Goal: Task Accomplishment & Management: Complete application form

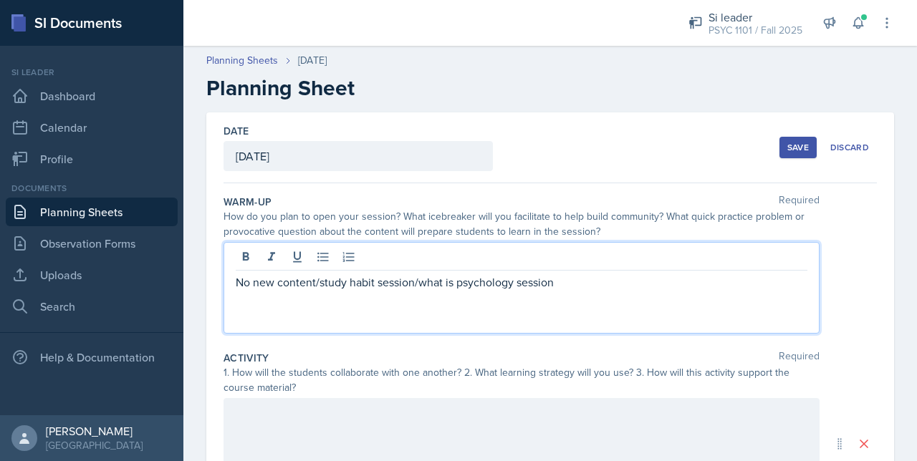
scroll to position [37, 0]
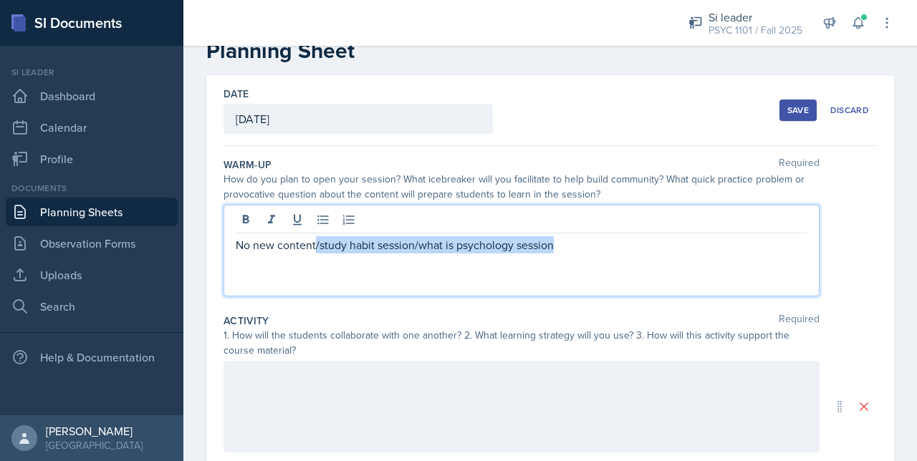
drag, startPoint x: 566, startPoint y: 261, endPoint x: 315, endPoint y: 251, distance: 250.8
click at [315, 251] on div "No new content/study habit session/what is psychology session" at bounding box center [521, 251] width 596 height 92
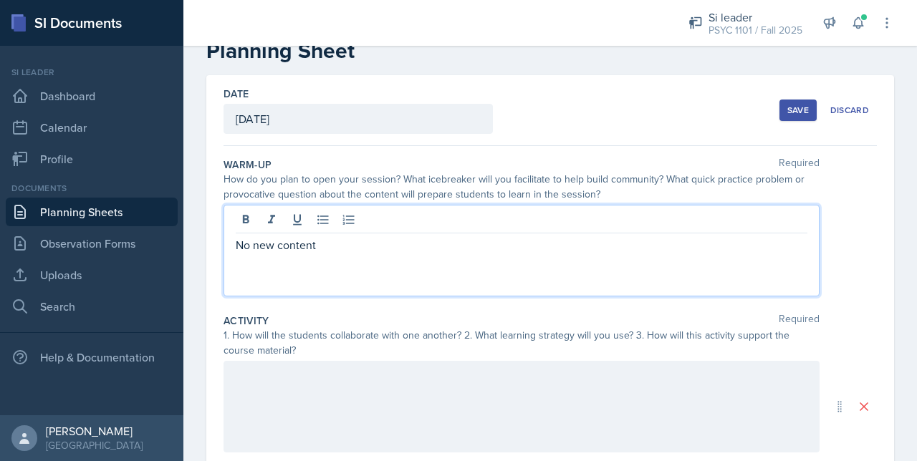
click at [323, 369] on div at bounding box center [521, 407] width 596 height 92
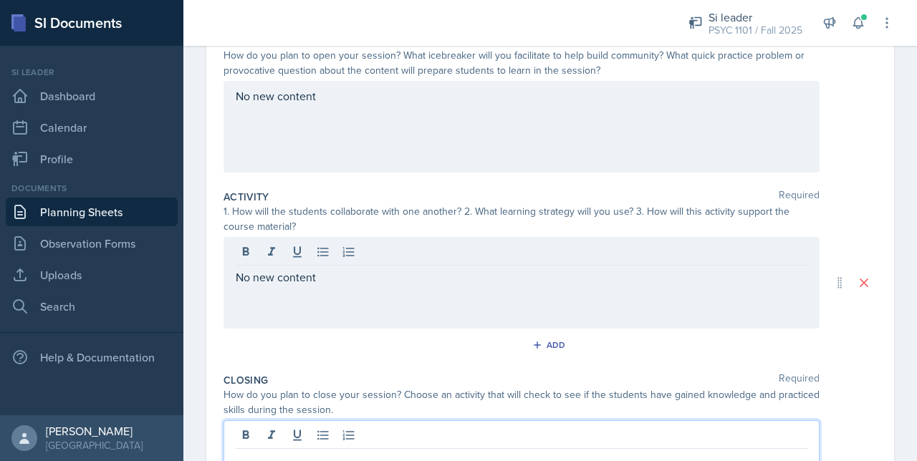
scroll to position [186, 0]
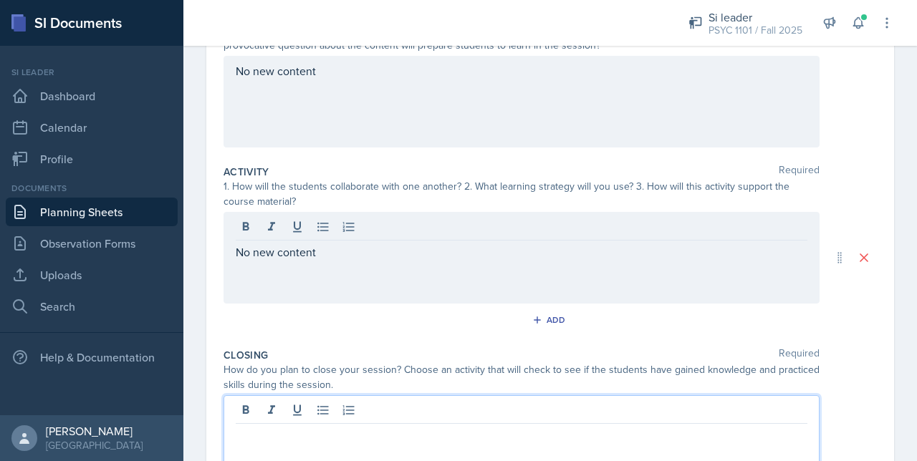
click at [281, 438] on p at bounding box center [521, 435] width 571 height 17
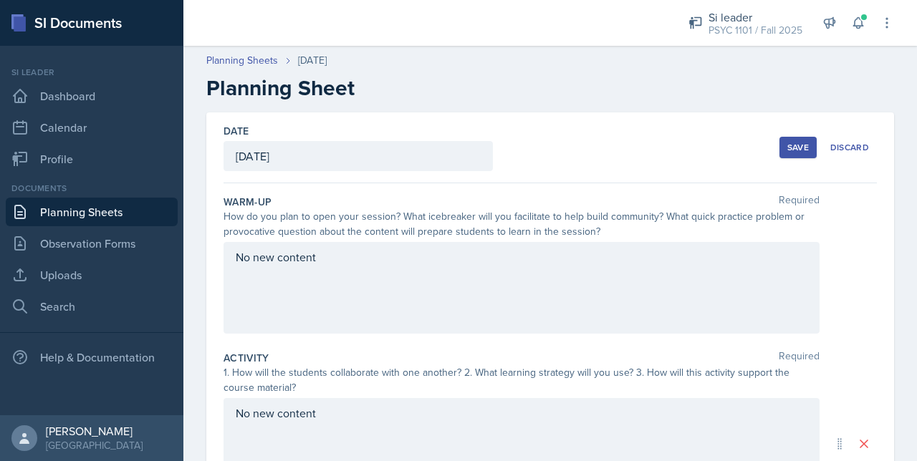
click at [787, 145] on div "Save" at bounding box center [797, 147] width 21 height 11
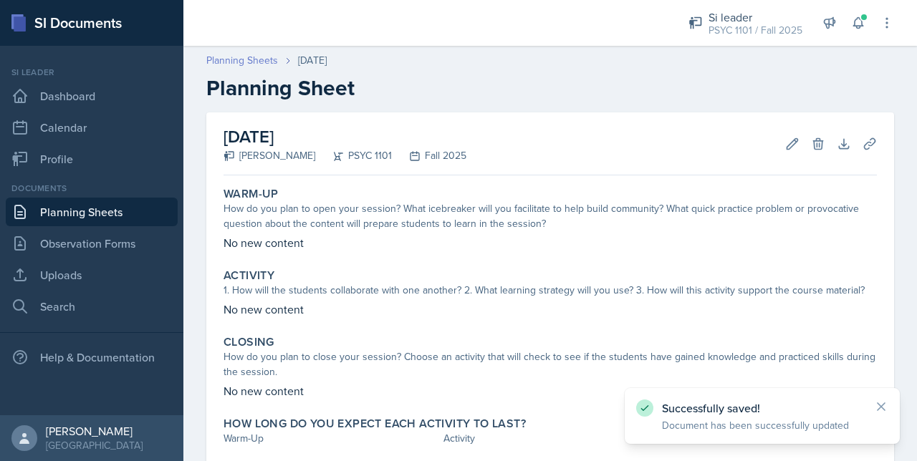
click at [236, 66] on link "Planning Sheets" at bounding box center [242, 60] width 72 height 15
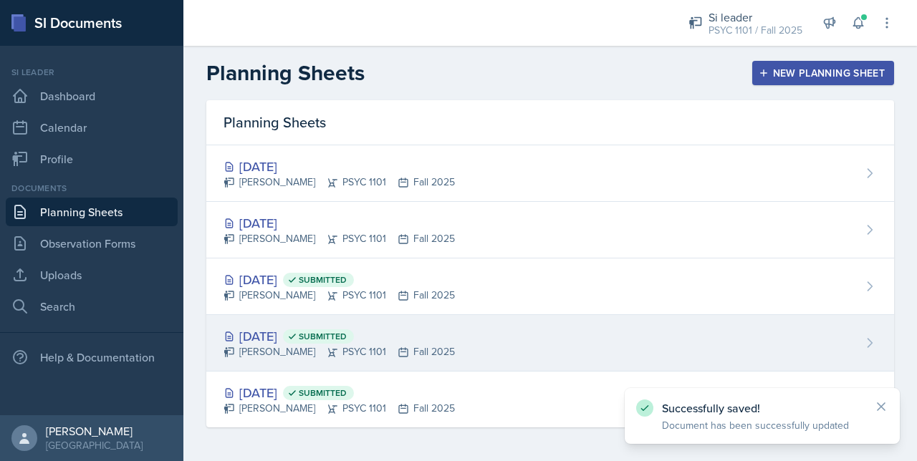
click at [342, 342] on span "Submitted" at bounding box center [318, 336] width 71 height 14
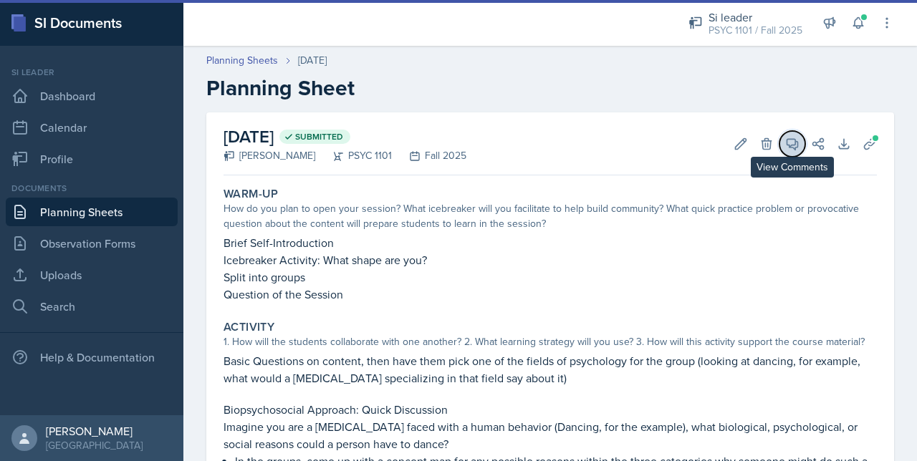
click at [787, 143] on icon at bounding box center [792, 144] width 11 height 11
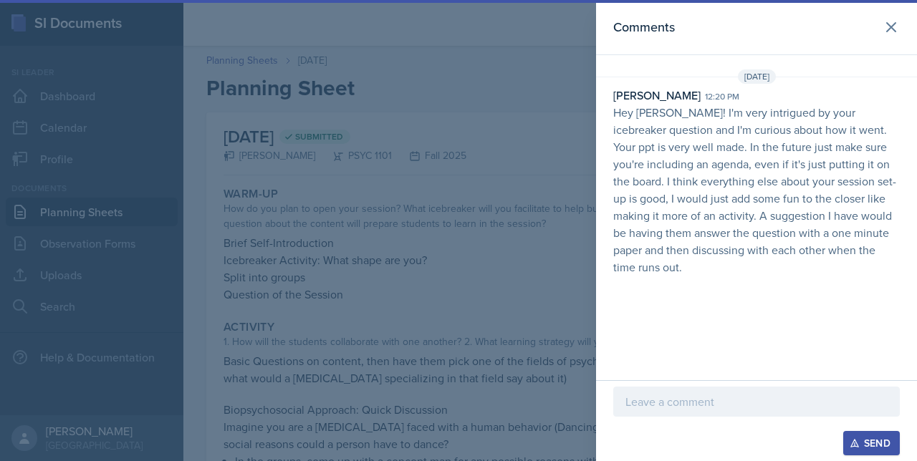
click at [690, 385] on div "Send" at bounding box center [756, 420] width 321 height 81
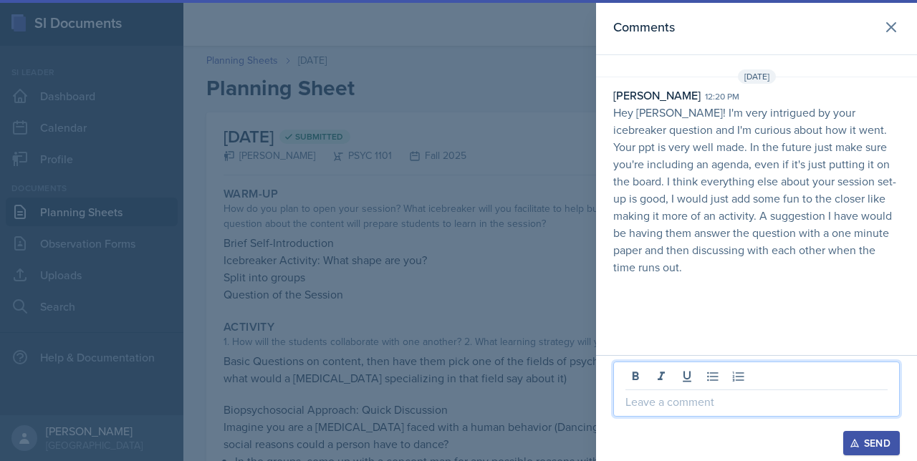
click at [685, 403] on p at bounding box center [756, 401] width 262 height 17
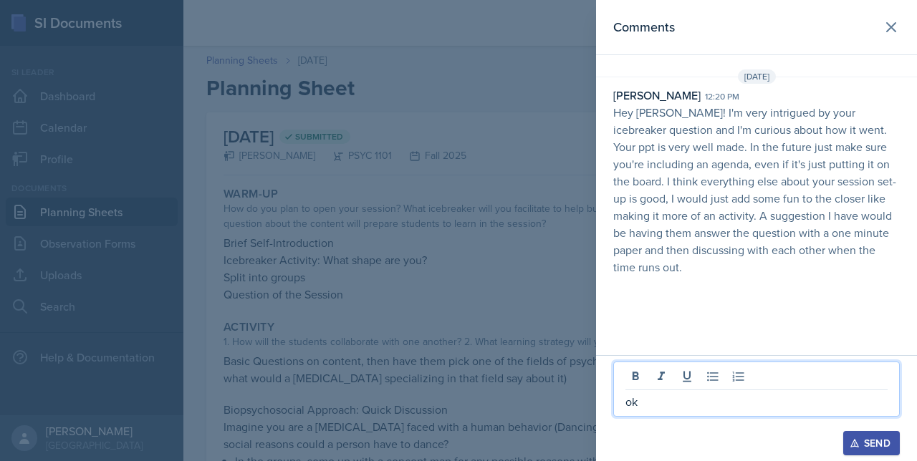
click at [861, 455] on button "Send" at bounding box center [871, 443] width 57 height 24
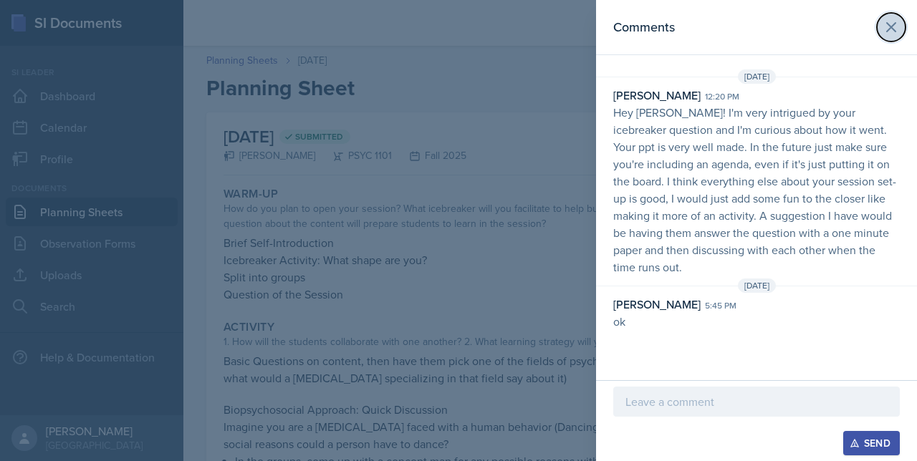
click at [887, 26] on icon at bounding box center [890, 27] width 17 height 17
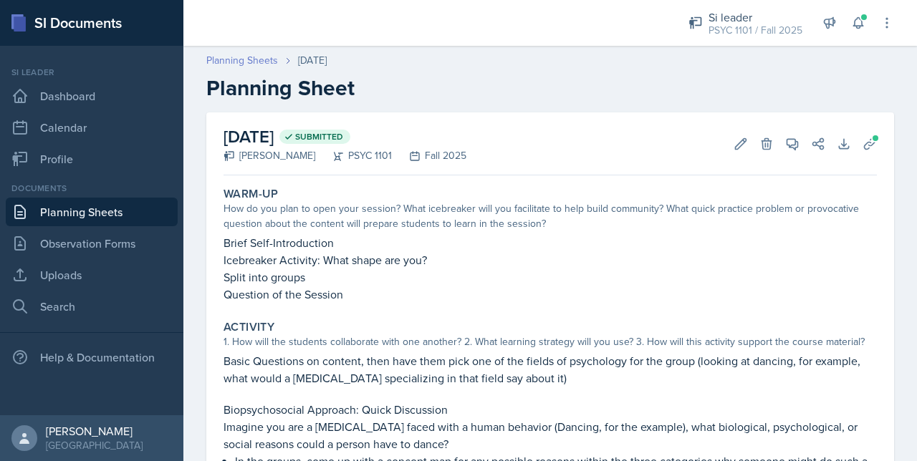
click at [246, 57] on link "Planning Sheets" at bounding box center [242, 60] width 72 height 15
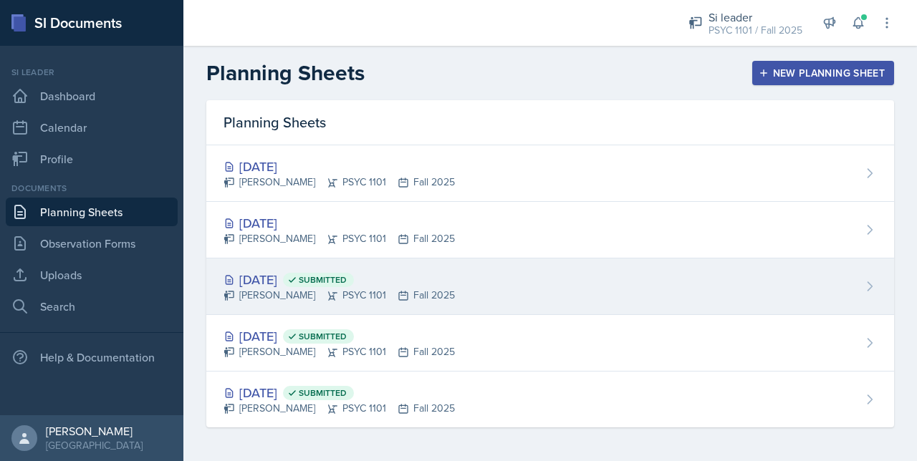
click at [284, 279] on div "Aug 27th, 2025 Submitted" at bounding box center [338, 279] width 231 height 19
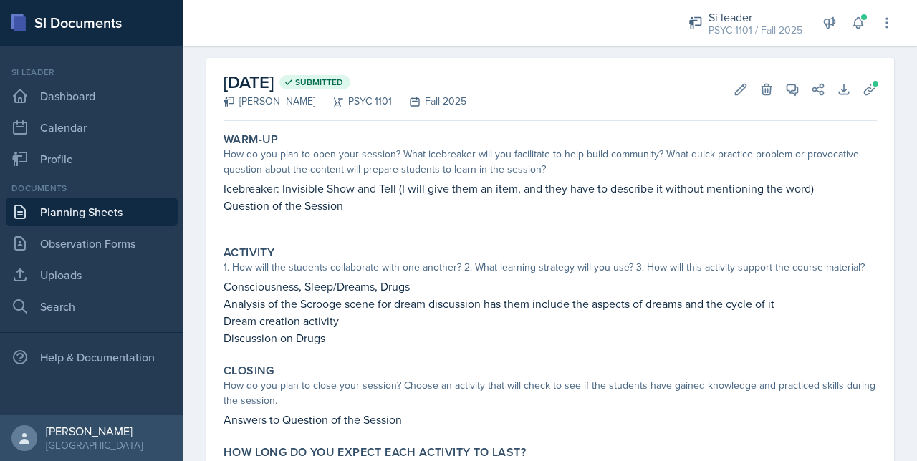
scroll to position [49, 0]
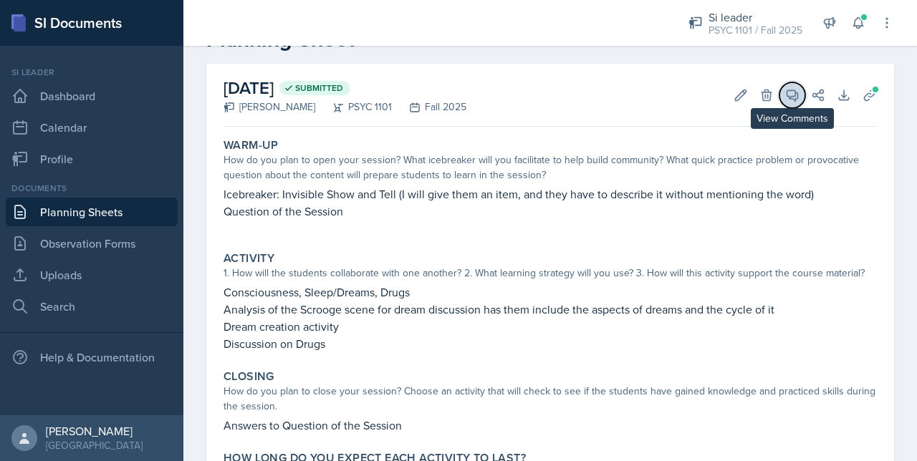
click at [793, 91] on span at bounding box center [796, 90] width 7 height 7
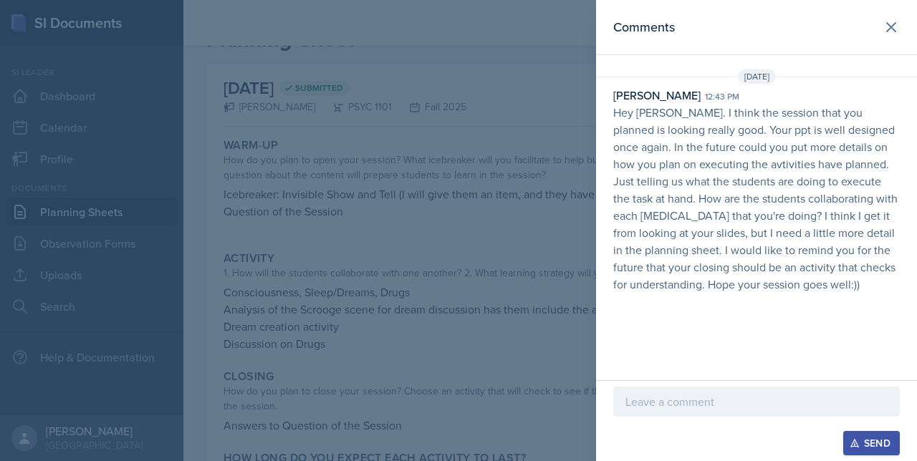
click at [665, 406] on p at bounding box center [756, 401] width 262 height 17
click at [852, 443] on icon "button" at bounding box center [854, 444] width 8 height 8
click at [900, 18] on button at bounding box center [890, 27] width 29 height 29
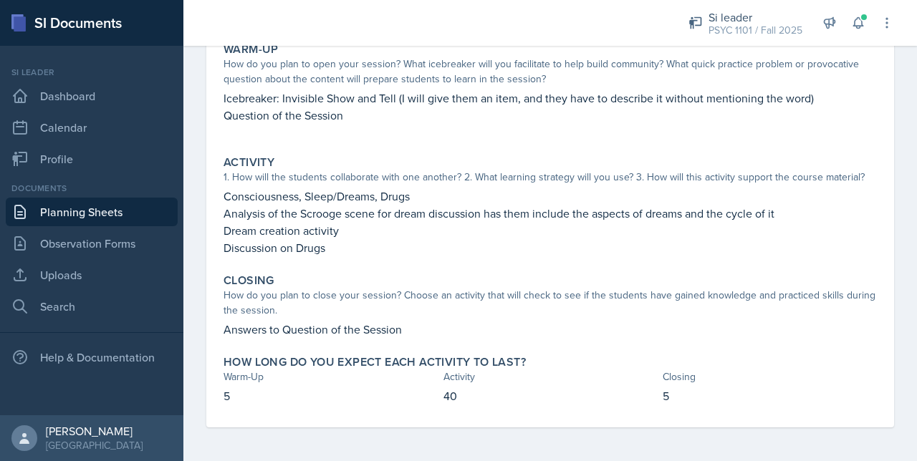
scroll to position [0, 0]
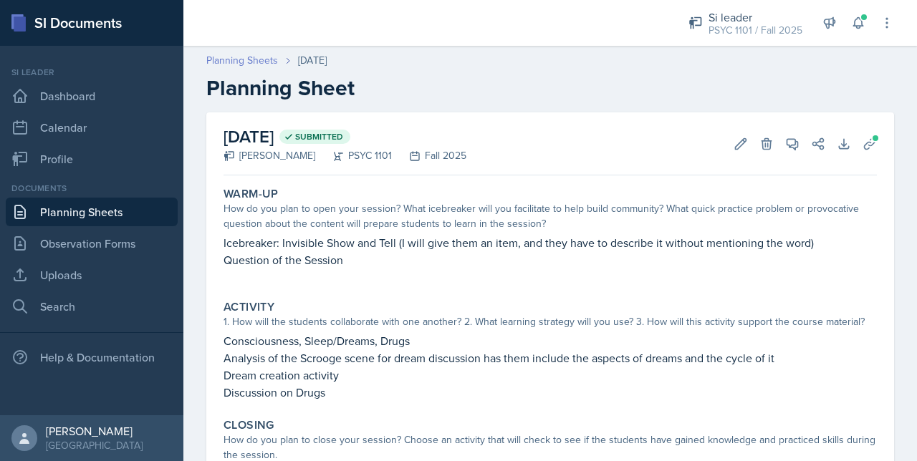
click at [227, 59] on link "Planning Sheets" at bounding box center [242, 60] width 72 height 15
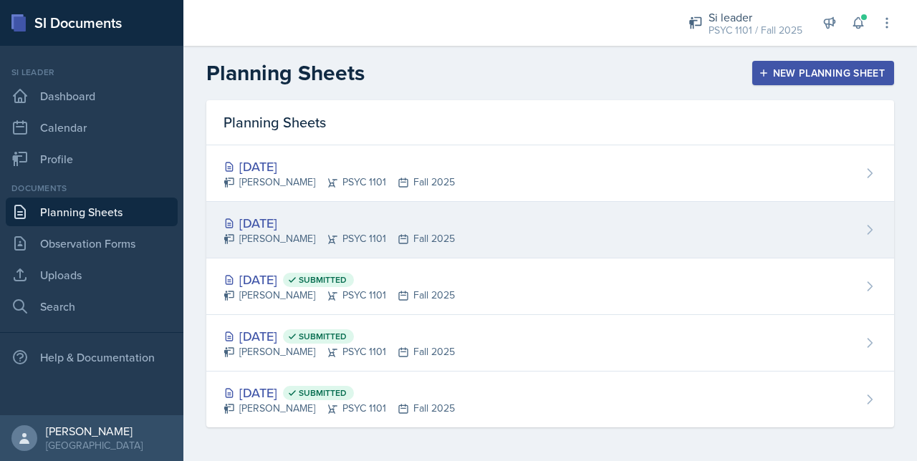
click at [274, 236] on div "Artemas Souder PSYC 1101 Fall 2025" at bounding box center [338, 238] width 231 height 15
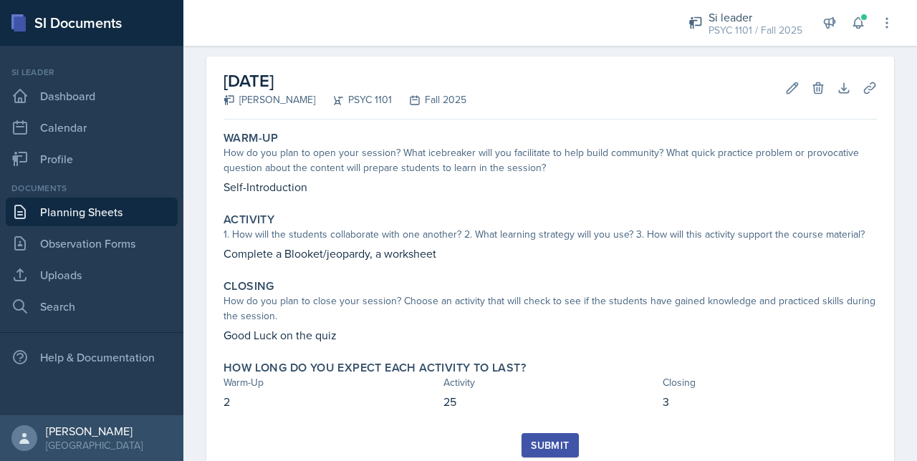
scroll to position [57, 0]
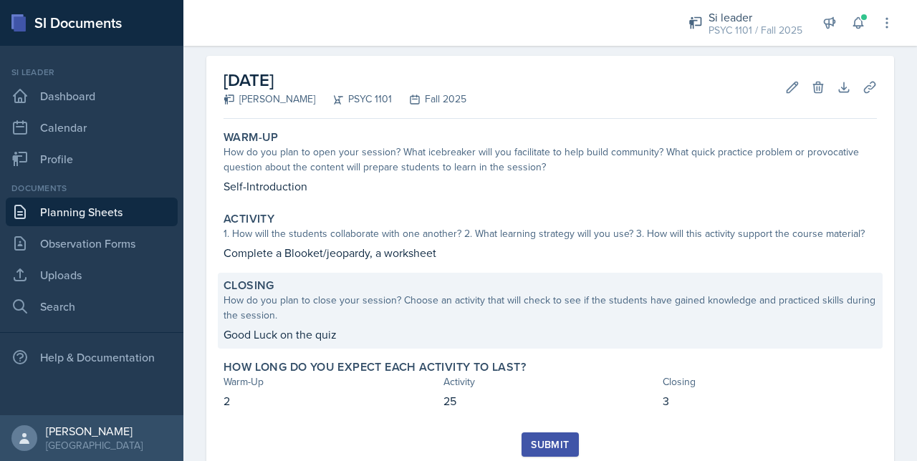
click at [305, 328] on p "Good Luck on the quiz" at bounding box center [549, 334] width 653 height 17
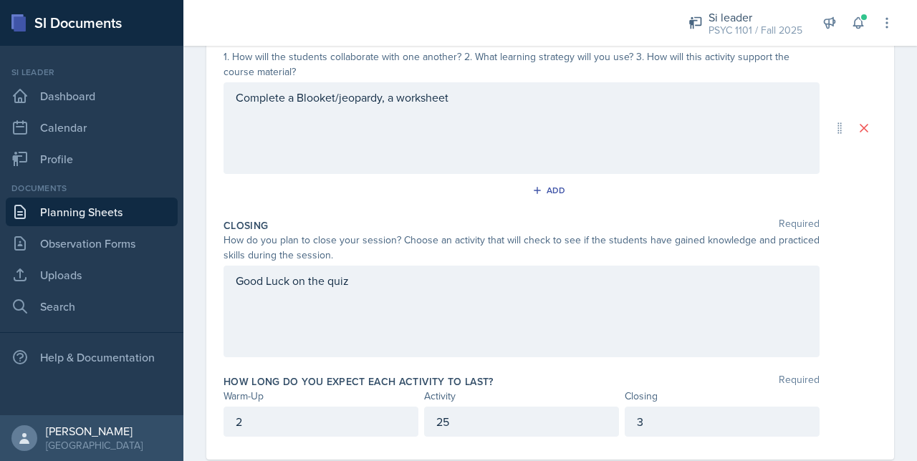
click at [391, 307] on div "Good Luck on the quiz" at bounding box center [521, 312] width 596 height 92
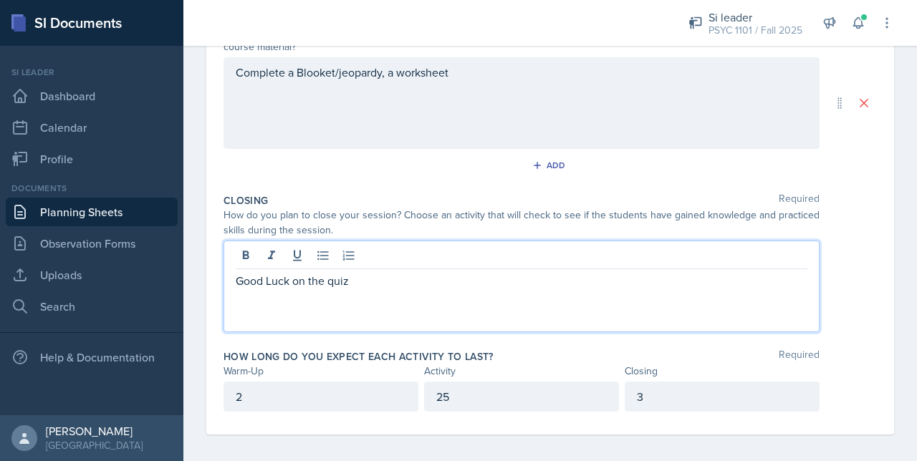
click at [347, 286] on p "Good Luck on the quiz" at bounding box center [521, 280] width 571 height 17
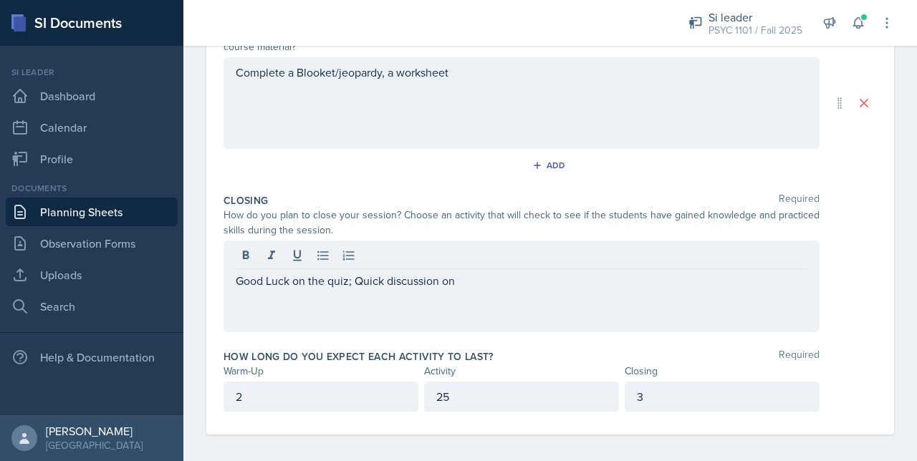
click at [445, 97] on div "Complete a Blooket/jeopardy, a worksheet" at bounding box center [521, 103] width 596 height 92
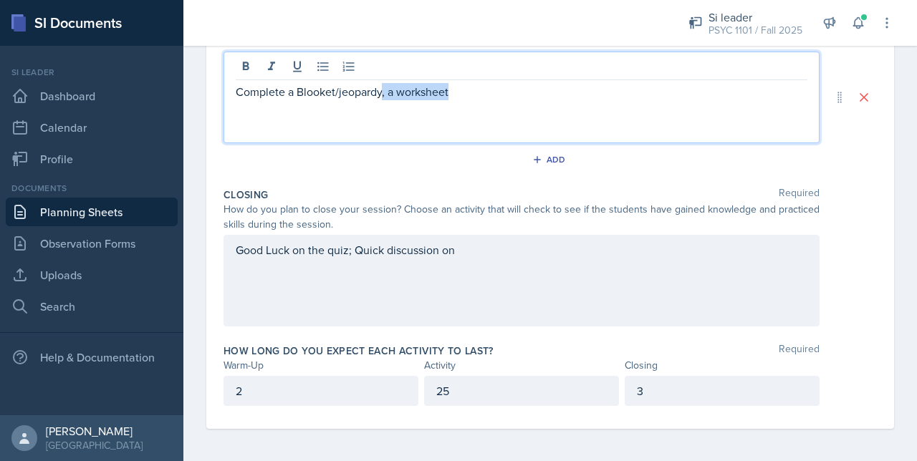
drag, startPoint x: 455, startPoint y: 86, endPoint x: 381, endPoint y: 90, distance: 74.6
click at [381, 90] on p "Complete a Blooket/jeopardy, a worksheet" at bounding box center [521, 91] width 571 height 17
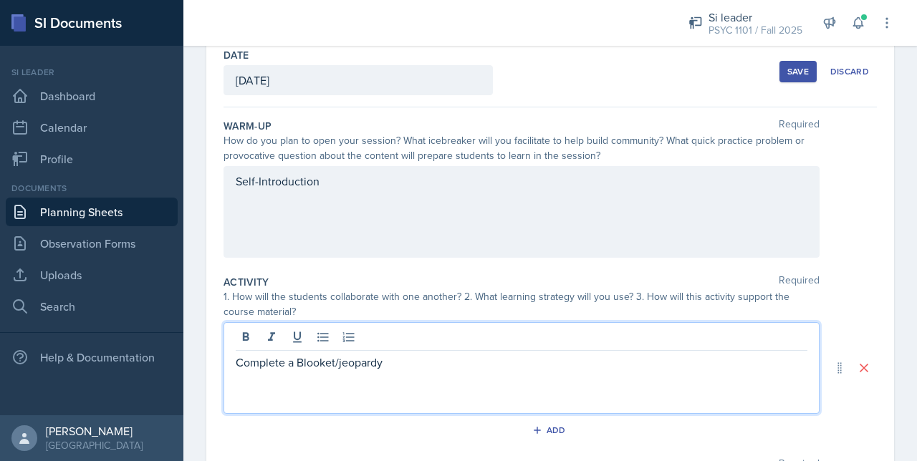
scroll to position [101, 0]
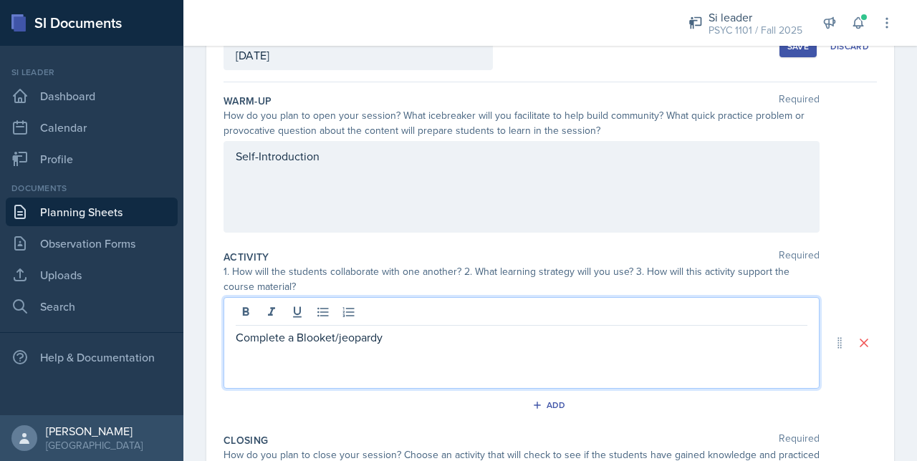
click at [339, 165] on p "Self-Introduction" at bounding box center [521, 156] width 571 height 17
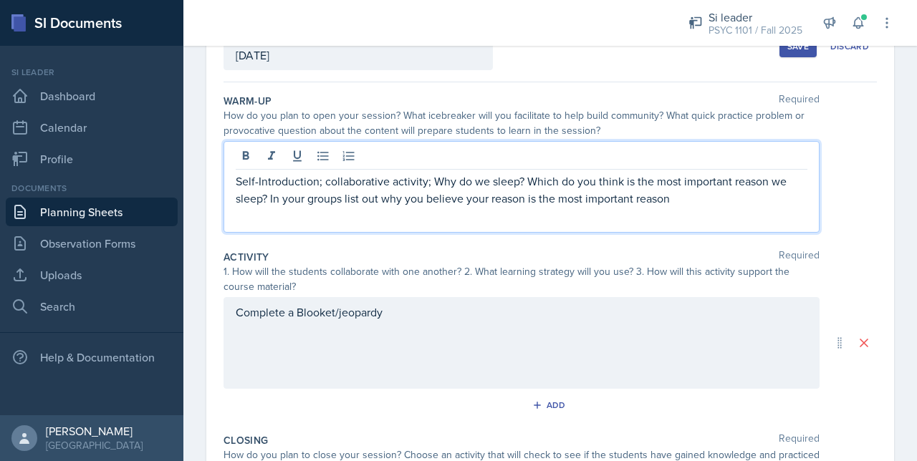
click at [274, 195] on p "Self-Introduction; collaborative activity; Why do we sleep? Which do you think …" at bounding box center [521, 190] width 571 height 34
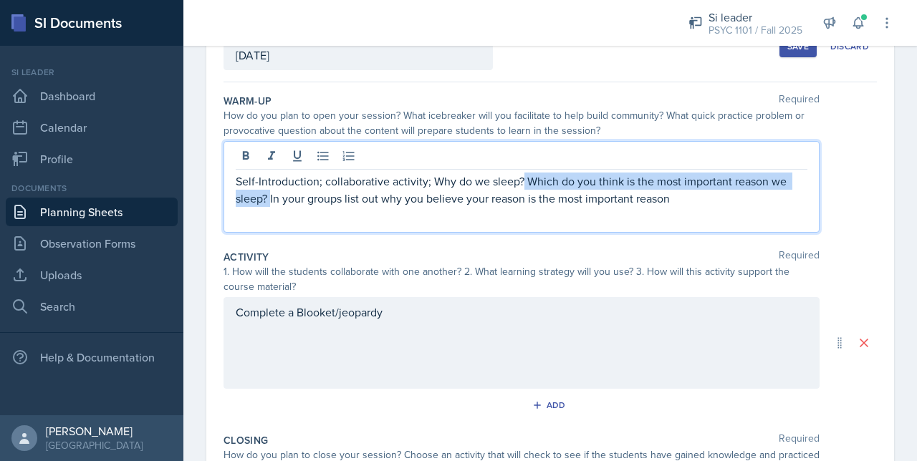
drag, startPoint x: 271, startPoint y: 195, endPoint x: 523, endPoint y: 172, distance: 253.2
click at [523, 173] on p "Self-Introduction; collaborative activity; Why do we sleep? Which do you think …" at bounding box center [521, 190] width 571 height 34
click at [523, 179] on p "Self-Introduction; collaborative activity; Why do we sleep? Which do you think …" at bounding box center [521, 190] width 571 height 34
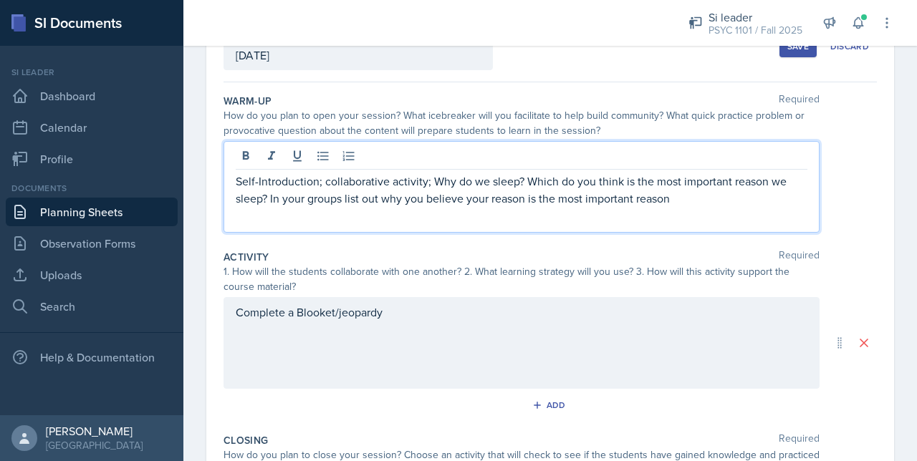
click at [699, 204] on p "Self-Introduction; collaborative activity; Why do we sleep? Which do you think …" at bounding box center [521, 190] width 571 height 34
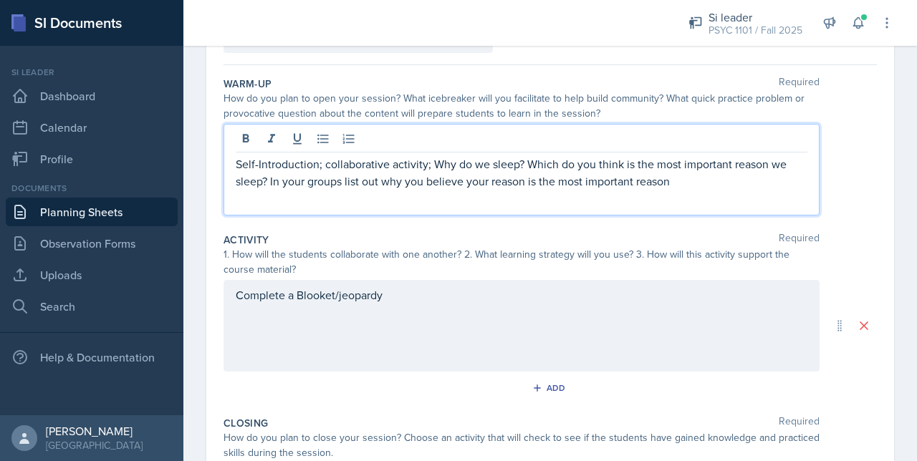
scroll to position [135, 0]
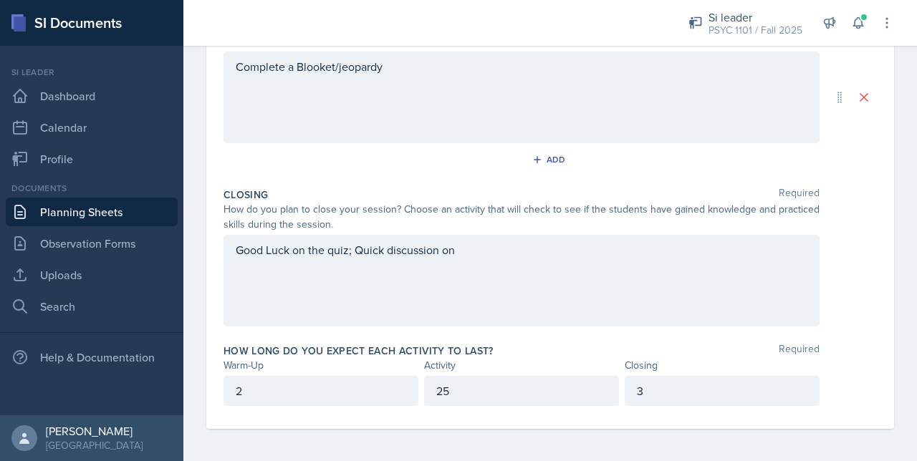
click at [337, 380] on div "2" at bounding box center [320, 391] width 195 height 30
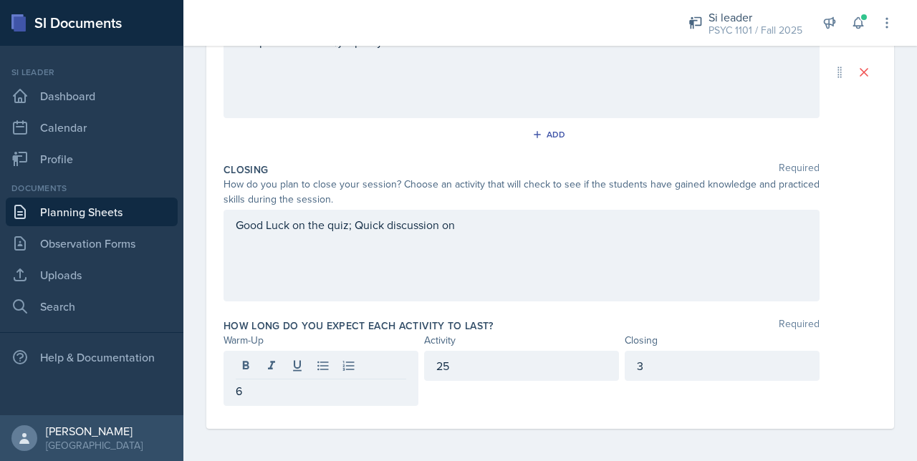
click at [391, 351] on div "6" at bounding box center [320, 378] width 195 height 55
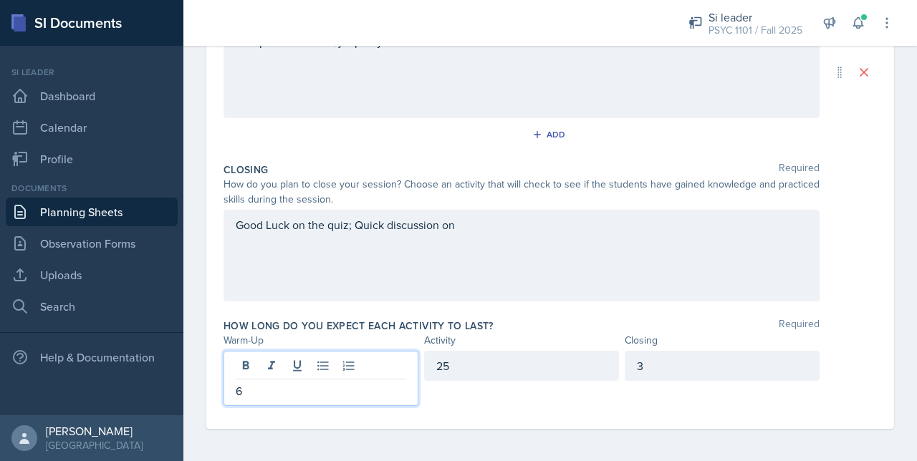
click at [392, 342] on div "Warm-Up" at bounding box center [320, 340] width 195 height 15
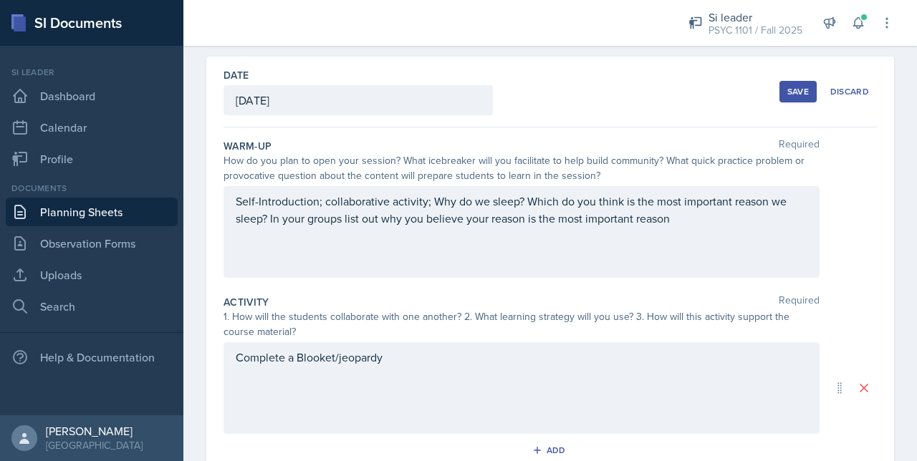
click at [687, 223] on p "Self-Introduction; collaborative activity; Why do we sleep? Which do you think …" at bounding box center [521, 210] width 571 height 34
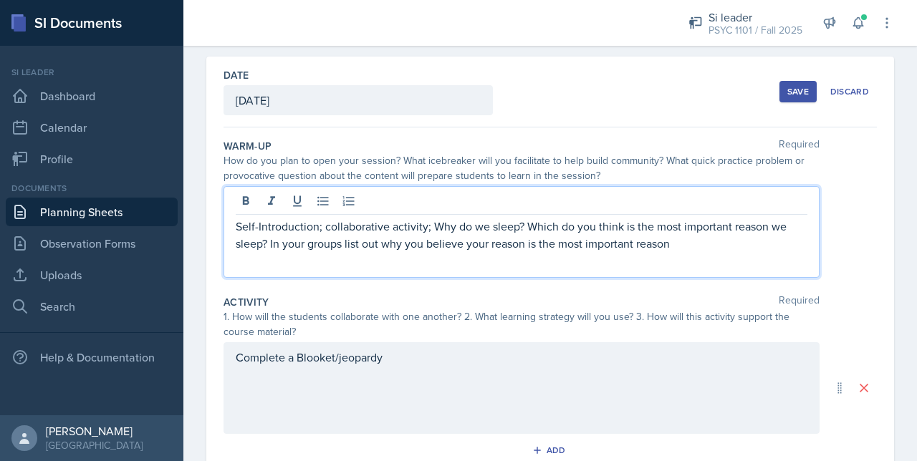
scroll to position [80, 0]
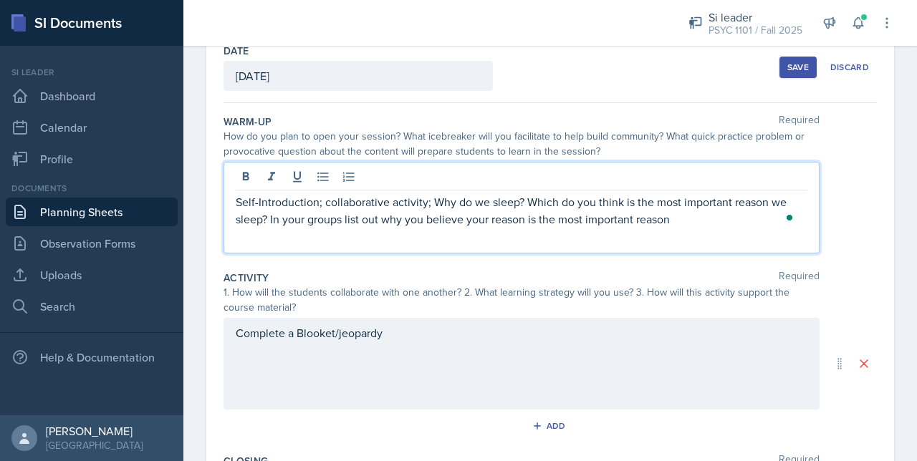
click at [520, 221] on p "Self-Introduction; collaborative activity; Why do we sleep? Which do you think …" at bounding box center [521, 210] width 571 height 34
click at [526, 217] on p "Self-Introduction; collaborative activity; Why do we sleep? Which do you think …" at bounding box center [521, 210] width 571 height 34
click at [739, 224] on p "Self-Introduction; collaborative activity; Why do we sleep? Which do you think …" at bounding box center [521, 210] width 571 height 34
click at [271, 218] on p "Self-Introduction; collaborative activity; Why do we sleep? Which do you think …" at bounding box center [521, 210] width 571 height 34
click at [426, 207] on p "Self-Introduction; collaborative activity; Why do we sleep? Which do you think …" at bounding box center [521, 210] width 571 height 34
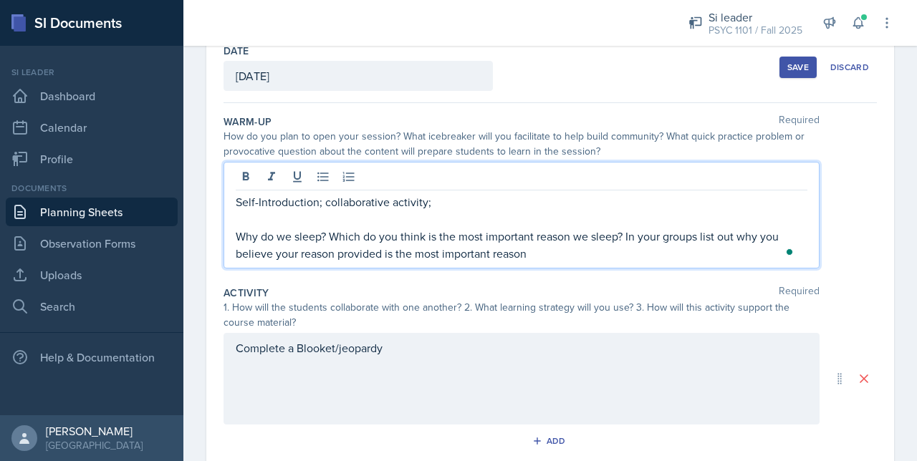
click at [430, 201] on p "Self-Introduction; collaborative activity;" at bounding box center [521, 201] width 571 height 17
click at [397, 357] on div "Complete a Blooket/jeopardy" at bounding box center [521, 379] width 596 height 92
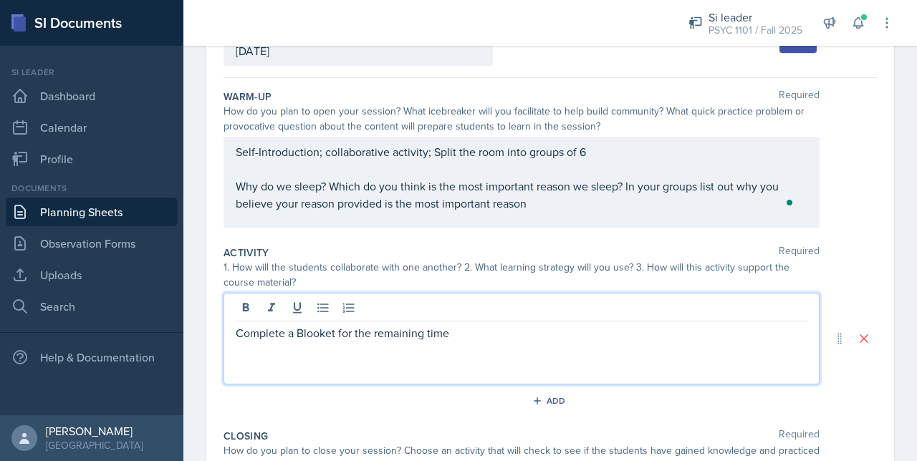
scroll to position [120, 0]
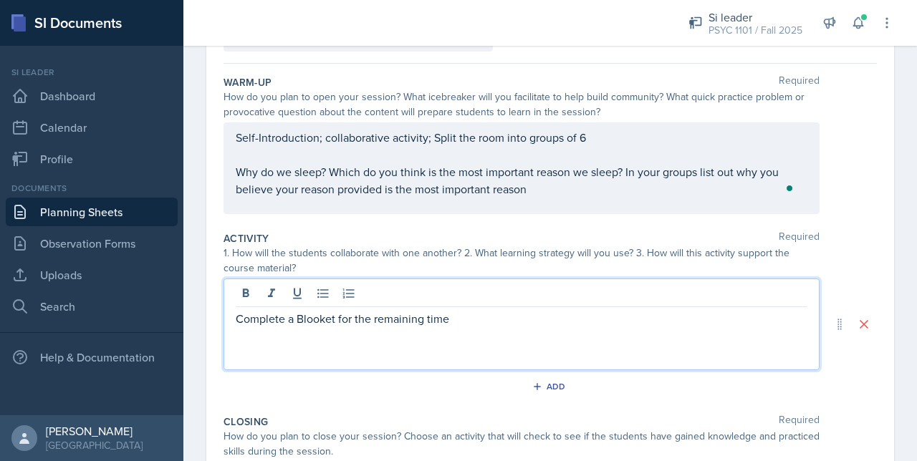
click at [591, 167] on div "Self-Introduction; collaborative activity; Split the room into groups of 6 Why …" at bounding box center [521, 163] width 571 height 69
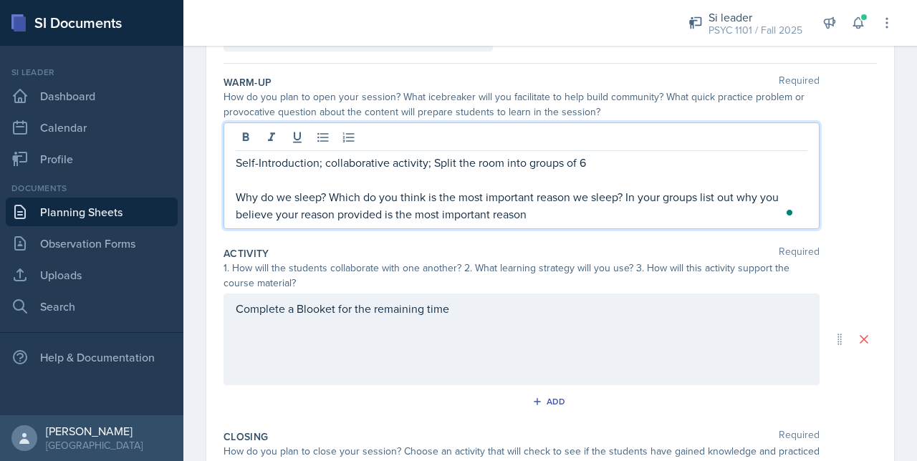
click at [596, 163] on p "Self-Introduction; collaborative activity; Split the room into groups of 6" at bounding box center [521, 162] width 571 height 17
click at [236, 194] on p "Why do we sleep? Which do you think is the most important reason we sleep? In y…" at bounding box center [521, 205] width 571 height 34
click at [238, 194] on p "Why do we sleep? Which do you think is the most important reason we sleep? In y…" at bounding box center [521, 205] width 571 height 34
click at [552, 206] on p "Why do we sleep? Which do you think is the most important reason we sleep? In y…" at bounding box center [521, 205] width 571 height 34
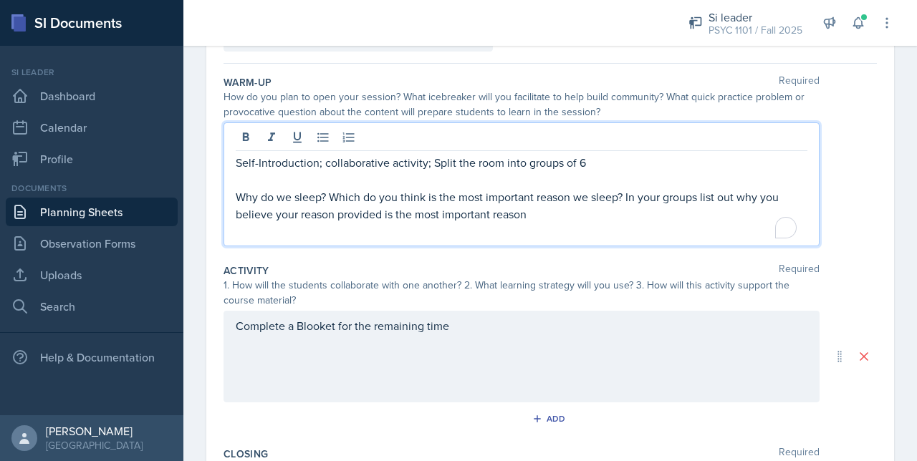
click at [329, 194] on p "Why do we sleep? Which do you think is the most important reason we sleep? In y…" at bounding box center [521, 205] width 571 height 34
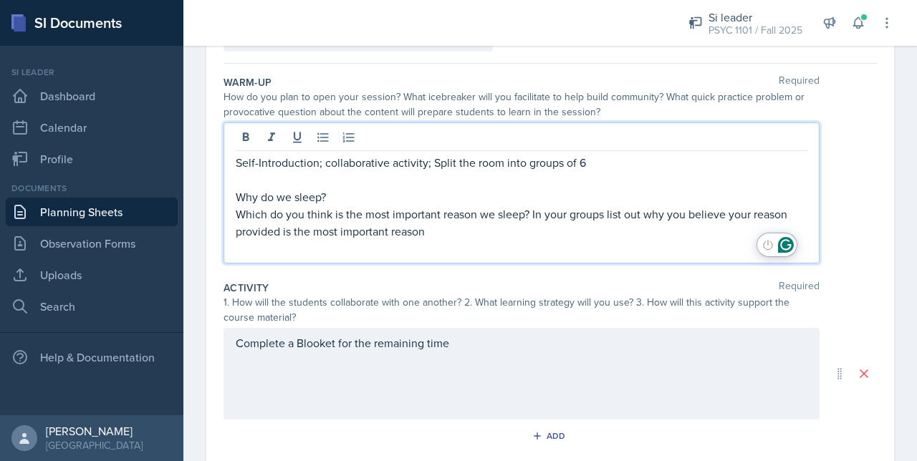
click at [242, 210] on p "Which do you think is the most important reason we sleep? In your groups list o…" at bounding box center [521, 223] width 571 height 34
click at [238, 211] on p "Which do you think is the most important reason we sleep? In your groups list o…" at bounding box center [521, 223] width 571 height 34
click at [246, 248] on p "To enrich screen reader interactions, please activate Accessibility in Grammarl…" at bounding box center [521, 248] width 571 height 17
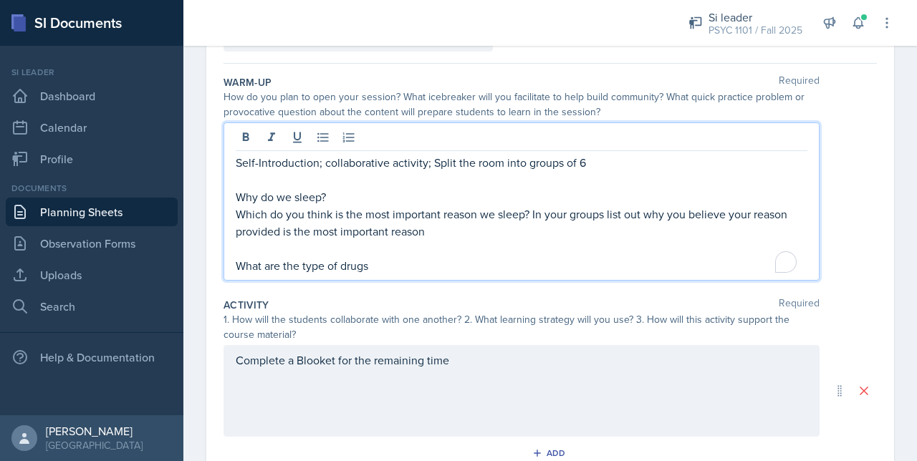
click at [564, 208] on p "Which do you think is the most important reason we sleep? In your groups list o…" at bounding box center [521, 223] width 571 height 34
click at [560, 211] on p "Which do you think is the most important reason we sleep? In your groups list o…" at bounding box center [521, 223] width 571 height 34
click at [478, 266] on p "What are the type of drugs" at bounding box center [521, 265] width 571 height 17
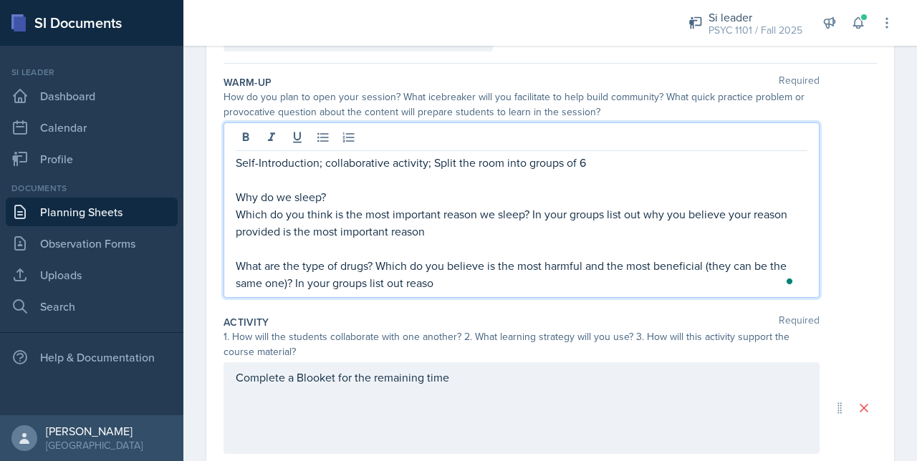
drag, startPoint x: 464, startPoint y: 288, endPoint x: 440, endPoint y: 286, distance: 24.4
click at [440, 286] on p "What are the type of drugs? Which do you believe is the most harmful and the mo…" at bounding box center [521, 274] width 571 height 34
click at [364, 283] on p "What are the type of drugs? Which do you believe is the most harmful and the mo…" at bounding box center [521, 274] width 571 height 34
click at [374, 282] on p "What are the type of drugs? Which do you believe is the most harmful and the mo…" at bounding box center [521, 274] width 571 height 34
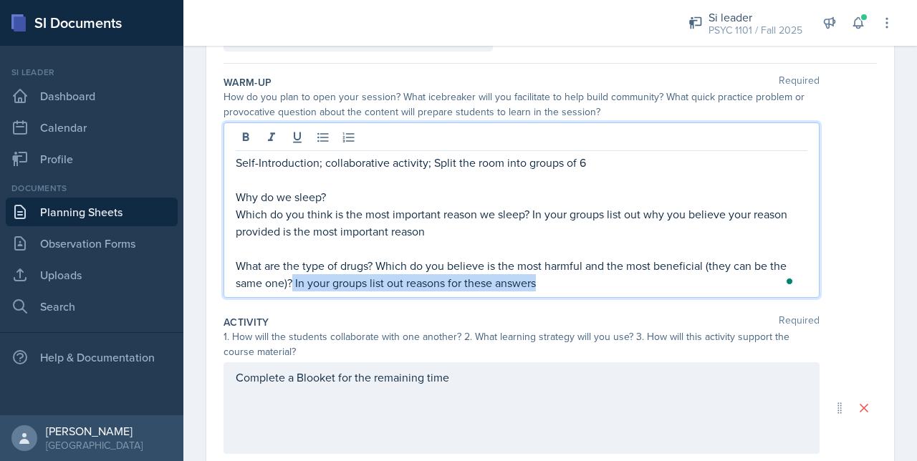
drag, startPoint x: 551, startPoint y: 278, endPoint x: 295, endPoint y: 293, distance: 256.1
click at [295, 293] on div "Self-Introduction; collaborative activity; Split the room into groups of 6 Why …" at bounding box center [521, 209] width 596 height 175
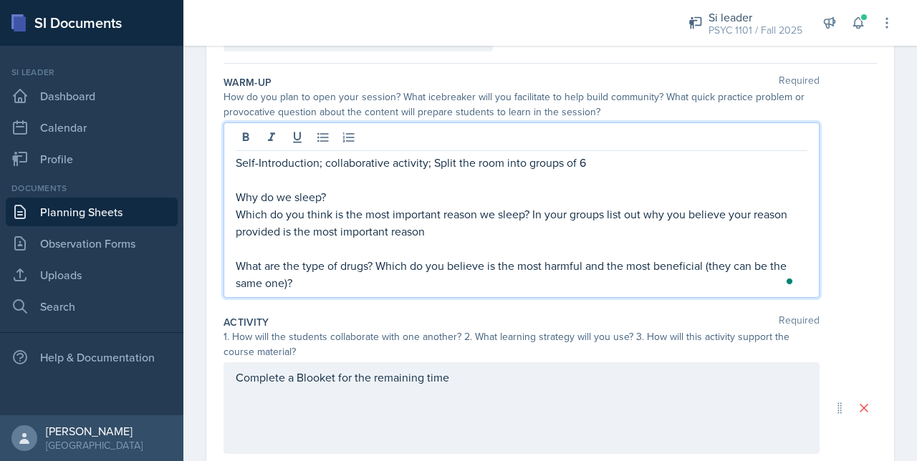
drag, startPoint x: 473, startPoint y: 228, endPoint x: 559, endPoint y: 217, distance: 86.7
click at [559, 217] on p "Which do you think is the most important reason we sleep? In your groups list o…" at bounding box center [521, 223] width 571 height 34
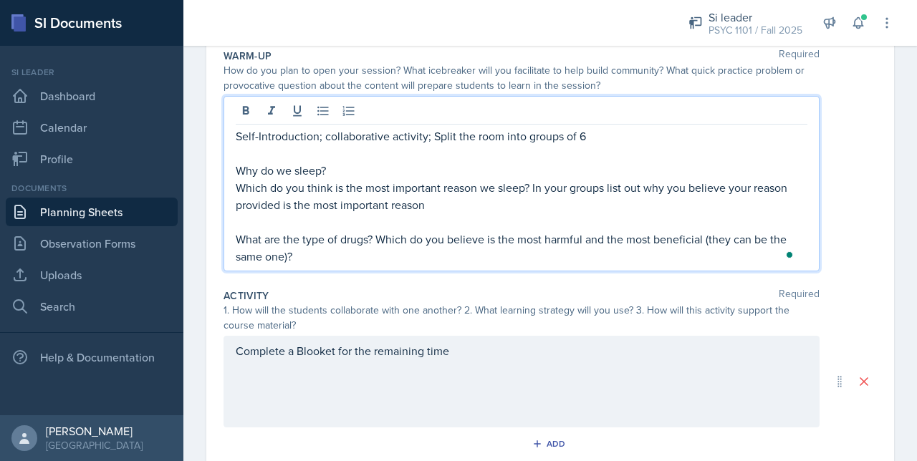
scroll to position [150, 0]
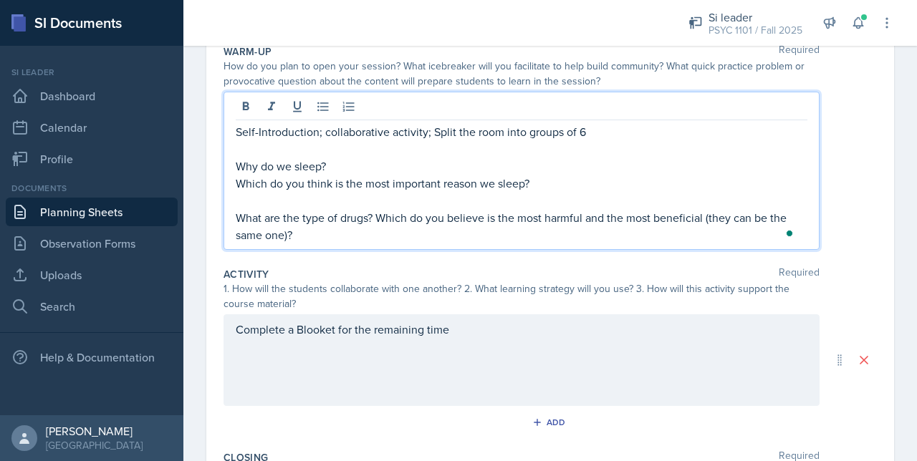
click at [226, 220] on div "Self-Introduction; collaborative activity; Split the room into groups of 6 Why …" at bounding box center [521, 171] width 596 height 158
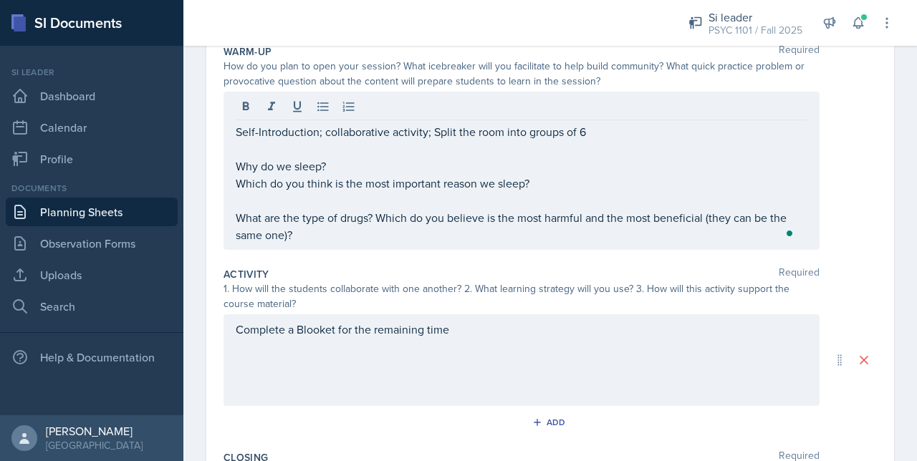
click at [230, 219] on div "Self-Introduction; collaborative activity; Split the room into groups of 6 Why …" at bounding box center [521, 171] width 596 height 158
click at [231, 218] on div "Self-Introduction; collaborative activity; Split the room into groups of 6 Why …" at bounding box center [521, 171] width 596 height 158
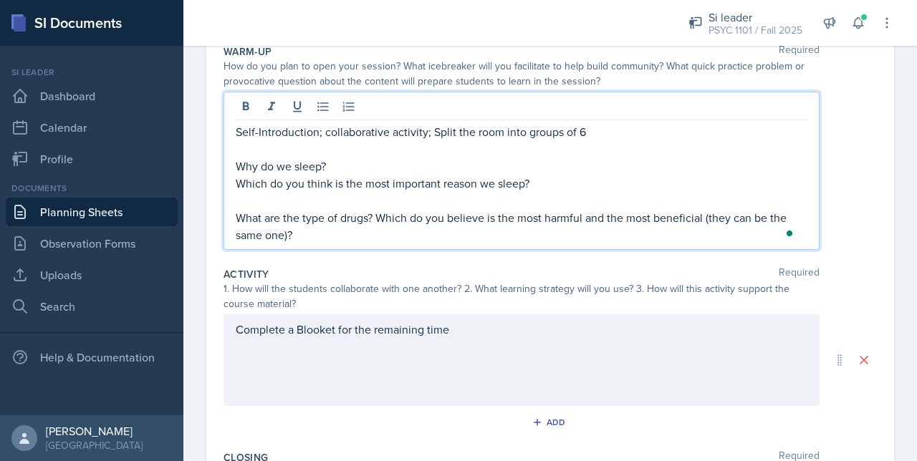
click at [236, 212] on p "What are the type of drugs? Which do you believe is the most harmful and the mo…" at bounding box center [521, 226] width 571 height 34
click at [345, 234] on p "What are the type of drugs? Which do you believe is the most harmful and the mo…" at bounding box center [521, 226] width 571 height 34
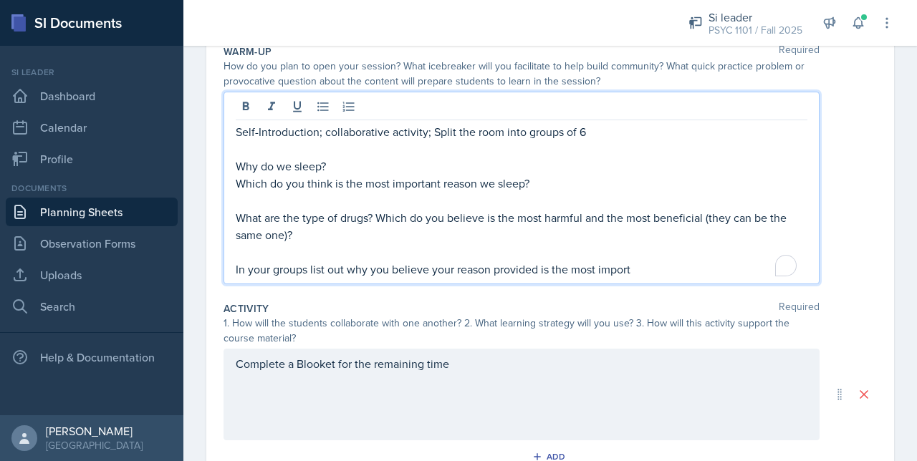
drag, startPoint x: 639, startPoint y: 267, endPoint x: 311, endPoint y: 276, distance: 328.1
click at [311, 276] on div "Self-Introduction; collaborative activity; Split the room into groups of 6 Why …" at bounding box center [521, 188] width 596 height 193
click at [619, 264] on p "In your groups determine amongst yourself which reason/which drug type" at bounding box center [521, 269] width 571 height 17
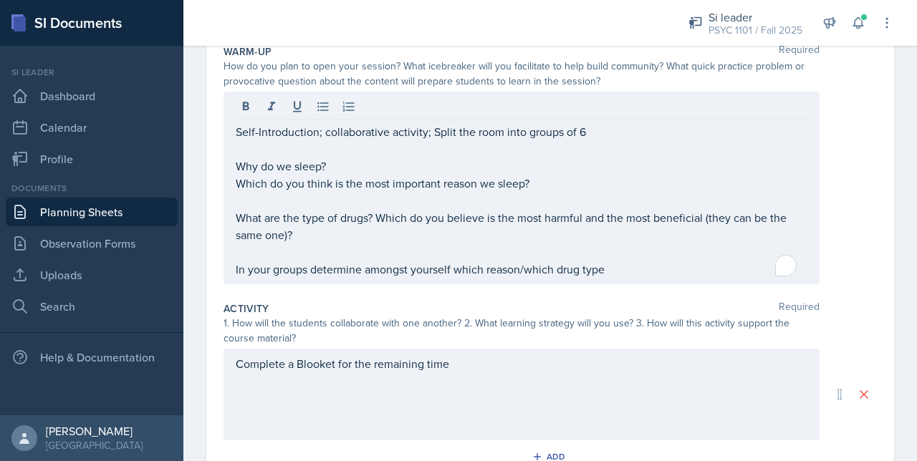
drag, startPoint x: 640, startPoint y: 279, endPoint x: 289, endPoint y: 195, distance: 360.9
click at [289, 195] on div "Self-Introduction; collaborative activity; Split the room into groups of 6 Why …" at bounding box center [521, 188] width 596 height 193
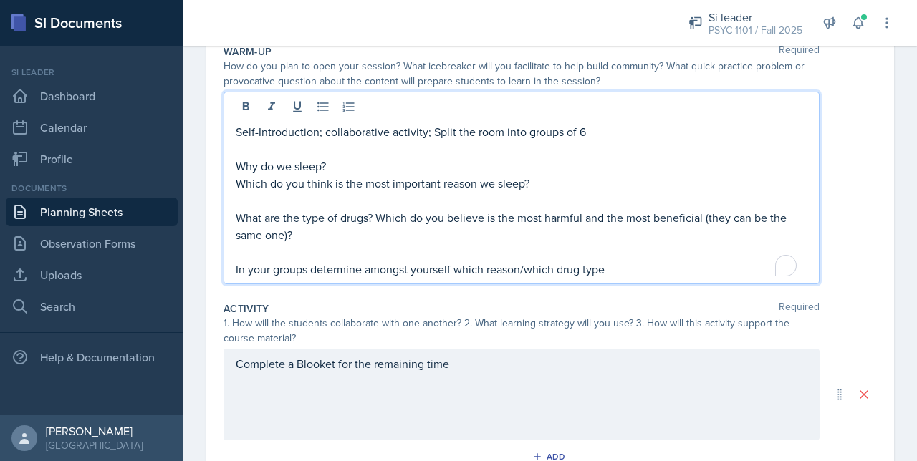
drag, startPoint x: 612, startPoint y: 271, endPoint x: 216, endPoint y: 160, distance: 411.3
click at [216, 160] on div "Date September 3rd, 2025 August 2025 27 28 29 30 31 1 2 3 4 5 6 7 8 9 10 11 12 …" at bounding box center [549, 344] width 687 height 764
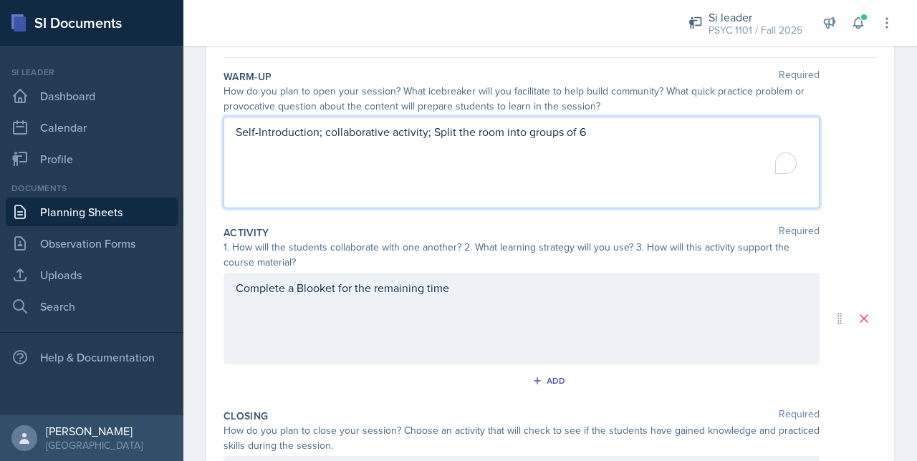
click at [231, 276] on div "Complete a Blooket for the remaining time" at bounding box center [521, 319] width 596 height 92
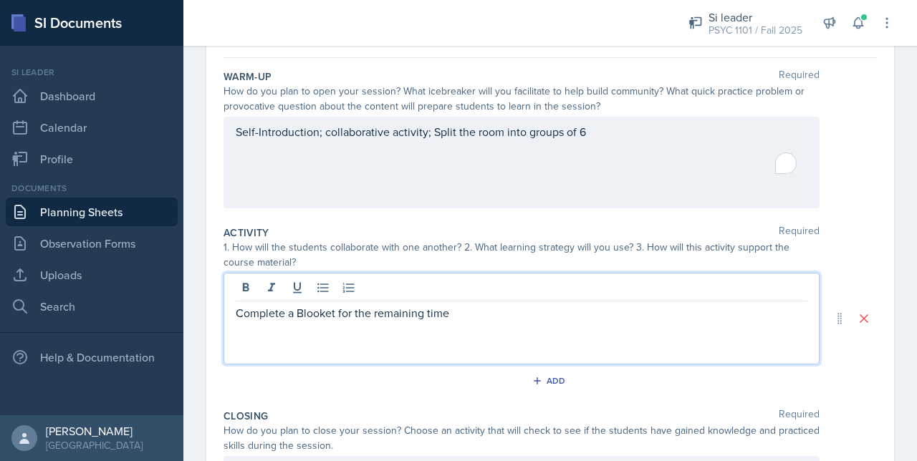
scroll to position [150, 0]
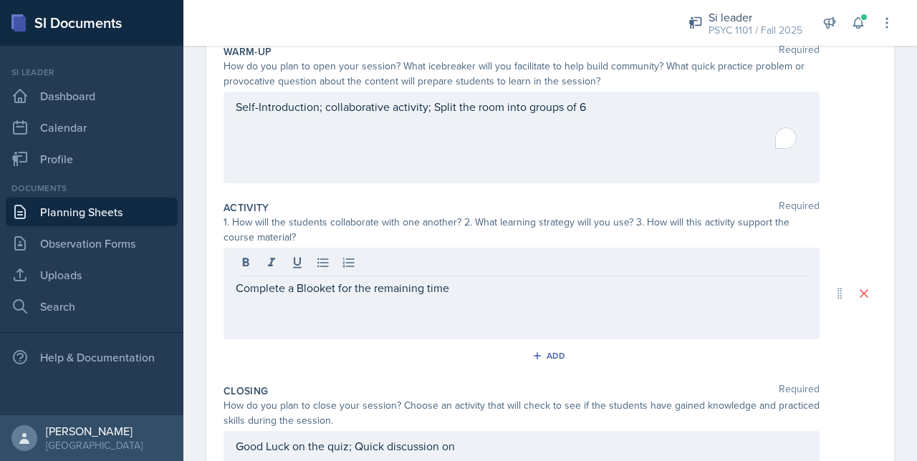
click at [235, 296] on div "Complete a Blooket for the remaining time" at bounding box center [521, 294] width 596 height 92
click at [233, 292] on div "Complete a Blooket for the remaining time" at bounding box center [521, 294] width 596 height 92
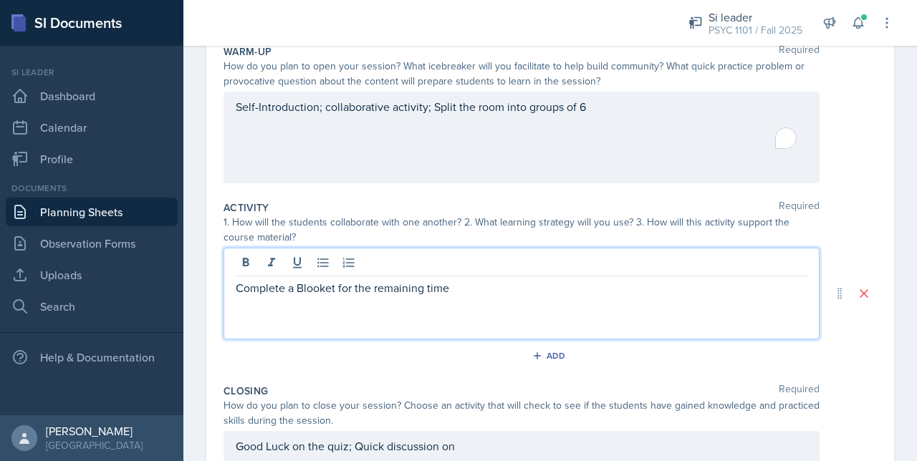
click at [236, 288] on p "Complete a Blooket for the remaining time" at bounding box center [521, 287] width 571 height 17
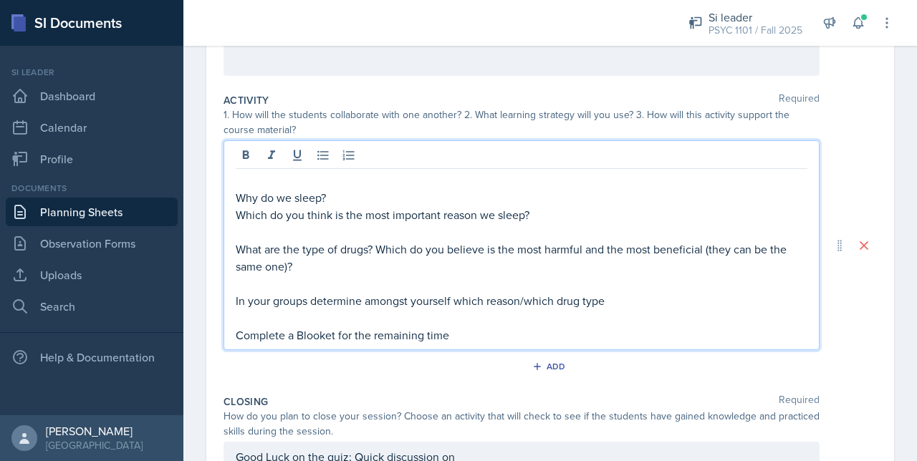
scroll to position [235, 0]
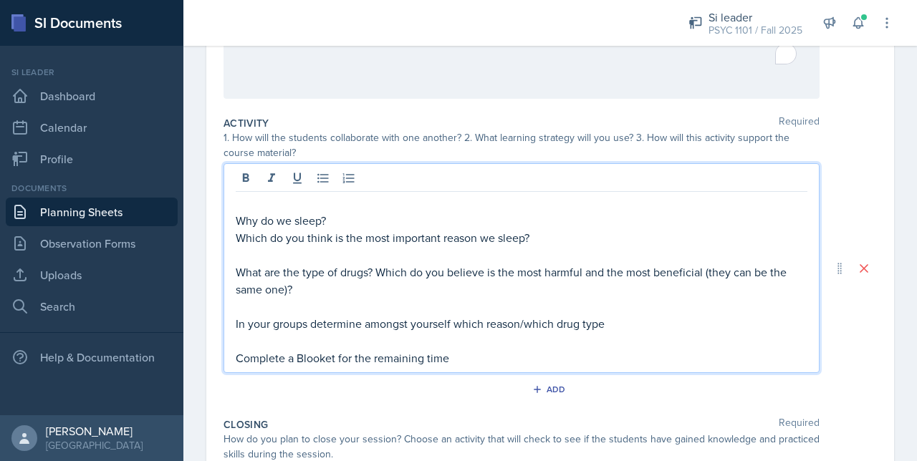
click at [236, 324] on p "In your groups determine amongst yourself which reason/which drug type" at bounding box center [521, 323] width 571 height 17
click at [236, 197] on p at bounding box center [521, 203] width 571 height 17
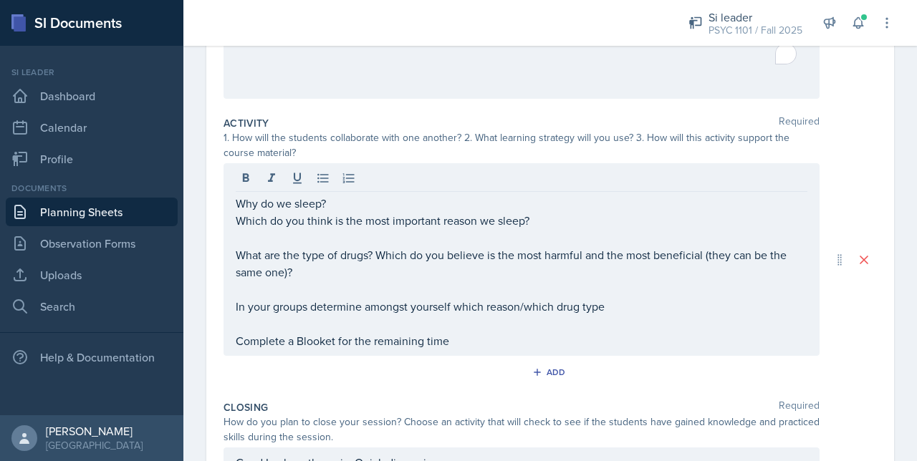
drag, startPoint x: 229, startPoint y: 306, endPoint x: 560, endPoint y: 316, distance: 331.0
click at [560, 316] on div "Why do we sleep? Which do you think is the most important reason we sleep? What…" at bounding box center [521, 259] width 596 height 193
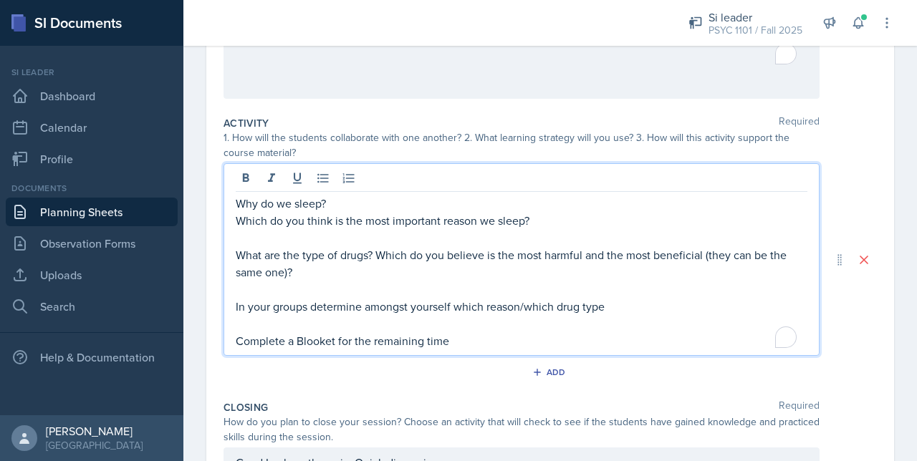
drag, startPoint x: 623, startPoint y: 306, endPoint x: 226, endPoint y: 300, distance: 396.8
click at [226, 300] on div "Why do we sleep? Which do you think is the most important reason we sleep? What…" at bounding box center [521, 259] width 596 height 193
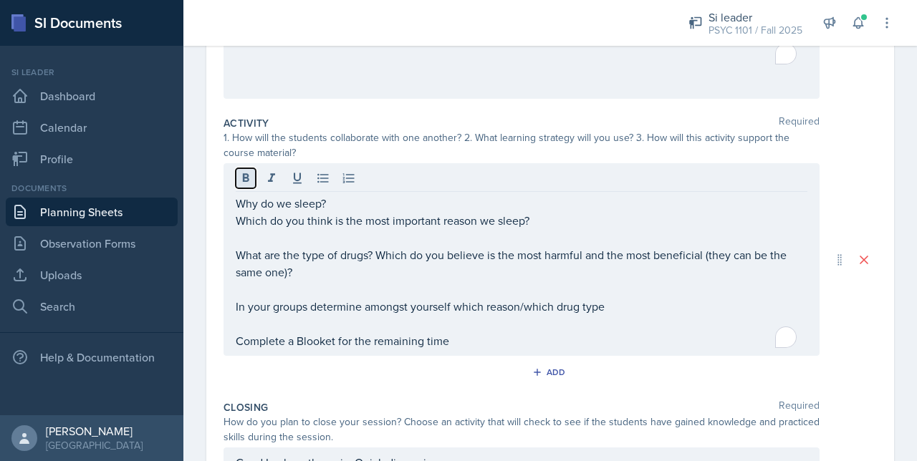
click at [243, 175] on icon at bounding box center [246, 177] width 6 height 9
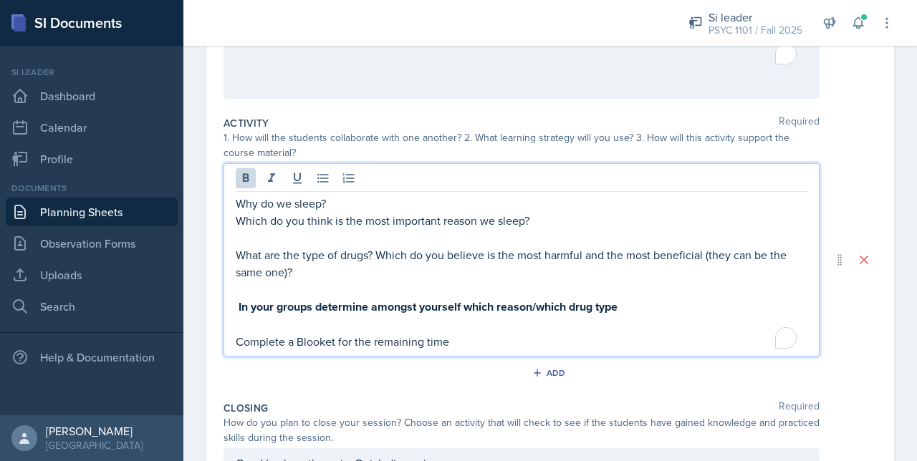
click at [672, 310] on p "In your groups determine amongst yourself which reason/which drug type" at bounding box center [521, 307] width 571 height 18
click at [241, 176] on icon at bounding box center [245, 178] width 14 height 14
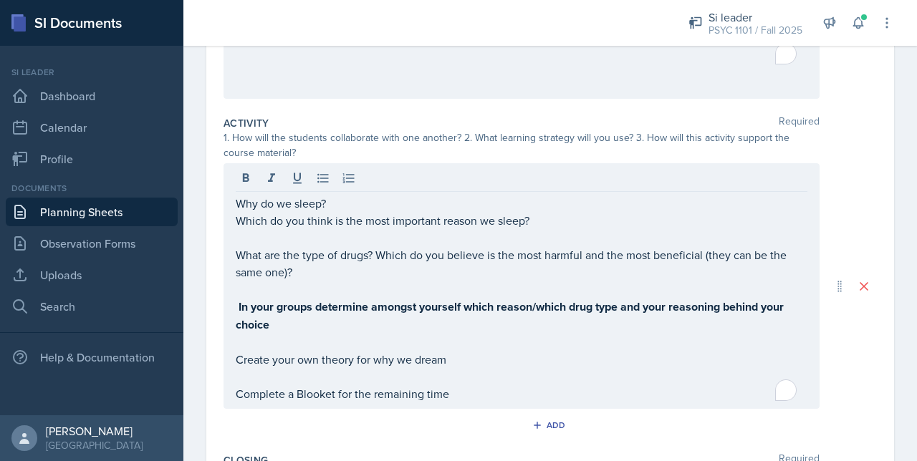
click at [233, 354] on div "Why do we sleep? Which do you think is the most important reason we sleep? What…" at bounding box center [521, 286] width 596 height 246
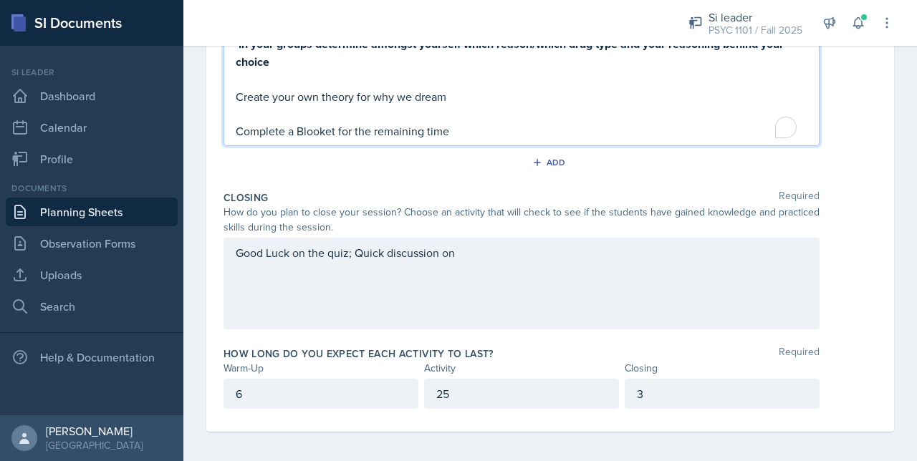
scroll to position [500, 0]
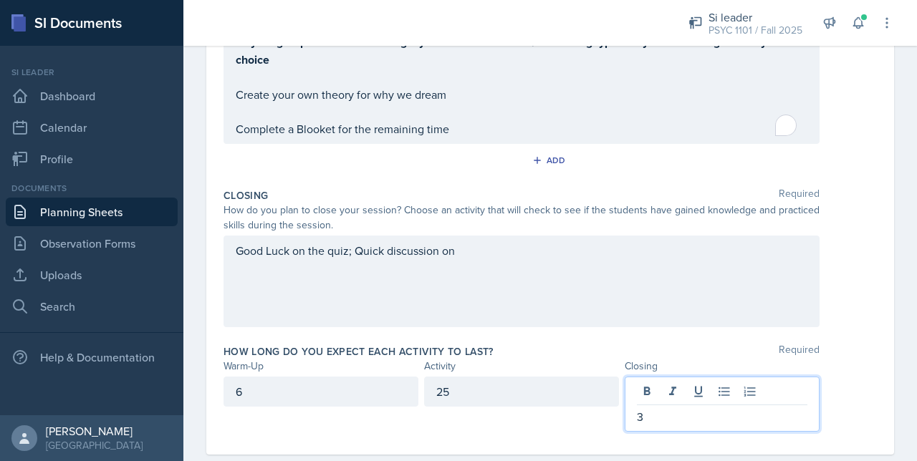
click at [652, 393] on div "3" at bounding box center [721, 404] width 195 height 55
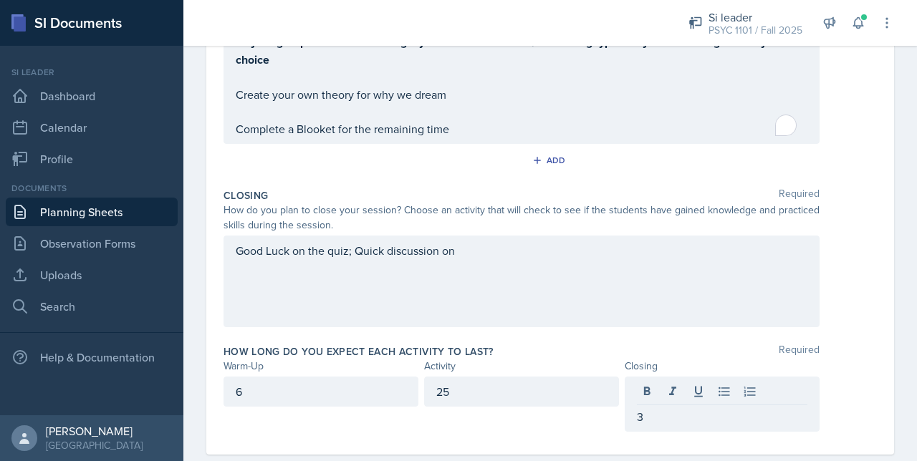
drag, startPoint x: 478, startPoint y: 259, endPoint x: 345, endPoint y: 264, distance: 132.6
click at [345, 264] on div "Good Luck on the quiz; Quick discussion on" at bounding box center [521, 282] width 596 height 92
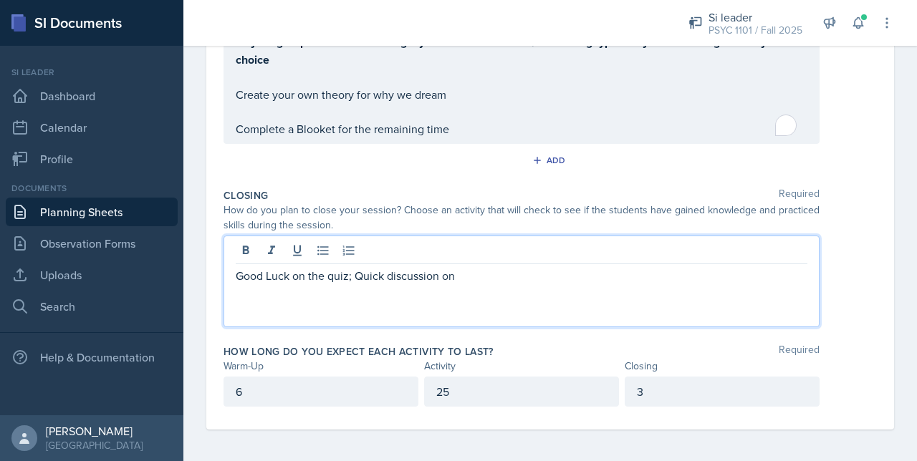
click at [488, 267] on p "Good Luck on the quiz; Quick discussion on" at bounding box center [521, 275] width 571 height 17
drag, startPoint x: 455, startPoint y: 271, endPoint x: 351, endPoint y: 276, distance: 104.6
click at [351, 276] on p "Good Luck on the quiz; Quick discussion on" at bounding box center [521, 275] width 571 height 17
click at [375, 280] on p "Good Luck on the quiz" at bounding box center [521, 275] width 571 height 17
drag, startPoint x: 375, startPoint y: 280, endPoint x: 384, endPoint y: 306, distance: 27.2
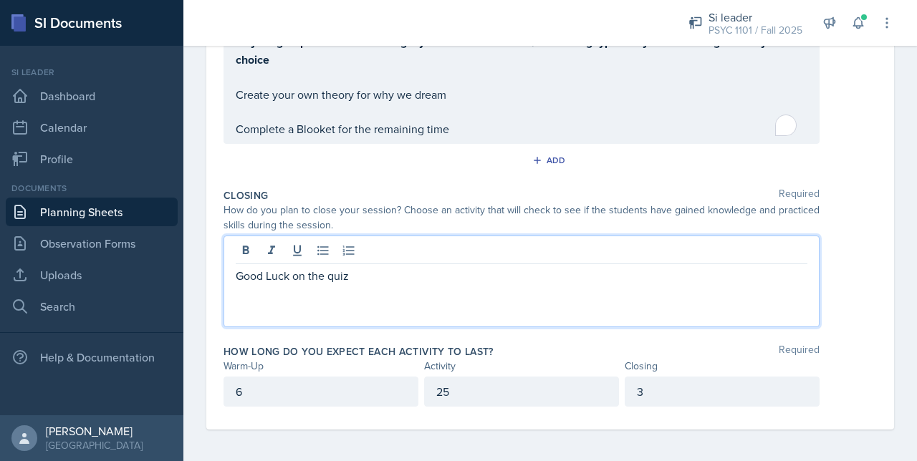
click at [384, 306] on div "Good Luck on the quiz" at bounding box center [521, 282] width 596 height 92
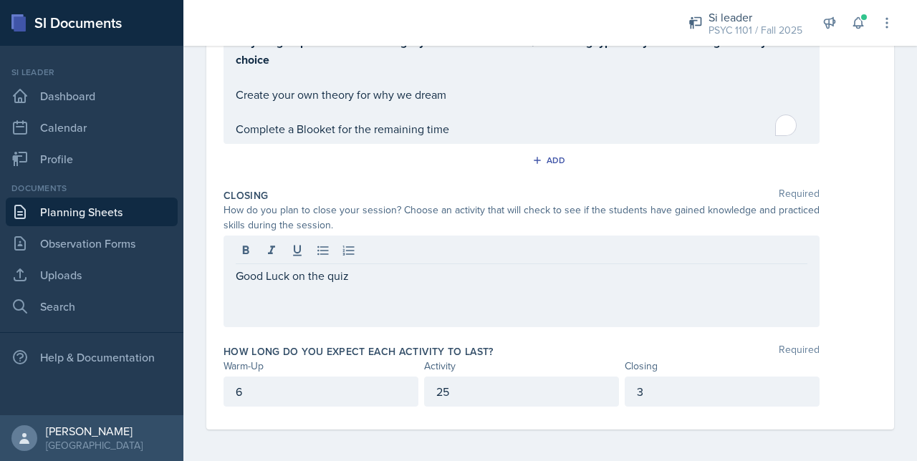
click at [384, 306] on div "Good Luck on the quiz" at bounding box center [521, 282] width 596 height 92
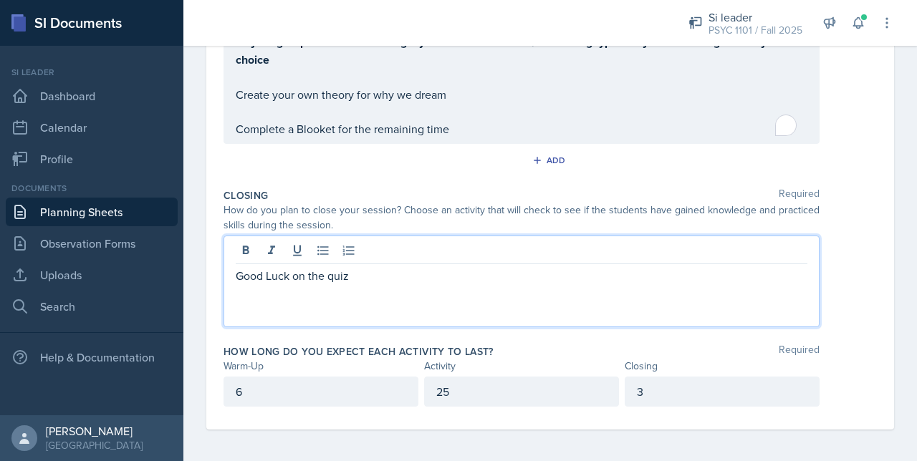
click at [333, 273] on p "Good Luck on the quiz" at bounding box center [521, 275] width 571 height 17
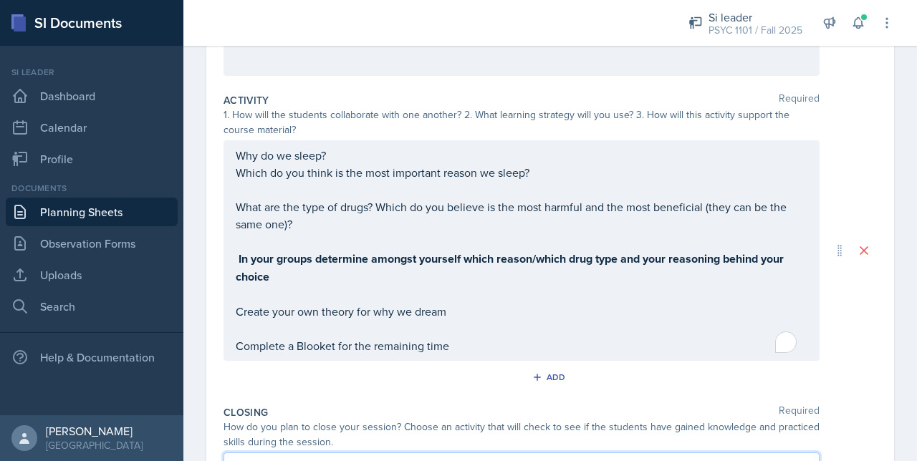
scroll to position [283, 0]
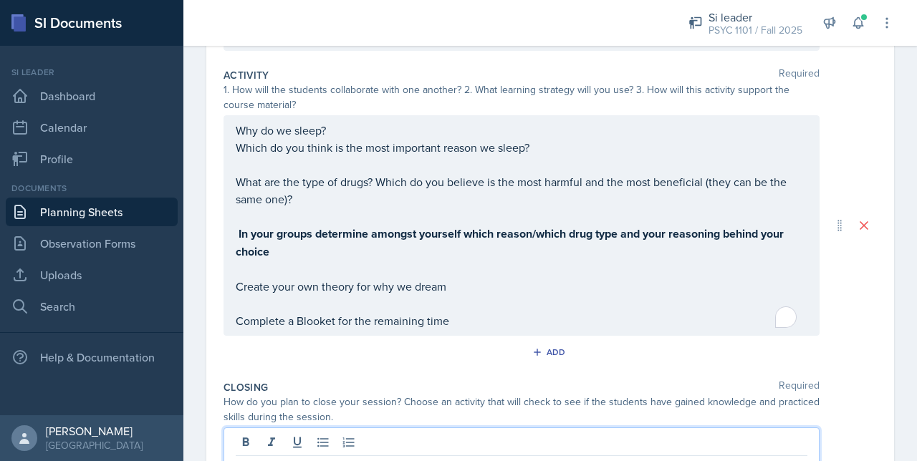
click at [306, 173] on p "To enrich screen reader interactions, please activate Accessibility in Grammarl…" at bounding box center [521, 164] width 571 height 17
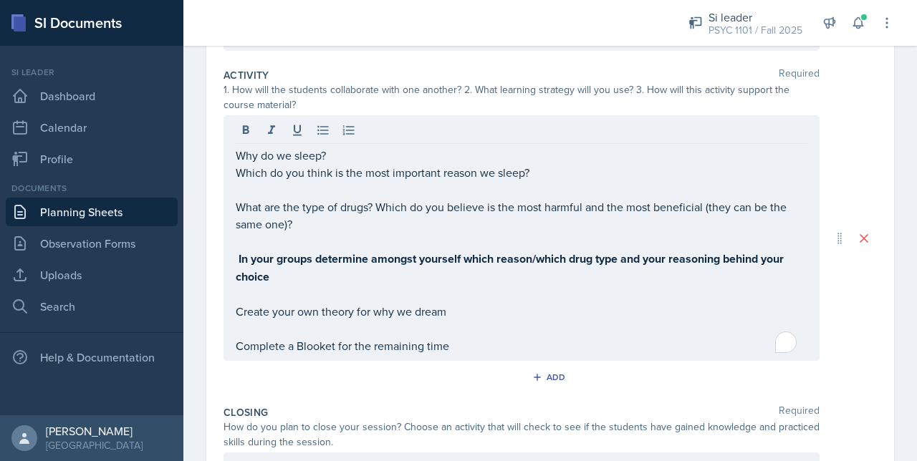
click at [715, 375] on div "Add" at bounding box center [549, 380] width 653 height 27
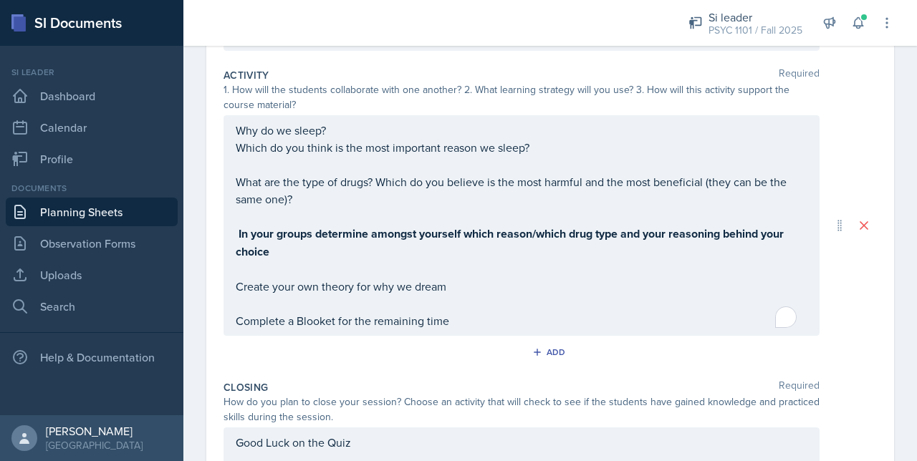
click at [400, 301] on div "Why do we sleep? Which do you think is the most important reason we sleep? What…" at bounding box center [521, 226] width 571 height 208
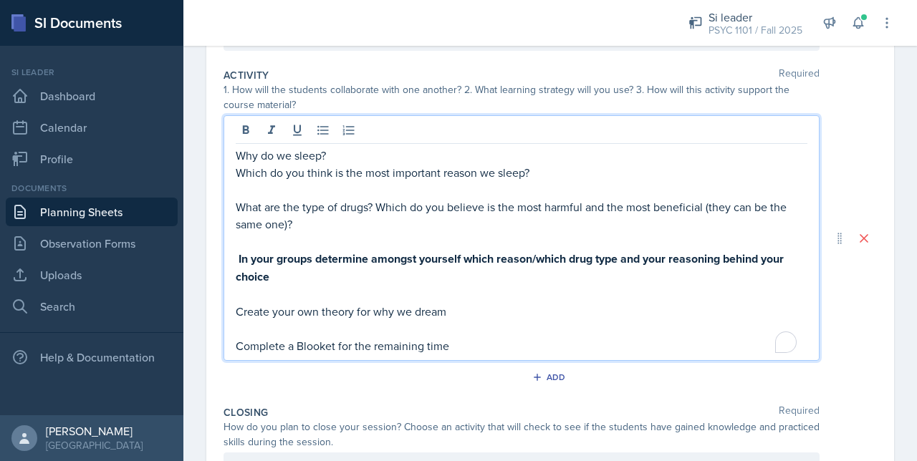
click at [259, 239] on p "To enrich screen reader interactions, please activate Accessibility in Grammarl…" at bounding box center [521, 241] width 571 height 17
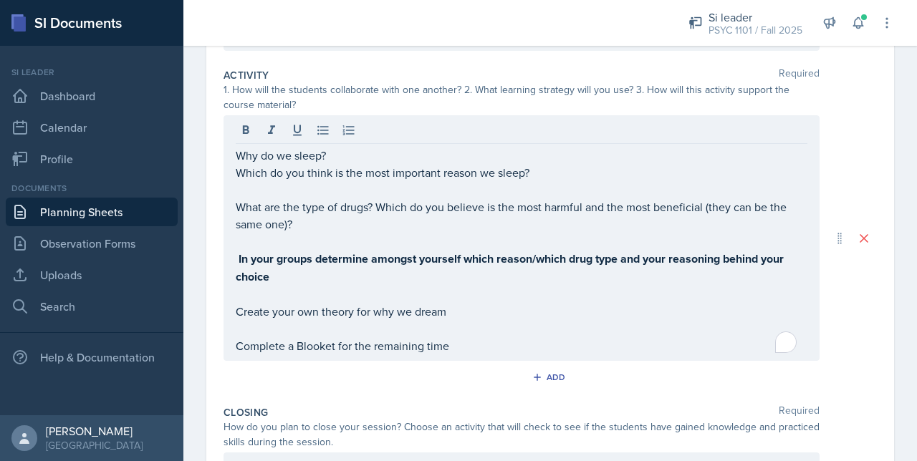
click at [231, 259] on div "Why do we sleep? Which do you think is the most important reason we sleep? What…" at bounding box center [521, 238] width 596 height 246
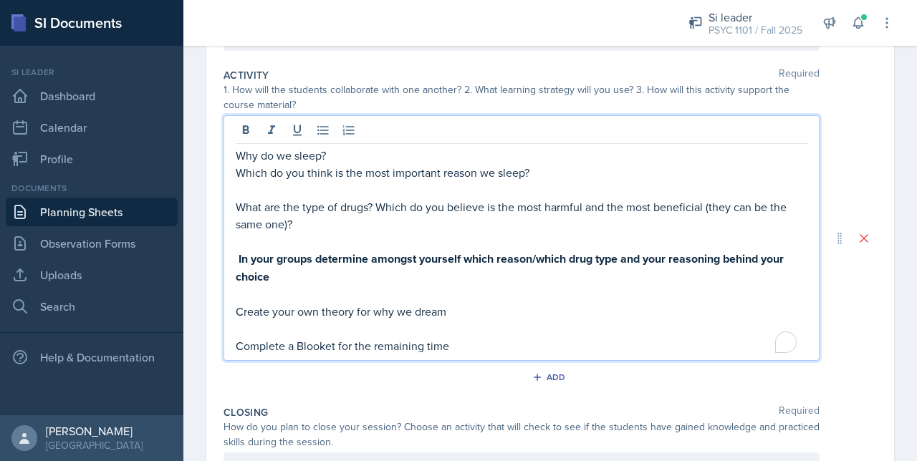
click at [243, 254] on strong "In your groups determine amongst yourself which reason/which drug type" at bounding box center [427, 259] width 379 height 16
click at [241, 254] on strong "In your groups determine amongst yourself which reason/which drug type" at bounding box center [427, 259] width 379 height 16
click at [239, 254] on strong "In your groups determine amongst yourself which reason/which drug type" at bounding box center [427, 259] width 379 height 16
click at [235, 308] on div "Why do we sleep? Which do you think is the most important reason we sleep? What…" at bounding box center [521, 238] width 596 height 246
click at [235, 311] on div "Why do we sleep? Which do you think is the most important reason we sleep? What…" at bounding box center [521, 238] width 596 height 246
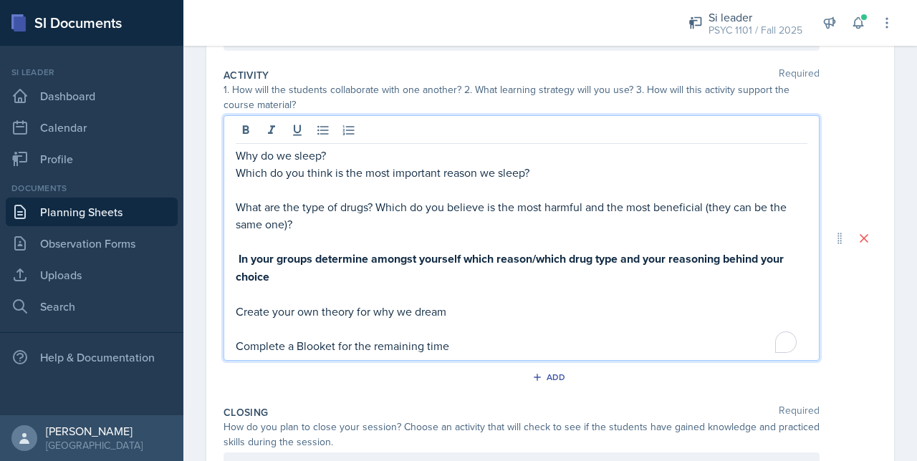
click at [237, 312] on p "Create your own theory for why we dream" at bounding box center [521, 311] width 571 height 17
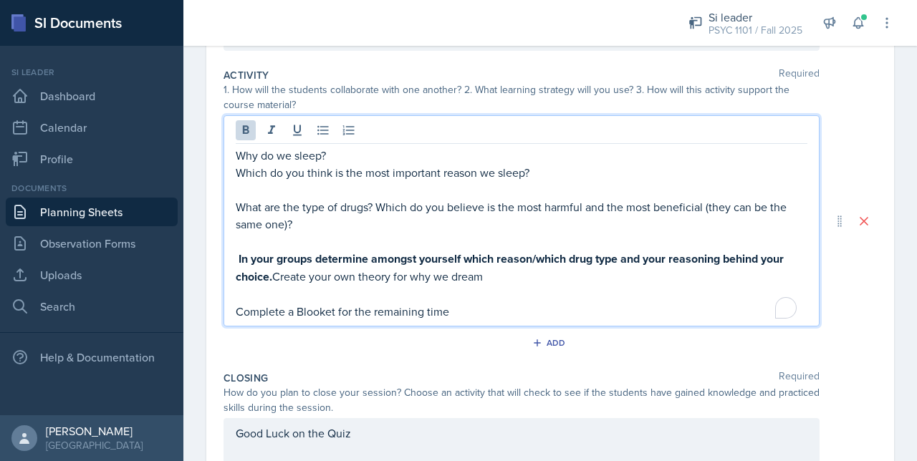
click at [238, 161] on p "Why do we sleep?" at bounding box center [521, 155] width 571 height 17
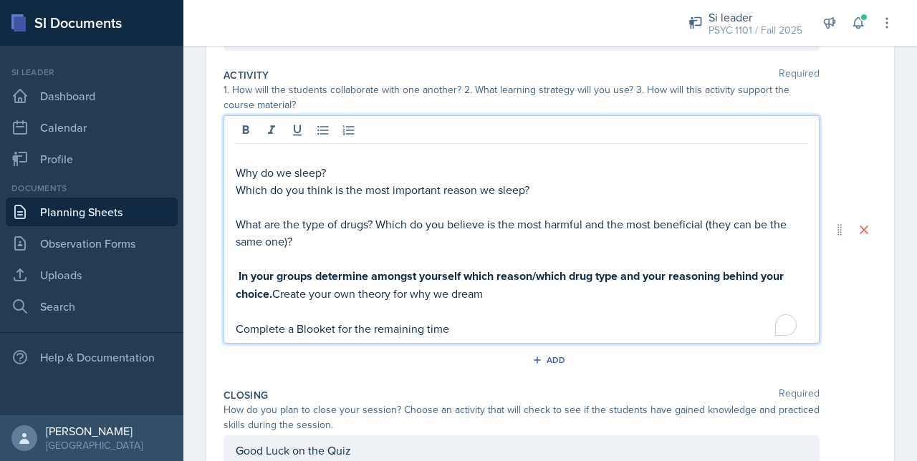
click at [242, 156] on p "To enrich screen reader interactions, please activate Accessibility in Grammarl…" at bounding box center [521, 155] width 571 height 17
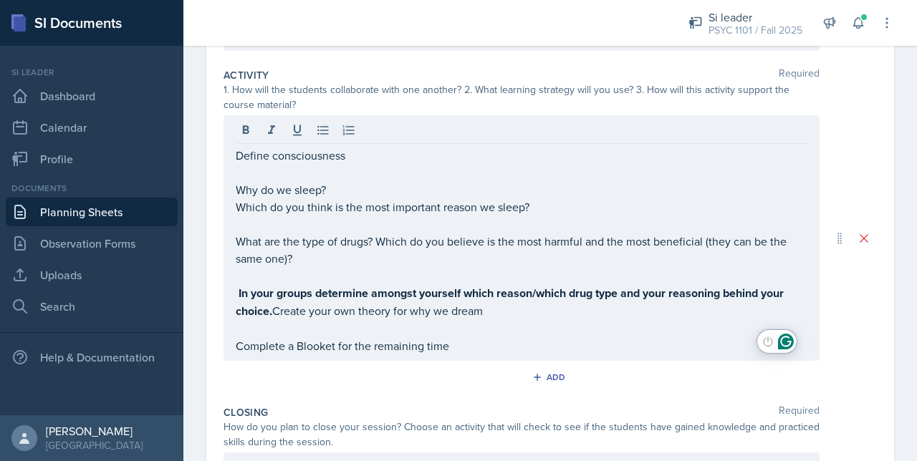
click at [242, 175] on p "To enrich screen reader interactions, please activate Accessibility in Grammarl…" at bounding box center [521, 172] width 571 height 17
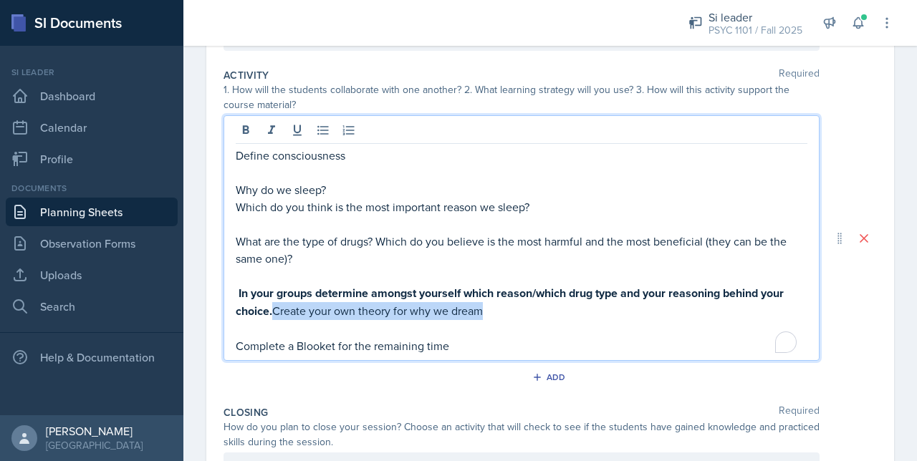
drag, startPoint x: 276, startPoint y: 313, endPoint x: 489, endPoint y: 314, distance: 213.4
click at [489, 314] on p "In your groups determine amongst yourself which reason/which drug type and your…" at bounding box center [521, 302] width 571 height 36
copy p "Create your own theory for why we dream"
click at [302, 181] on p "Why do we sleep?" at bounding box center [521, 189] width 571 height 17
click at [283, 170] on p "To enrich screen reader interactions, please activate Accessibility in Grammarl…" at bounding box center [521, 172] width 571 height 17
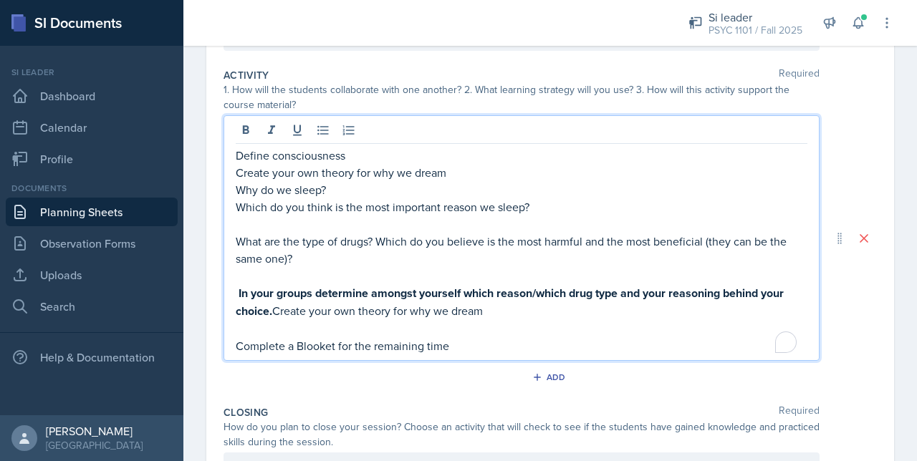
click at [280, 218] on p "To enrich screen reader interactions, please activate Accessibility in Grammarl…" at bounding box center [521, 224] width 571 height 17
drag, startPoint x: 474, startPoint y: 177, endPoint x: 266, endPoint y: 174, distance: 207.7
click at [266, 174] on p "Create your own theory for why we dream" at bounding box center [521, 172] width 571 height 17
click at [274, 314] on strong "and your reasoning behind your choice." at bounding box center [511, 302] width 551 height 34
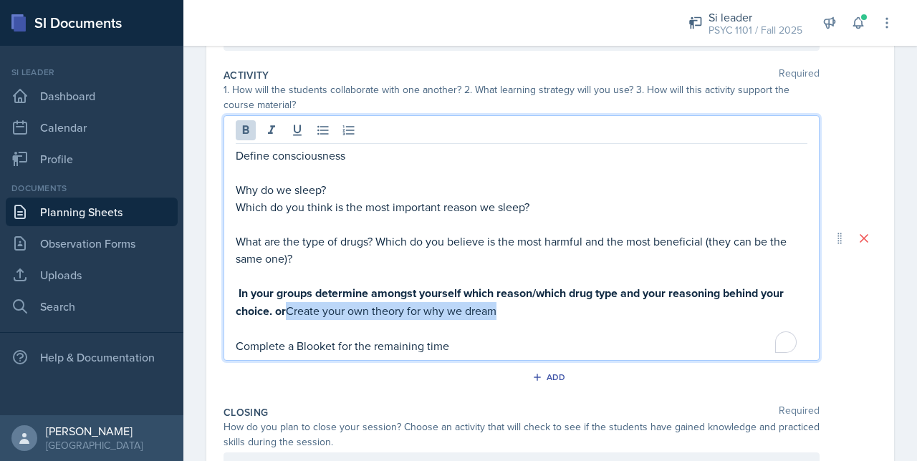
drag, startPoint x: 284, startPoint y: 313, endPoint x: 508, endPoint y: 314, distance: 224.1
click at [508, 314] on p "In your groups determine amongst yourself which reason/which drug type and your…" at bounding box center [521, 302] width 571 height 36
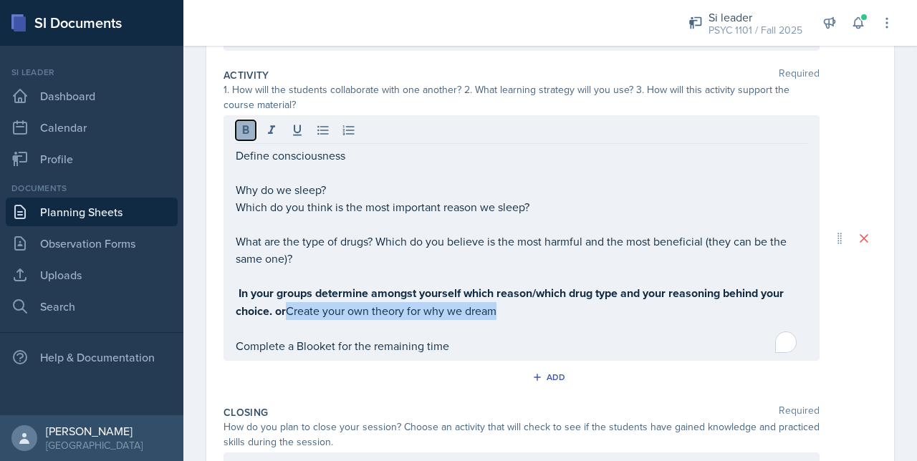
click at [241, 136] on button at bounding box center [246, 130] width 20 height 20
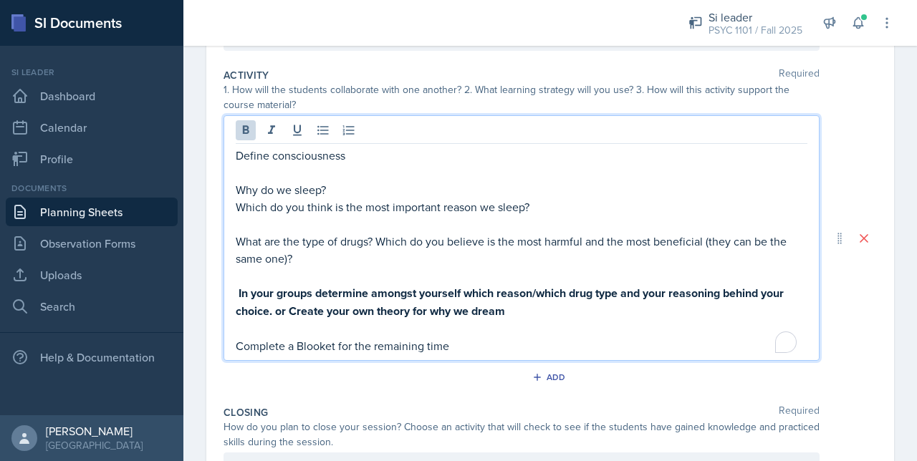
click at [276, 317] on strong "and your reasoning behind your choice. or" at bounding box center [511, 302] width 551 height 34
click at [288, 169] on p "To enrich screen reader interactions, please activate Accessibility in Grammarl…" at bounding box center [521, 172] width 571 height 17
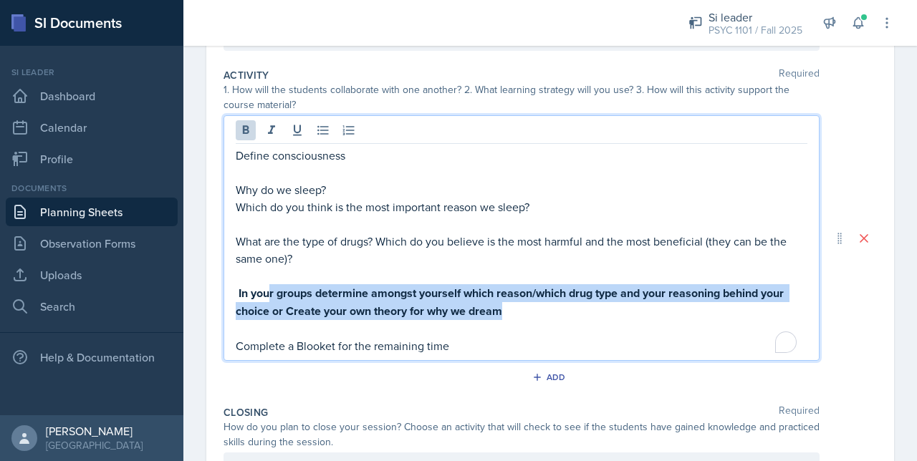
drag, startPoint x: 516, startPoint y: 307, endPoint x: 271, endPoint y: 291, distance: 244.7
click at [271, 291] on p "In your groups determine amongst yourself which reason/which drug type and your…" at bounding box center [521, 302] width 571 height 36
click at [271, 291] on strong "In your groups determine amongst yourself which reason/which drug type" at bounding box center [427, 293] width 379 height 16
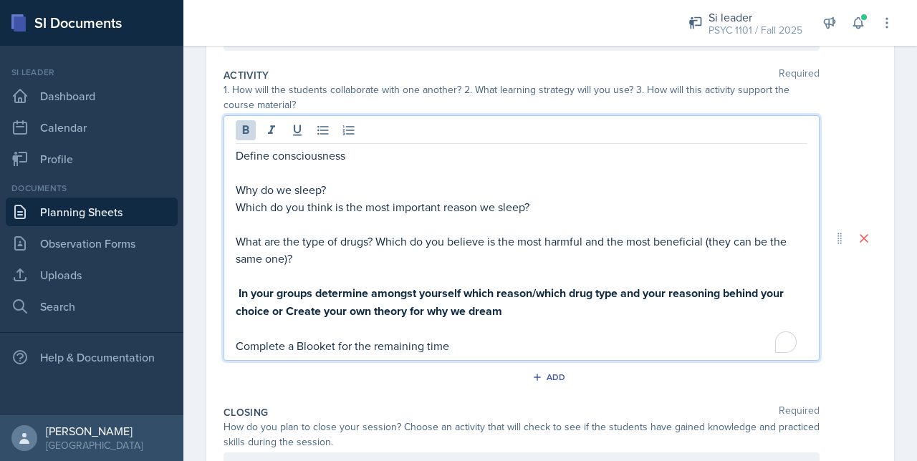
click at [328, 158] on p "Define consciousness" at bounding box center [521, 155] width 571 height 17
click at [328, 164] on p "To enrich screen reader interactions, please activate Accessibility in Grammarl…" at bounding box center [521, 172] width 571 height 17
click at [351, 265] on p "What are the type of drugs? Which do you believe is the most harmful and the mo…" at bounding box center [521, 250] width 571 height 34
click at [278, 271] on p "To enrich screen reader interactions, please activate Accessibility in Grammarl…" at bounding box center [521, 275] width 571 height 17
click at [260, 287] on strong "In your groups determine amongst yourself which reason/which drug type" at bounding box center [427, 293] width 379 height 16
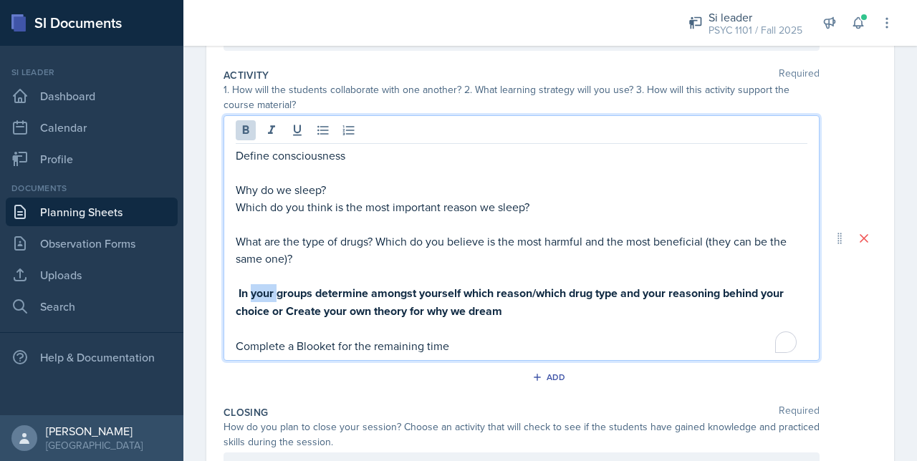
click at [260, 287] on strong "In your groups determine amongst yourself which reason/which drug type" at bounding box center [427, 293] width 379 height 16
click at [315, 294] on strong "In their groups determine amongst yourself which reason/which drug type" at bounding box center [428, 293] width 380 height 16
drag, startPoint x: 448, startPoint y: 289, endPoint x: 492, endPoint y: 289, distance: 43.7
click at [492, 289] on strong "In their groups they determine amongst yourself which reason/which drug type" at bounding box center [440, 293] width 405 height 16
click at [519, 311] on p "In their groups they determine amongst which reason/which drug type and your re…" at bounding box center [521, 302] width 571 height 36
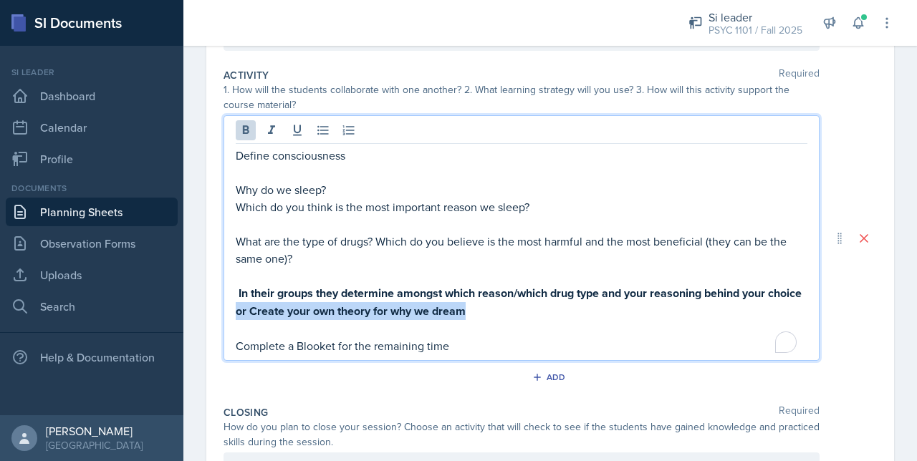
drag, startPoint x: 519, startPoint y: 311, endPoint x: 275, endPoint y: 307, distance: 244.2
click at [275, 307] on p "In their groups they determine amongst which reason/which drug type and your re…" at bounding box center [521, 302] width 571 height 36
click at [275, 307] on strong "and your reasoning behind your choice or" at bounding box center [520, 302] width 569 height 34
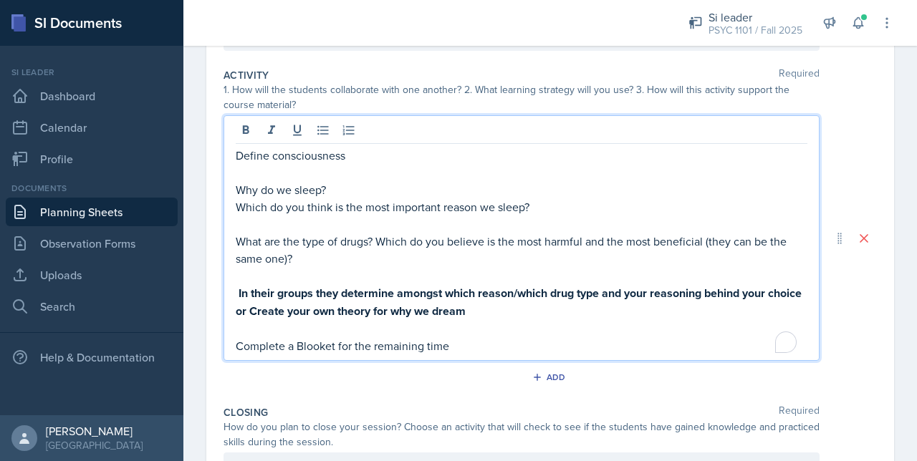
click at [344, 193] on p "Why do we sleep?" at bounding box center [521, 189] width 571 height 17
click at [268, 240] on p "What are the type of drugs? Which do you believe is the most harmful and the mo…" at bounding box center [521, 250] width 571 height 34
click at [375, 243] on p "What are the type of drugs? Which do you believe is the most harmful and the mo…" at bounding box center [521, 250] width 571 height 34
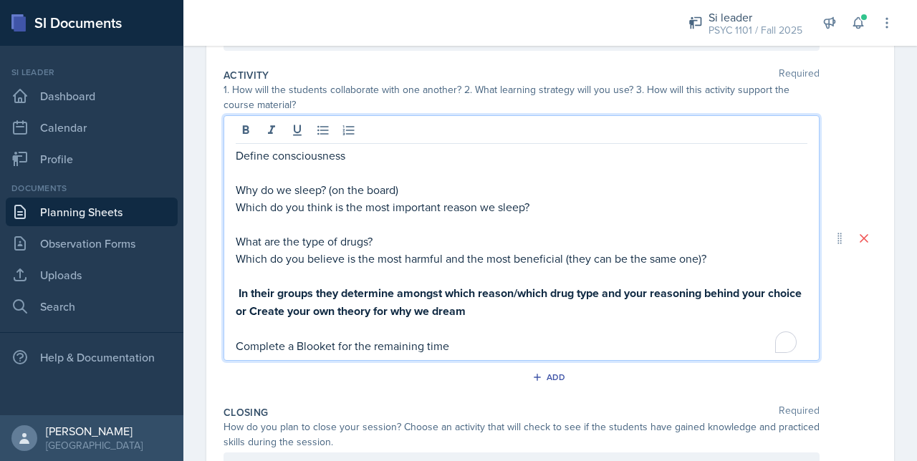
click at [342, 263] on p "Which do you believe is the most harmful and the most beneficial (they can be t…" at bounding box center [521, 258] width 571 height 17
click at [281, 280] on p "To enrich screen reader interactions, please activate Accessibility in Grammarl…" at bounding box center [521, 275] width 571 height 17
click at [257, 258] on p "Which do you believe is the most harmful and the most beneficial (they can be t…" at bounding box center [521, 258] width 571 height 17
click at [261, 258] on p "Which do you believe is the most harmful and the most beneficial (they can be t…" at bounding box center [521, 258] width 571 height 17
click at [275, 272] on p "To enrich screen reader interactions, please activate Accessibility in Grammarl…" at bounding box center [521, 275] width 571 height 17
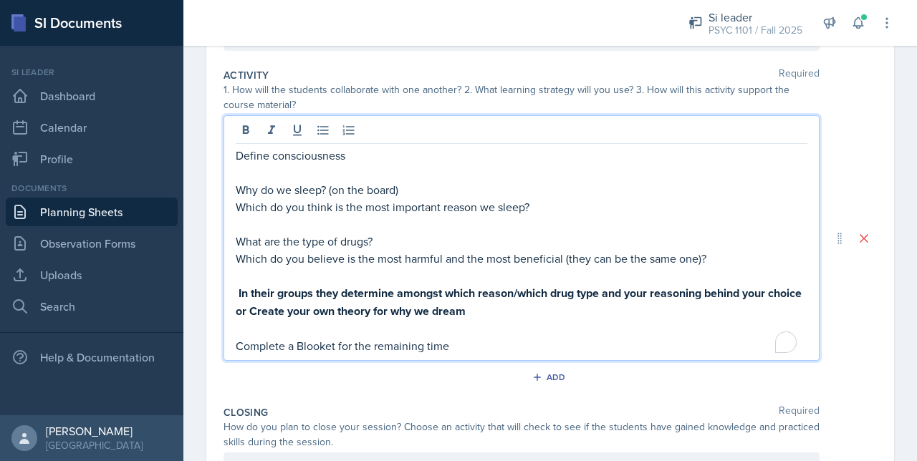
click at [269, 216] on p "To enrich screen reader interactions, please activate Accessibility in Grammarl…" at bounding box center [521, 224] width 571 height 17
drag, startPoint x: 264, startPoint y: 211, endPoint x: 223, endPoint y: 207, distance: 41.7
click at [223, 207] on div "Date September 3rd, 2025 August 2025 27 28 29 30 31 1 2 3 4 5 6 7 8 9 10 11 12 …" at bounding box center [549, 238] width 687 height 817
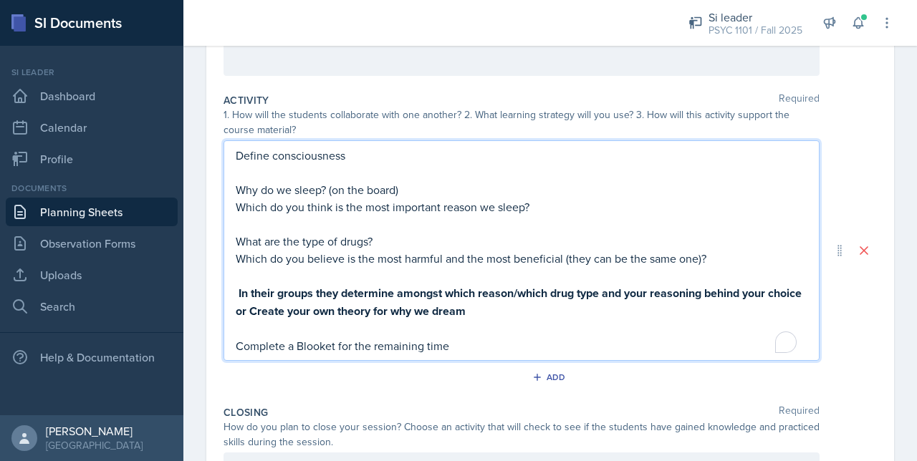
click at [258, 274] on p "To enrich screen reader interactions, please activate Accessibility in Grammarl…" at bounding box center [521, 275] width 571 height 17
click at [766, 268] on p "To enrich screen reader interactions, please activate Accessibility in Grammarl…" at bounding box center [521, 275] width 571 height 17
click at [761, 250] on p "Which do you believe is the most harmful and the most beneficial (they can be t…" at bounding box center [521, 258] width 571 height 17
click at [616, 203] on p "Which do you think is the most important reason we sleep?" at bounding box center [521, 206] width 571 height 17
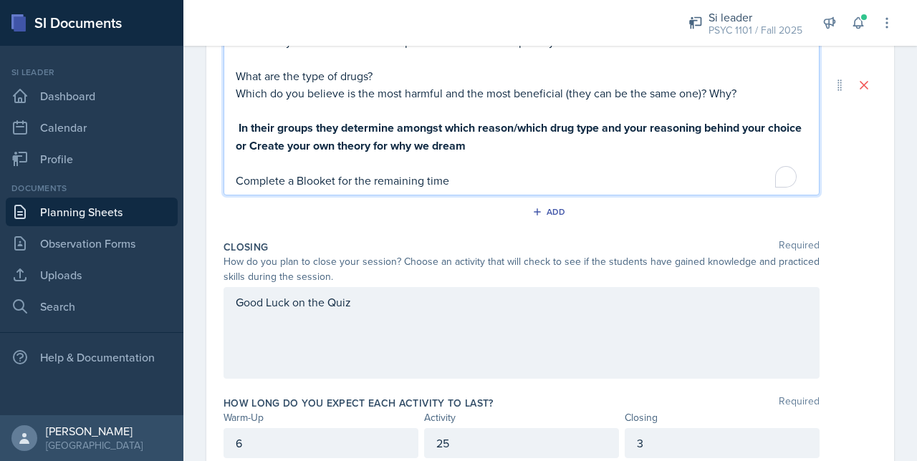
scroll to position [475, 0]
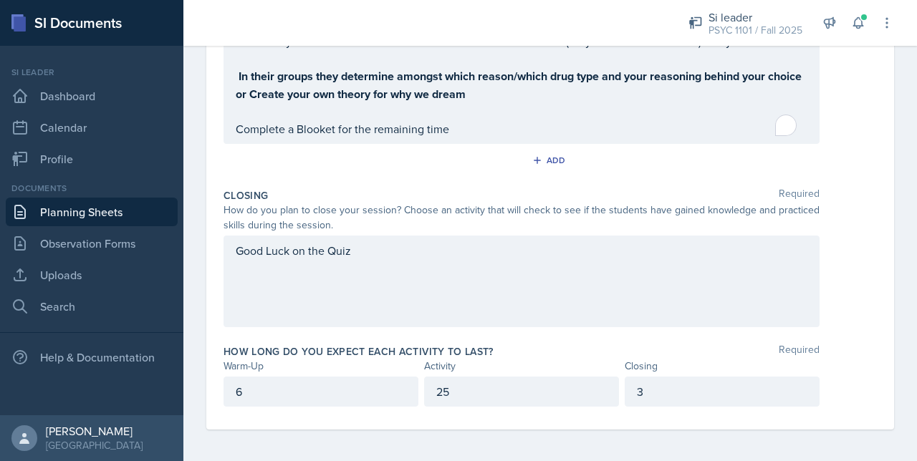
click at [486, 398] on div "25" at bounding box center [521, 392] width 195 height 30
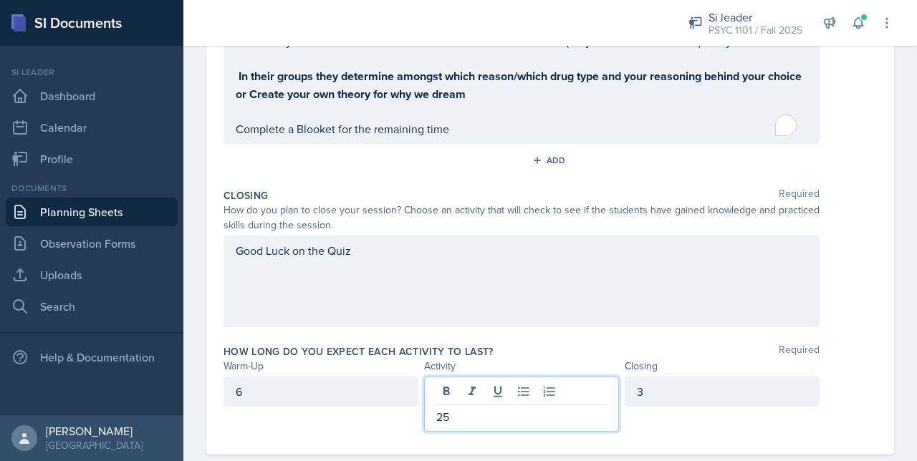
scroll to position [500, 0]
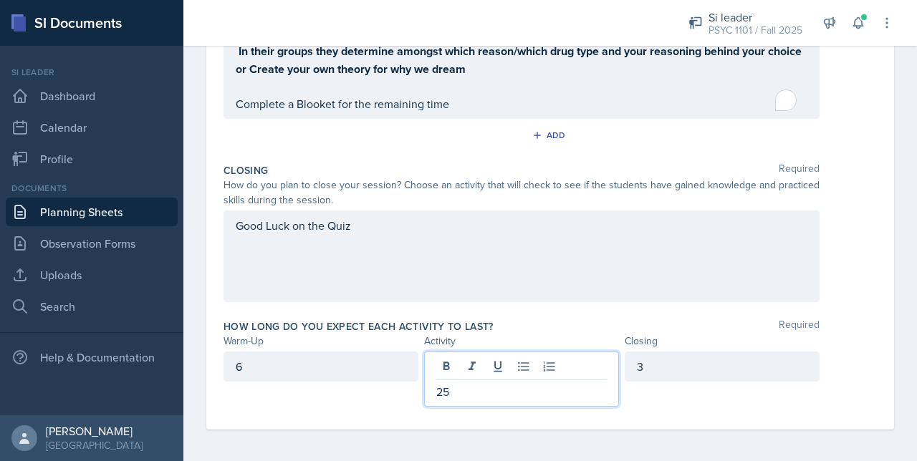
click at [475, 314] on div "How long do you expect each activity to last? Required Warm-Up Activity Closing…" at bounding box center [549, 366] width 653 height 105
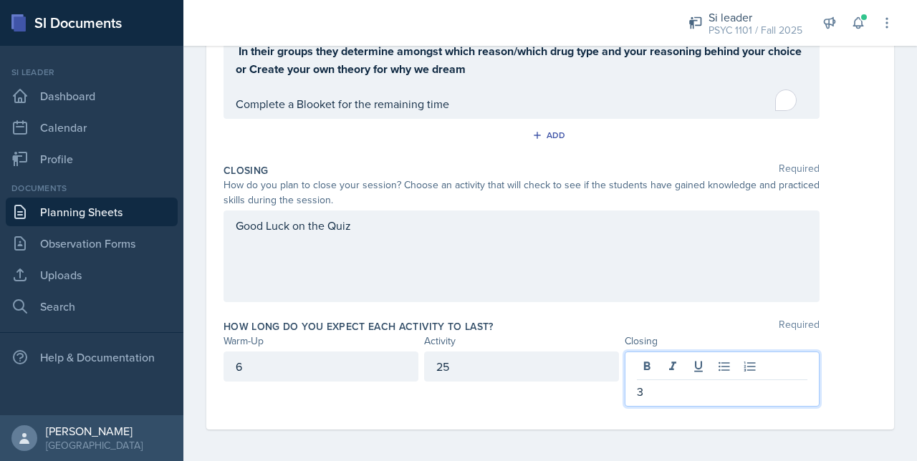
click at [674, 383] on p "3" at bounding box center [722, 391] width 170 height 17
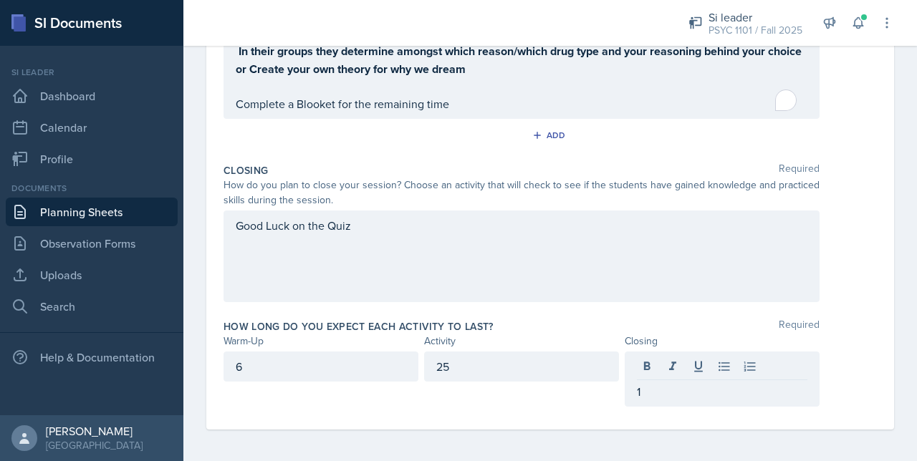
click at [616, 343] on div "Warm-Up Activity Closing" at bounding box center [549, 341] width 653 height 15
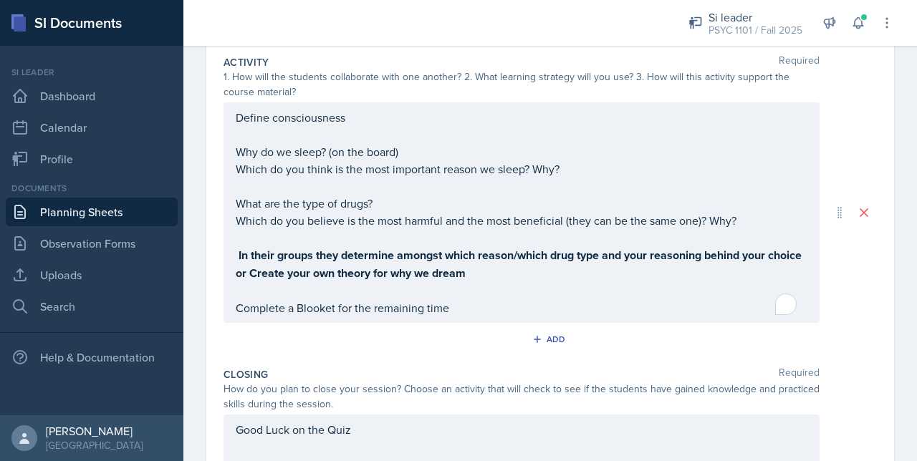
scroll to position [321, 0]
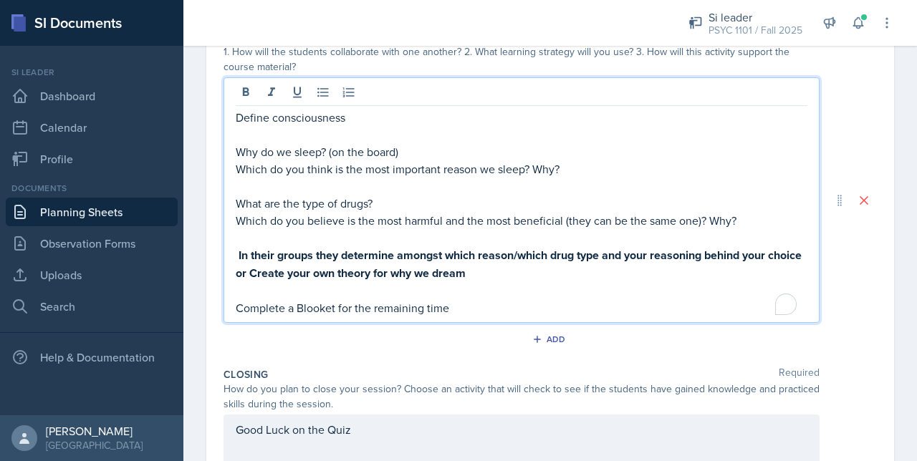
click at [319, 129] on p "To enrich screen reader interactions, please activate Accessibility in Grammarl…" at bounding box center [521, 134] width 571 height 17
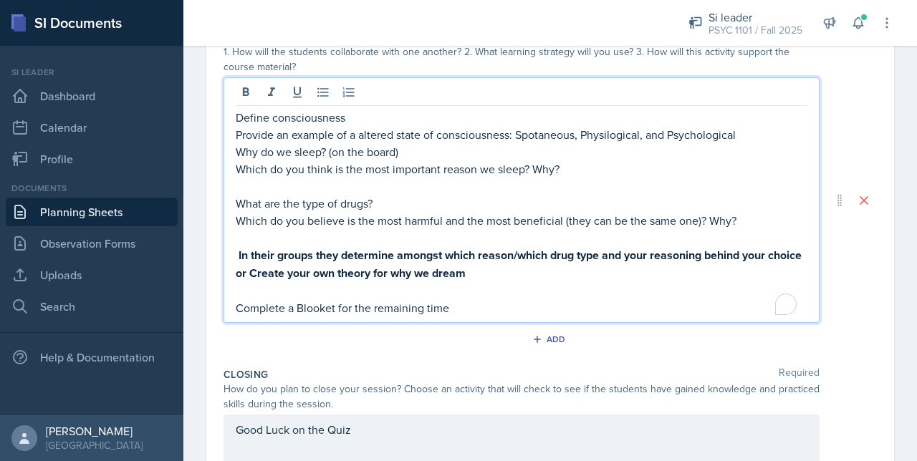
click at [285, 190] on p "To enrich screen reader interactions, please activate Accessibility in Grammarl…" at bounding box center [521, 186] width 571 height 17
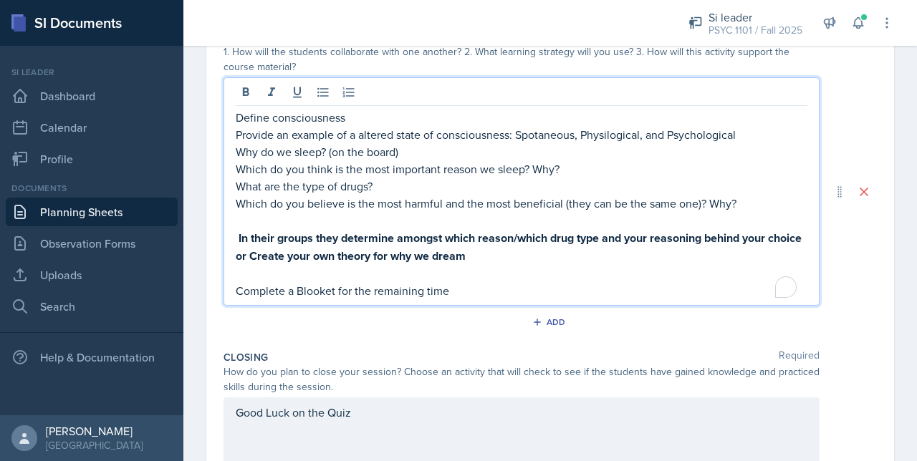
click at [296, 289] on p "Complete a Blooket for the remaining time" at bounding box center [521, 290] width 571 height 17
click at [302, 270] on p "To enrich screen reader interactions, please activate Accessibility in Grammarl…" at bounding box center [521, 273] width 571 height 17
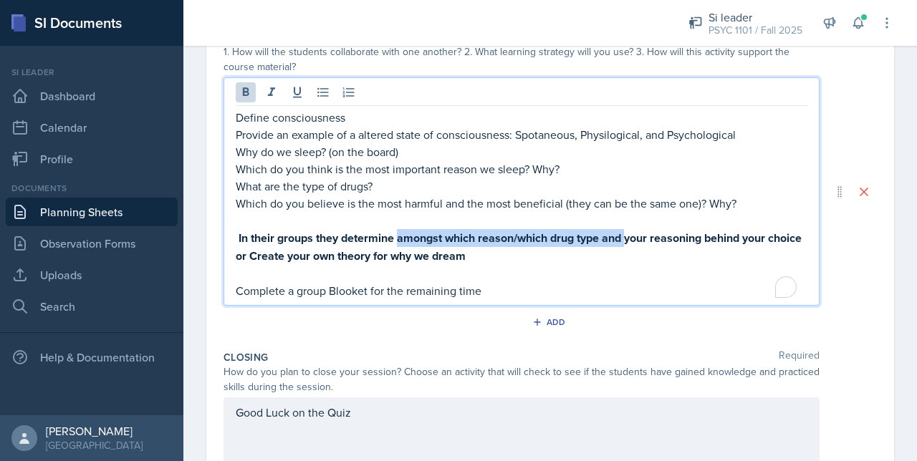
drag, startPoint x: 397, startPoint y: 237, endPoint x: 628, endPoint y: 236, distance: 230.6
click at [628, 236] on p "In their groups they determine amongst which reason/which drug type and your re…" at bounding box center [521, 247] width 571 height 36
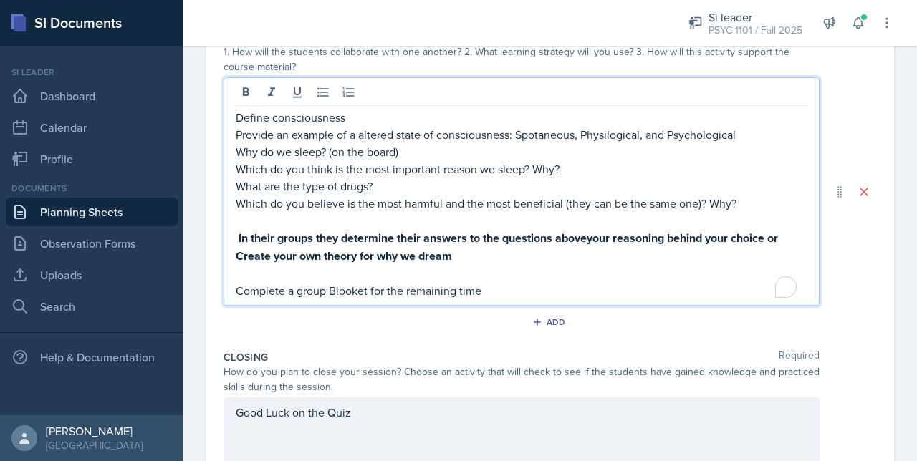
click at [391, 185] on p "What are the type of drugs?" at bounding box center [521, 186] width 571 height 17
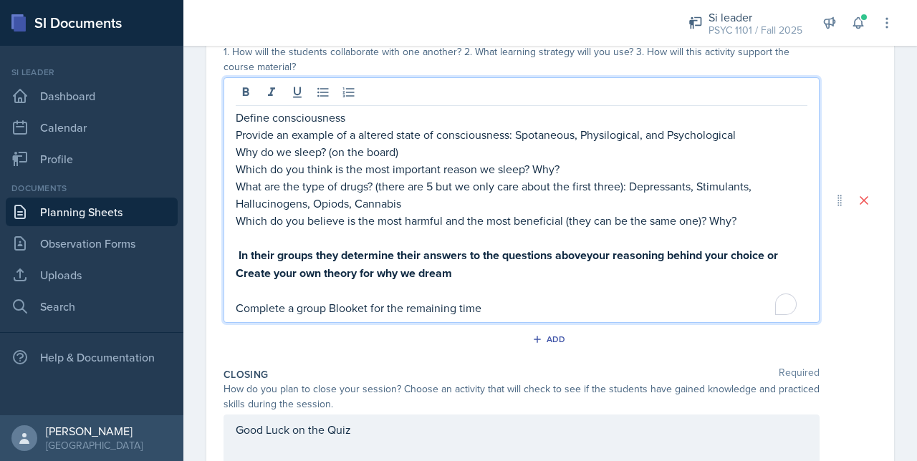
click at [416, 143] on p "Why do we sleep? (on the board)" at bounding box center [521, 151] width 571 height 17
click at [571, 148] on p "Why do we sleep? (on the board) Protection, Recuperation, Restorayion of memori…" at bounding box center [521, 151] width 571 height 17
click at [573, 149] on p "Why do we sleep? (on the board) Protection, Recuperation, Restorayion of memori…" at bounding box center [521, 151] width 571 height 17
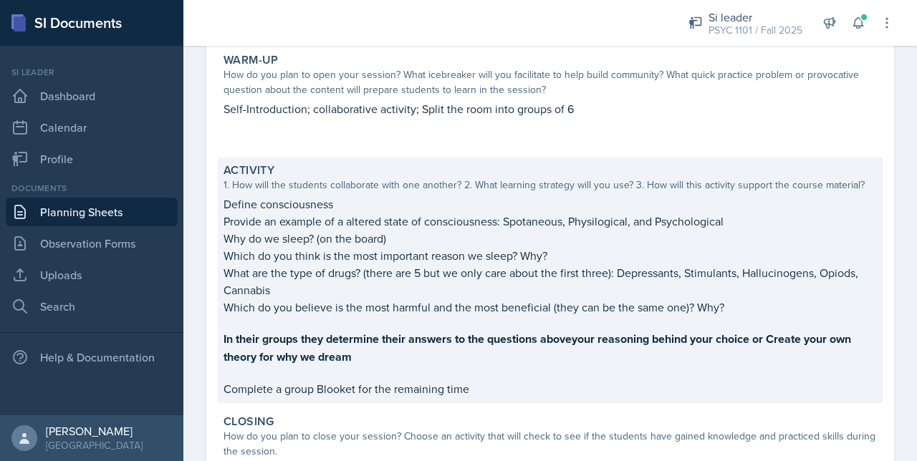
scroll to position [133, 0]
click at [385, 269] on p "What are the type of drugs? (there are 5 but we only care about the first three…" at bounding box center [549, 282] width 653 height 34
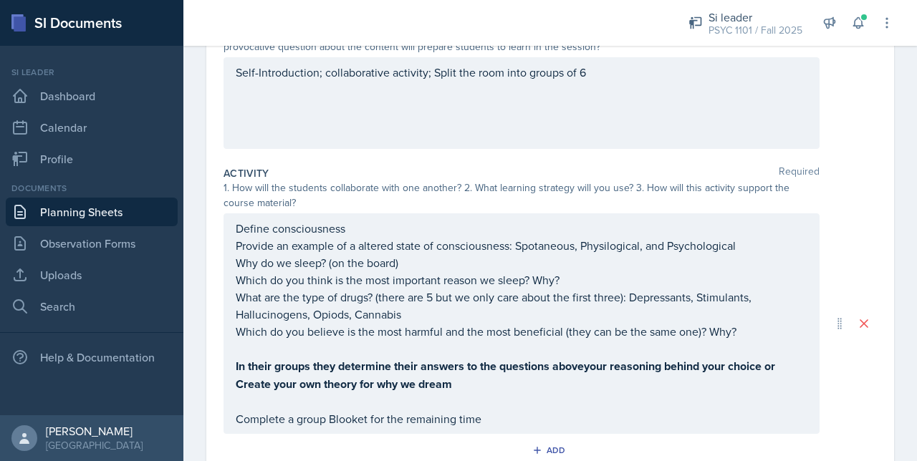
click at [411, 255] on p "Why do we sleep? (on the board)" at bounding box center [521, 262] width 571 height 17
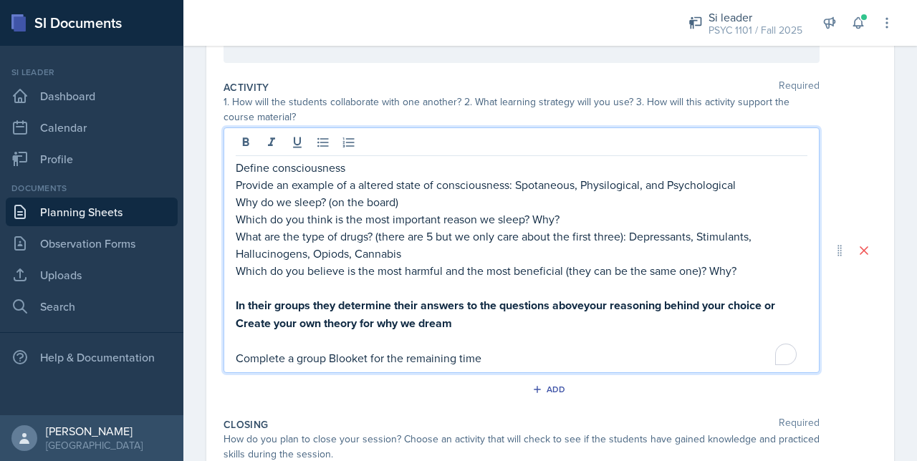
scroll to position [272, 0]
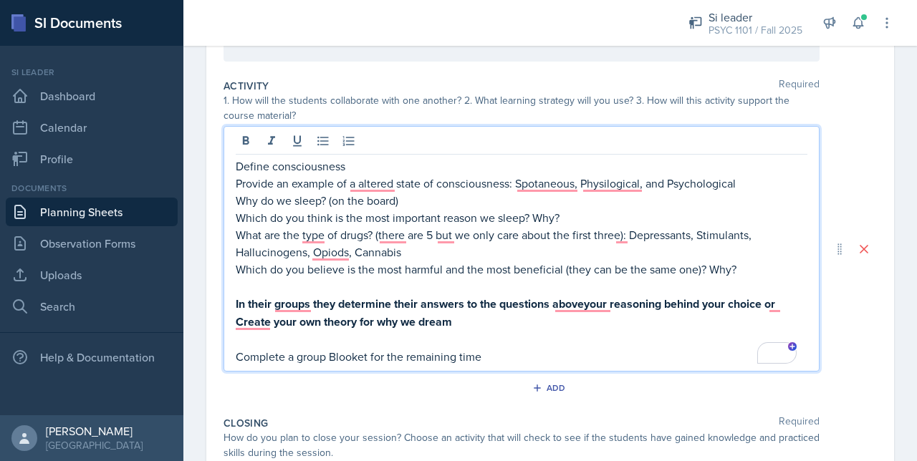
click at [748, 180] on p "Provide an example of a altered state of consciousness: Spotaneous, Physilogica…" at bounding box center [521, 183] width 571 height 17
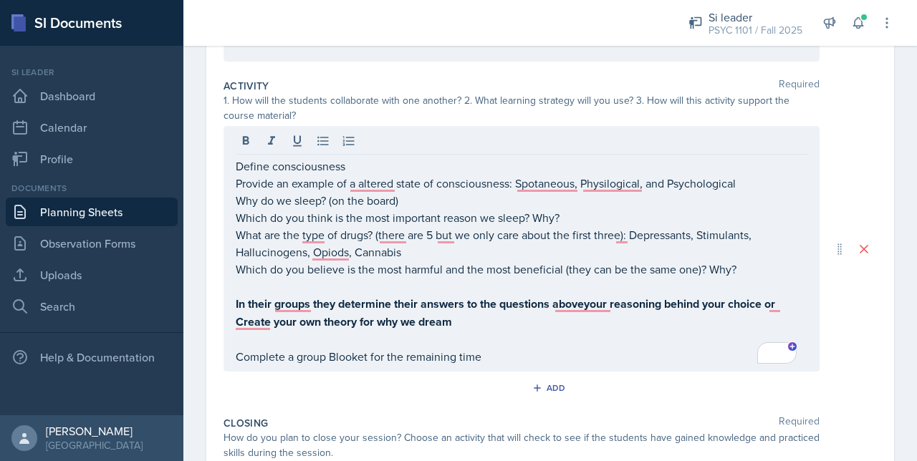
click at [233, 180] on div "Define consciousness Provide an example of a altered state of consciousness: Sp…" at bounding box center [521, 249] width 596 height 246
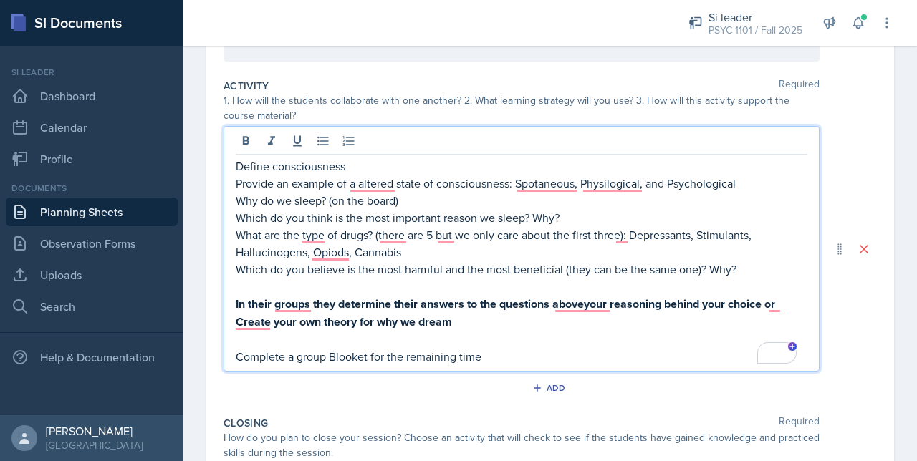
click at [234, 180] on div "Define consciousness Provide an example of a altered state of consciousness: Sp…" at bounding box center [521, 249] width 596 height 246
click at [236, 181] on p "Provide an example of a altered state of consciousness: Spotaneous, Physilogica…" at bounding box center [521, 183] width 571 height 17
click at [322, 143] on icon at bounding box center [322, 141] width 11 height 9
click at [236, 218] on p "Which do you think is the most important reason we sleep? Why?" at bounding box center [521, 217] width 571 height 17
click at [328, 140] on icon at bounding box center [322, 141] width 11 height 9
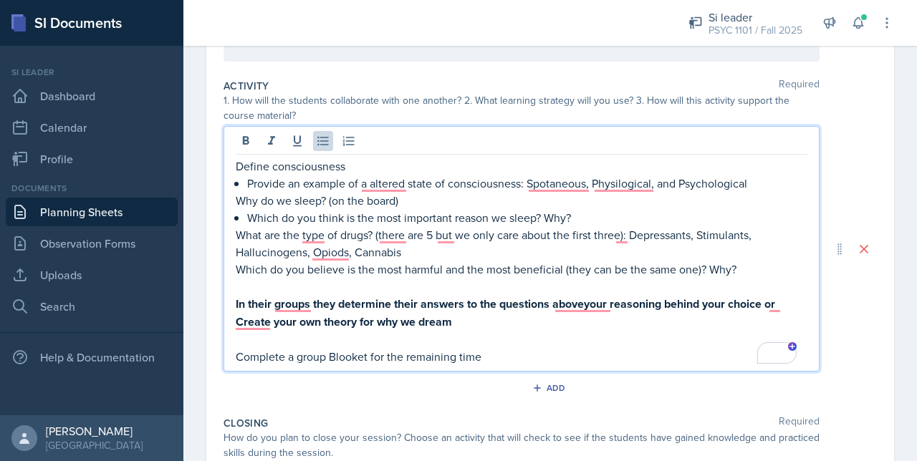
click at [234, 251] on div "Define consciousness Provide an example of a altered state of consciousness: Sp…" at bounding box center [521, 249] width 596 height 246
click at [230, 273] on div "Define consciousness Provide an example of a altered state of consciousness: Sp…" at bounding box center [521, 249] width 596 height 246
click at [236, 267] on p "Which do you believe is the most harmful and the most beneficial (they can be t…" at bounding box center [521, 269] width 571 height 17
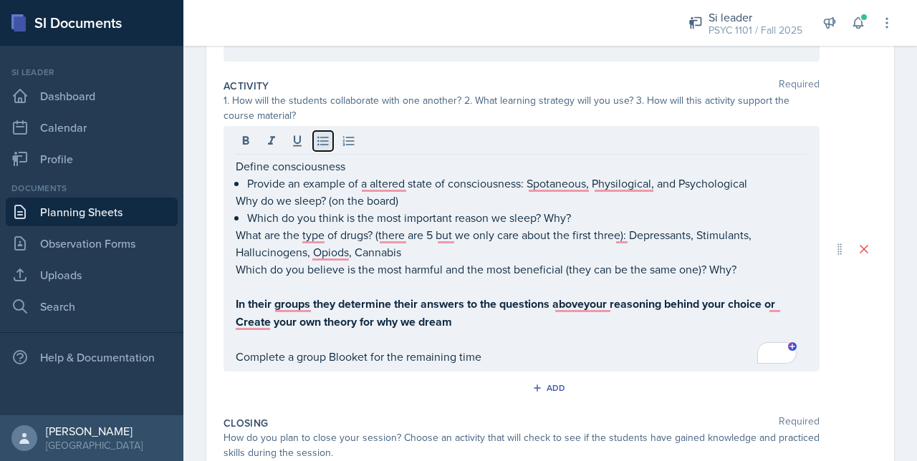
click at [317, 145] on icon at bounding box center [323, 141] width 14 height 14
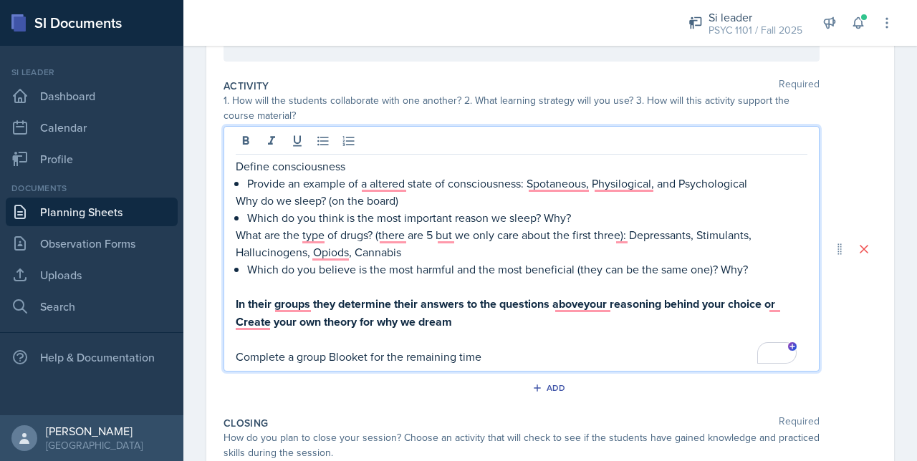
click at [236, 247] on p "What are the type of drugs? (there are 5 but we only care about the first three…" at bounding box center [521, 243] width 571 height 34
click at [584, 210] on p "Which do you think is the most important reason we sleep? Why?" at bounding box center [527, 217] width 560 height 17
click at [407, 203] on p "Why do we sleep? (on the board)" at bounding box center [521, 200] width 571 height 17
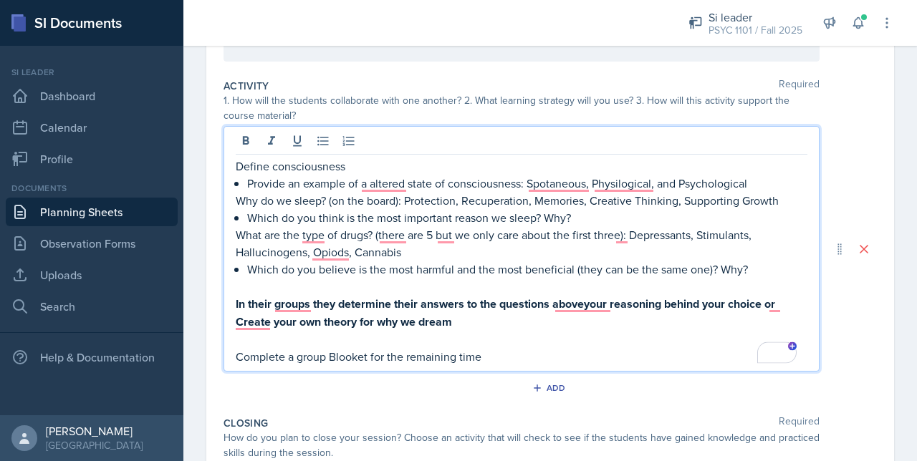
click at [367, 101] on div "1. How will the students collaborate with one another? 2. What learning strateg…" at bounding box center [521, 108] width 596 height 30
click at [378, 158] on div "Define consciousness Provide an example of a altered state of consciousness: Sp…" at bounding box center [521, 262] width 571 height 208
click at [381, 175] on p "Provide an example of a altered state of consciousness: Spotaneous, Physilogica…" at bounding box center [527, 183] width 560 height 17
click at [544, 180] on p "Provide an example of an altered state of consciousness: Spotaneous, Physilogic…" at bounding box center [527, 183] width 560 height 17
click at [577, 183] on p "Provide an example of an altered state of consciousness: Spotaneous, Physilogic…" at bounding box center [527, 183] width 560 height 17
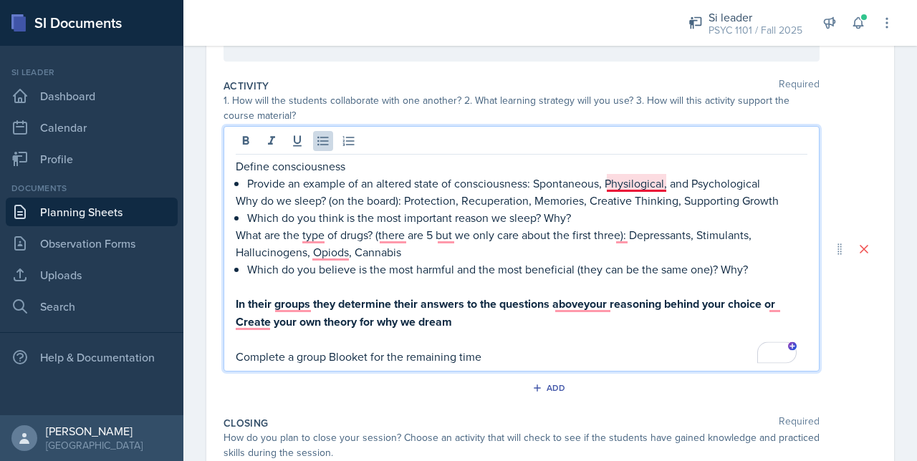
click at [639, 180] on p "Provide an example of an altered state of consciousness: Spontaneous, Physilogi…" at bounding box center [527, 183] width 560 height 17
click at [637, 179] on p "Provide an example of an altered state of consciousness: Spontaneous, Physilogi…" at bounding box center [527, 183] width 560 height 17
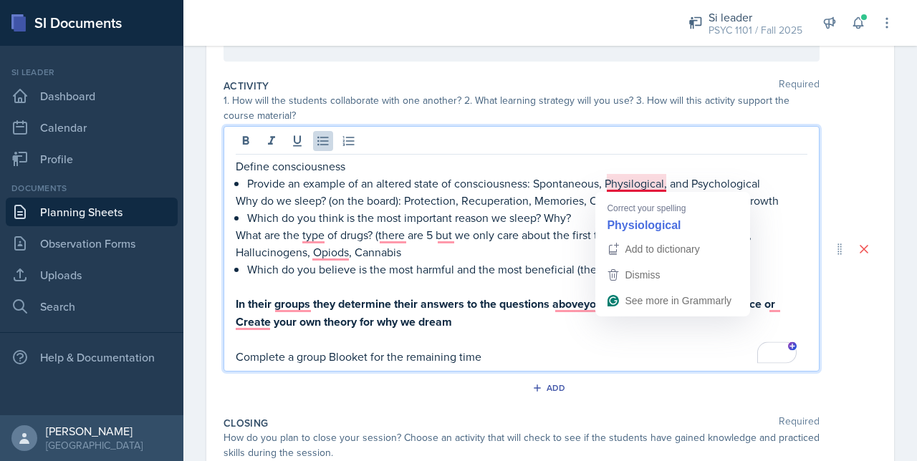
click at [640, 184] on p "Provide an example of an altered state of consciousness: Spontaneous, Physilogi…" at bounding box center [527, 183] width 560 height 17
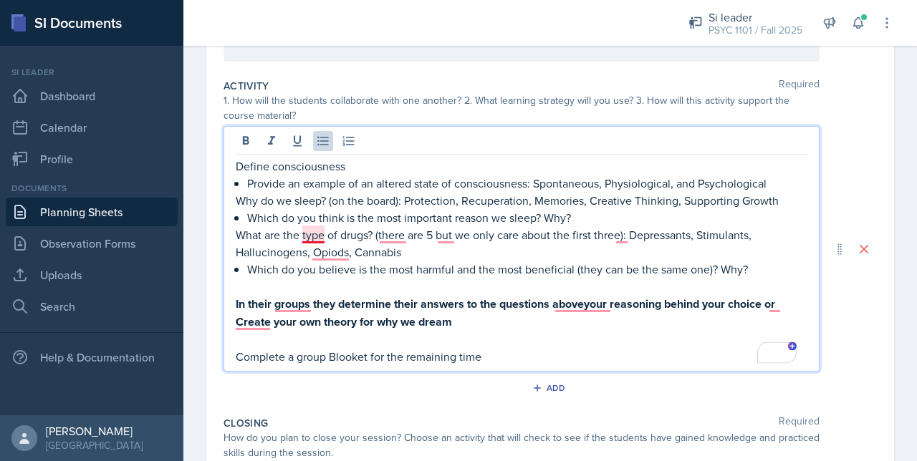
click at [308, 232] on p "What are the type of drugs? (there are 5 but we only care about the first three…" at bounding box center [521, 243] width 571 height 34
click at [395, 237] on p "What are the types of drugs? (there are 5 but we only care about the first thre…" at bounding box center [521, 243] width 571 height 34
drag, startPoint x: 419, startPoint y: 228, endPoint x: 405, endPoint y: 231, distance: 13.9
click at [405, 231] on p "What are the types of drugs? (there are 5 but we only care about the first thre…" at bounding box center [521, 243] width 571 height 34
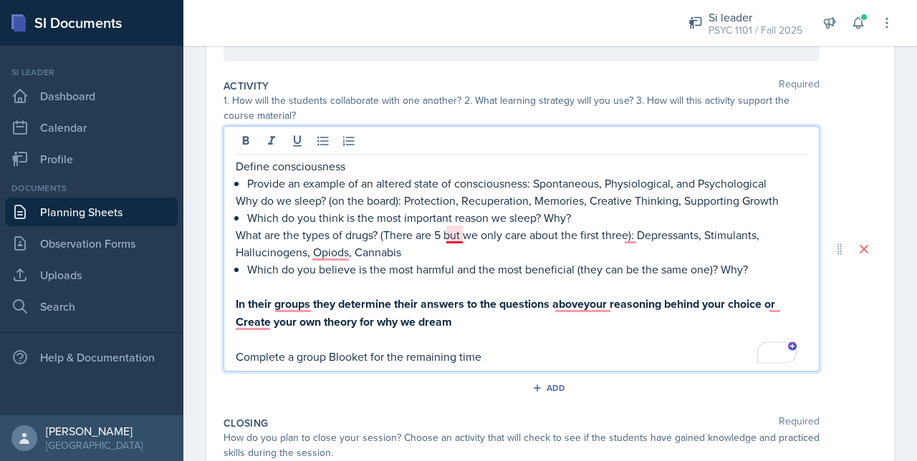
click at [456, 231] on p "What are the types of drugs? (There are 5 but we only care about the first thre…" at bounding box center [521, 243] width 571 height 34
click at [326, 256] on p "What are the types of drugs? (There are 5, but we only care about the first thr…" at bounding box center [521, 243] width 571 height 34
click at [285, 301] on strong "In their groups they determine their answers to the questions aboveyour reasoni…" at bounding box center [505, 304] width 539 height 16
click at [584, 302] on strong "In their groups, they determine their answers to the questions aboveyour reason…" at bounding box center [507, 304] width 542 height 16
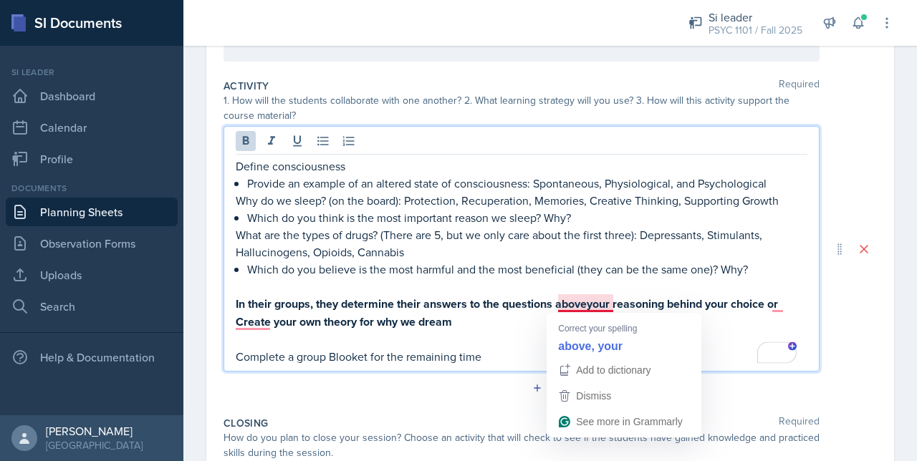
click at [589, 308] on strong "In their groups, they determine their answers to the questions aboveyour reason…" at bounding box center [507, 304] width 542 height 16
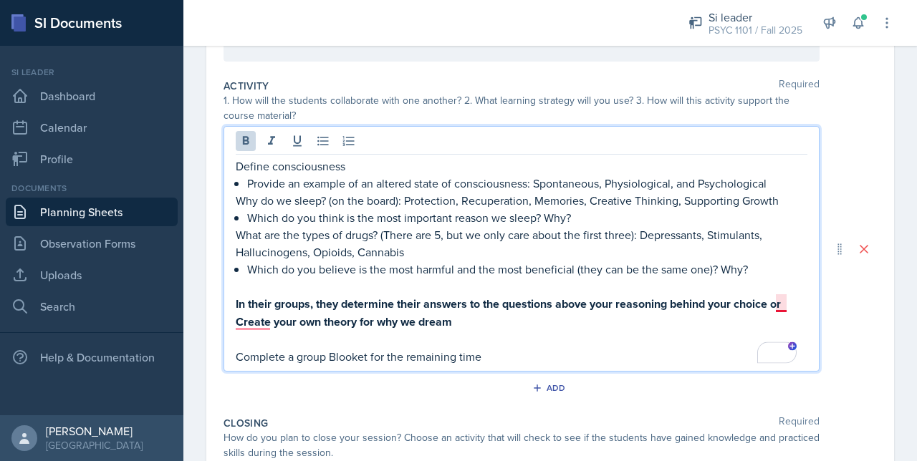
click at [779, 301] on strong "In their groups, they determine their answers to the questions above your reaso…" at bounding box center [508, 304] width 545 height 16
click at [248, 322] on strong "Create your own theory for why we dream" at bounding box center [344, 322] width 216 height 16
click at [604, 301] on strong "In their groups, they determine their answers to the questions above your reaso…" at bounding box center [510, 304] width 548 height 16
click at [786, 306] on strong "In their groups, they determine their answers to the questions above, your reas…" at bounding box center [511, 304] width 551 height 16
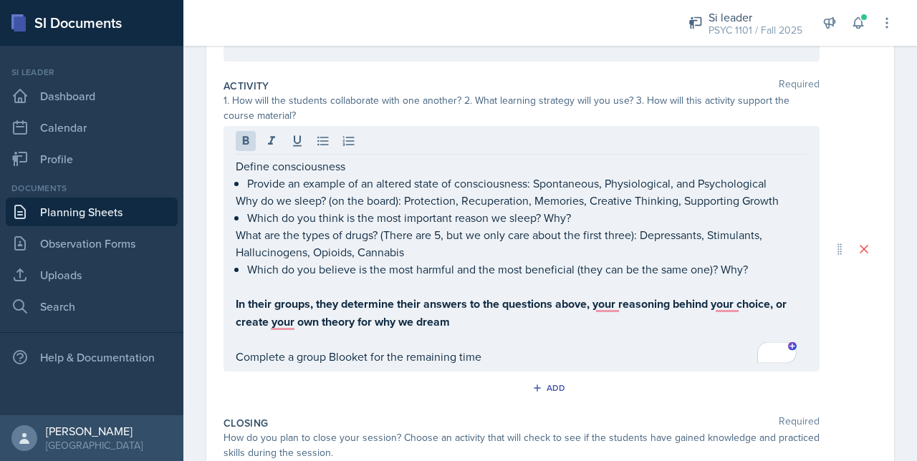
click at [796, 301] on div "Define consciousness Provide an example of an altered state of consciousness: S…" at bounding box center [521, 249] width 596 height 246
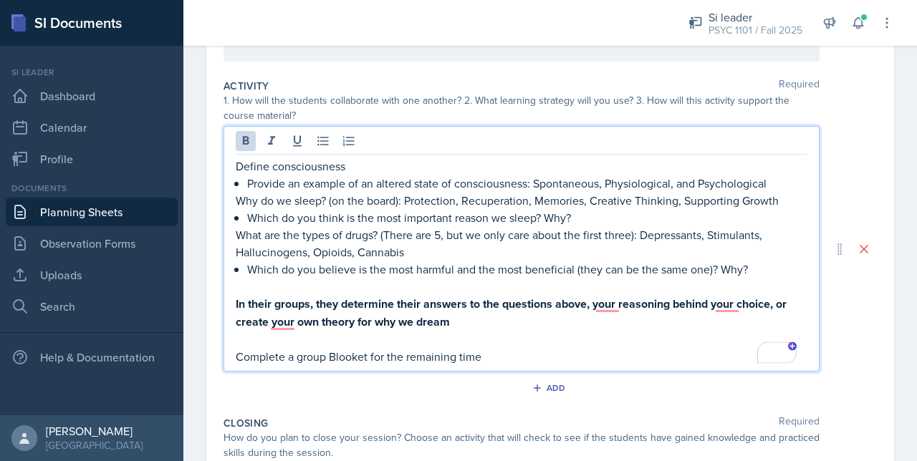
click at [792, 304] on p "In their groups, they determine their answers to the questions above, your reas…" at bounding box center [521, 313] width 571 height 36
click at [594, 308] on strong "In their groups, they determine their answers to the questions above, your reas…" at bounding box center [503, 304] width 534 height 16
click at [266, 312] on strong "In their groups, they determine their answers to the questions above, and your …" at bounding box center [514, 304] width 556 height 16
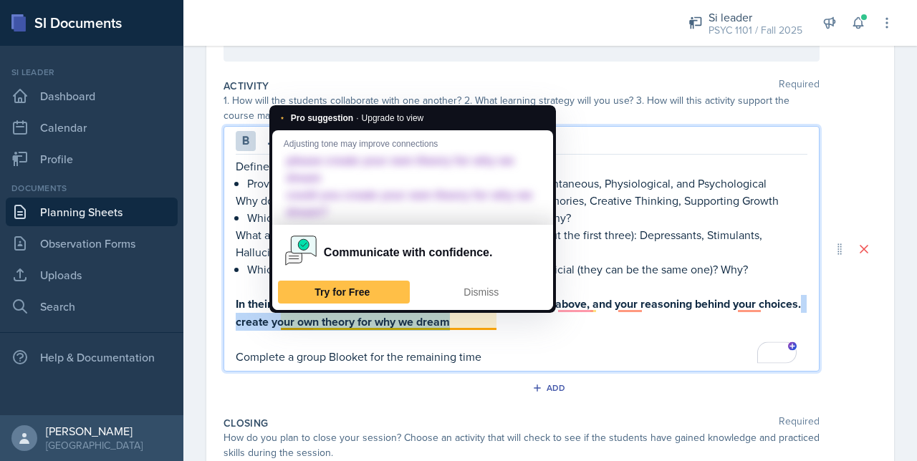
drag, startPoint x: 276, startPoint y: 319, endPoint x: 503, endPoint y: 327, distance: 226.4
click at [503, 327] on p "In their groups, they determine their answers to the questions above, and your …" at bounding box center [521, 313] width 571 height 36
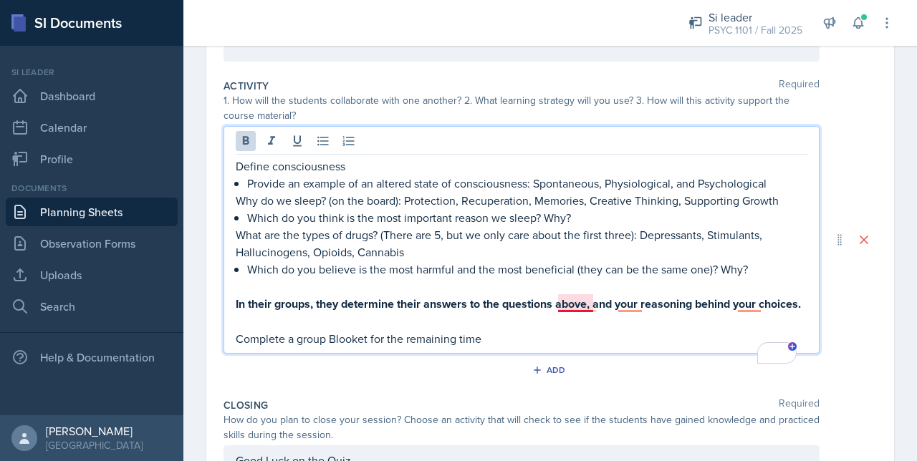
click at [572, 301] on strong "In their groups, they determine their answers to the questions above, and your …" at bounding box center [518, 304] width 565 height 16
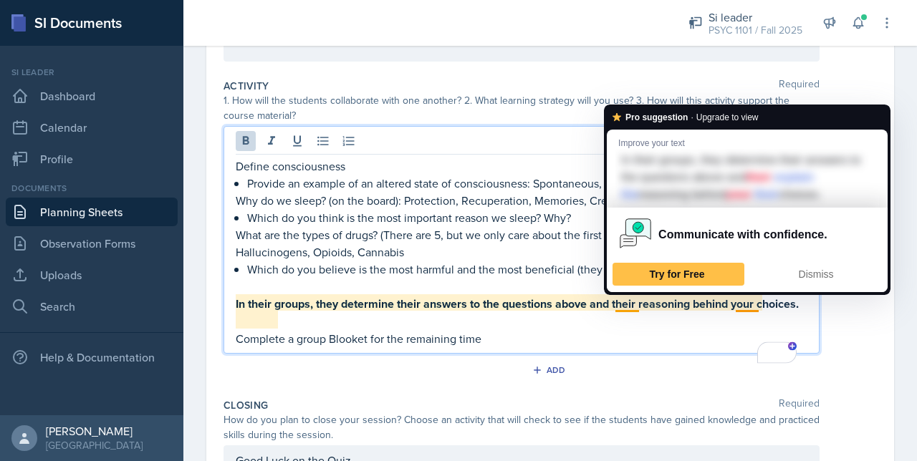
click at [625, 306] on strong "In their groups, they determine their answers to the questions above and their …" at bounding box center [517, 304] width 563 height 16
click at [735, 313] on p "In their groups, they determine their answers to the questions above and their …" at bounding box center [521, 304] width 571 height 18
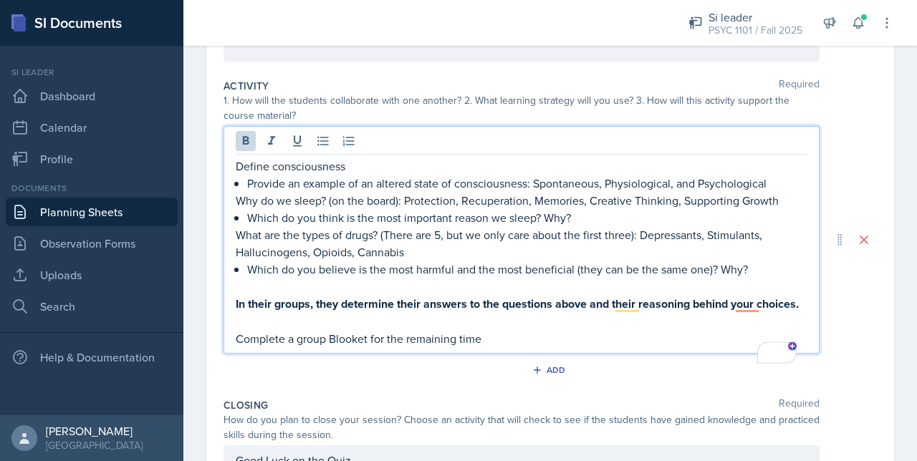
click at [738, 313] on p "In their groups, they determine their answers to the questions above and their …" at bounding box center [521, 304] width 571 height 18
click at [742, 309] on strong "In their groups, they determine their answers to the questions above and their …" at bounding box center [517, 304] width 563 height 16
click at [510, 313] on p "In their groups, they determine their answers to the questions above and their …" at bounding box center [521, 304] width 571 height 18
click at [335, 301] on strong "In their groups, they determine their answers to the questions above and their …" at bounding box center [518, 304] width 564 height 16
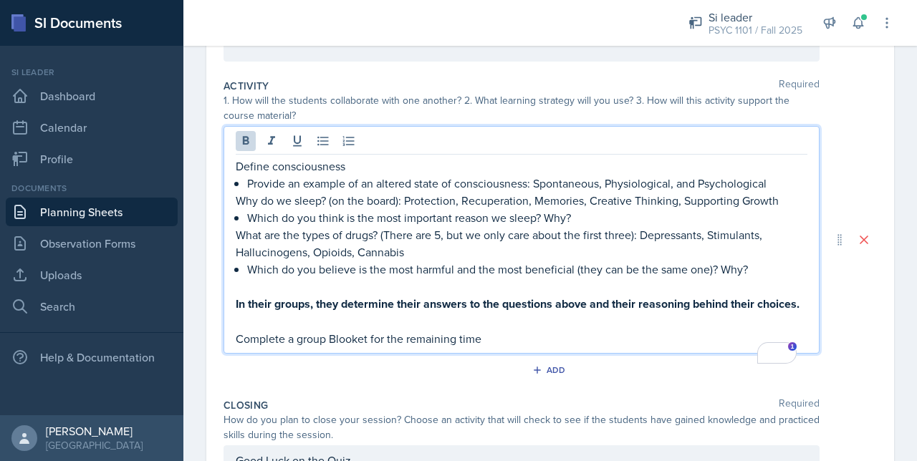
click at [339, 303] on strong "In their groups, they determine their answers to the questions above and their …" at bounding box center [518, 304] width 564 height 16
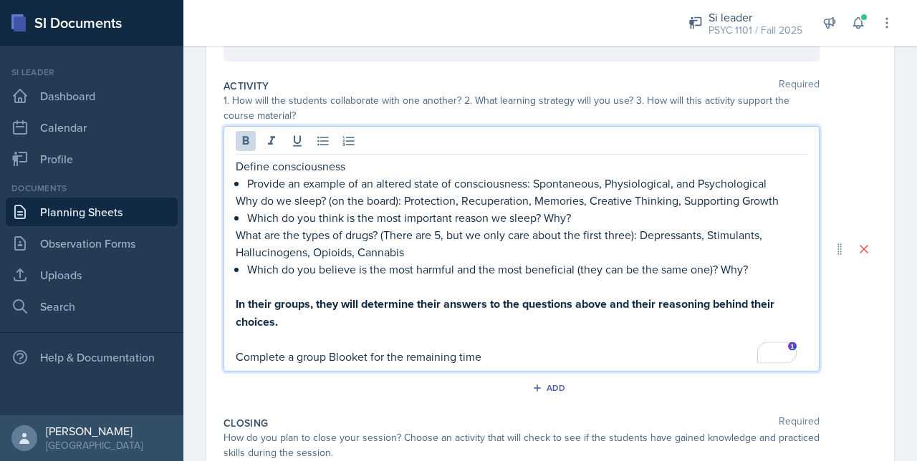
click at [443, 301] on strong "In their groups, they will determine their answers to the questions above and t…" at bounding box center [506, 313] width 541 height 34
click at [652, 310] on strong "In their groups, they will determine the answers to the questions above and the…" at bounding box center [503, 313] width 534 height 34
click at [541, 327] on p "In their groups, they will determine the answers to the questions above and the…" at bounding box center [521, 313] width 571 height 36
click at [590, 218] on p "Which do you think is the most important reason we sleep? Why?" at bounding box center [527, 217] width 560 height 17
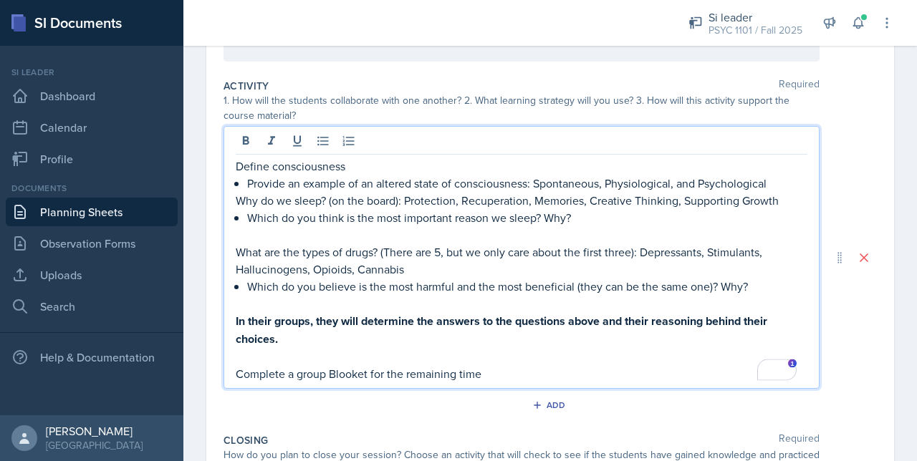
click at [783, 187] on p "Provide an example of an altered state of consciousness: Spontaneous, Physiolog…" at bounding box center [527, 183] width 560 height 17
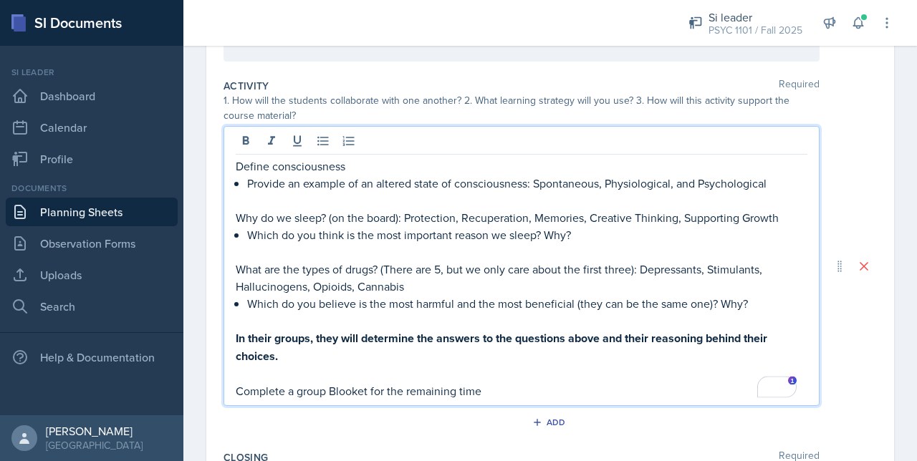
click at [320, 313] on p "To enrich screen reader interactions, please activate Accessibility in Grammarl…" at bounding box center [521, 320] width 571 height 17
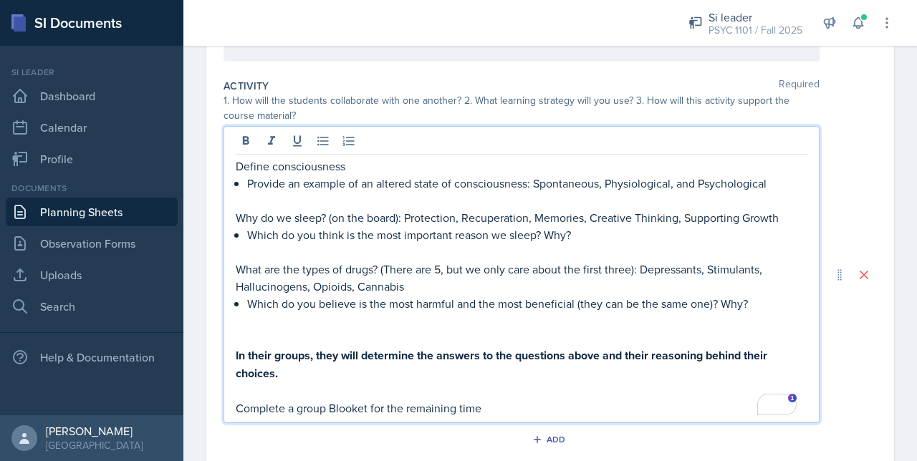
click at [283, 323] on p "To enrich screen reader interactions, please activate Accessibility in Grammarl…" at bounding box center [521, 320] width 571 height 17
click at [236, 335] on p "To enrich screen reader interactions, please activate Accessibility in Grammarl…" at bounding box center [521, 337] width 571 height 17
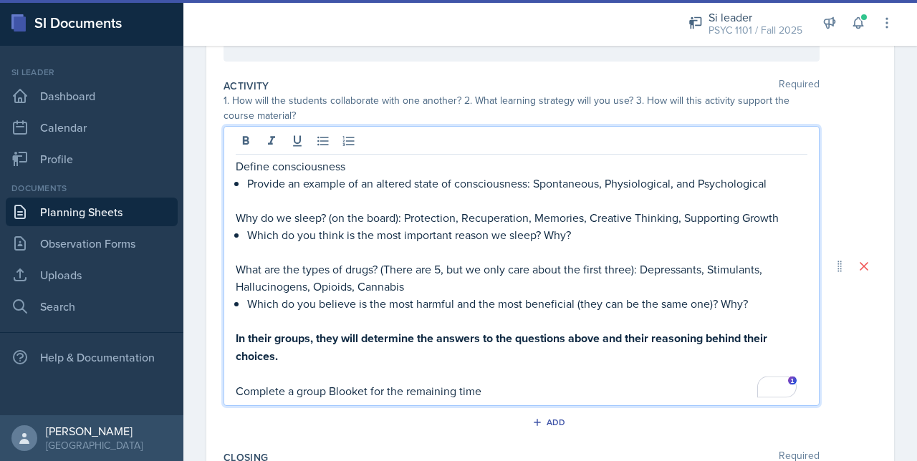
click at [236, 380] on p "To enrich screen reader interactions, please activate Accessibility in Grammarl…" at bounding box center [521, 373] width 571 height 17
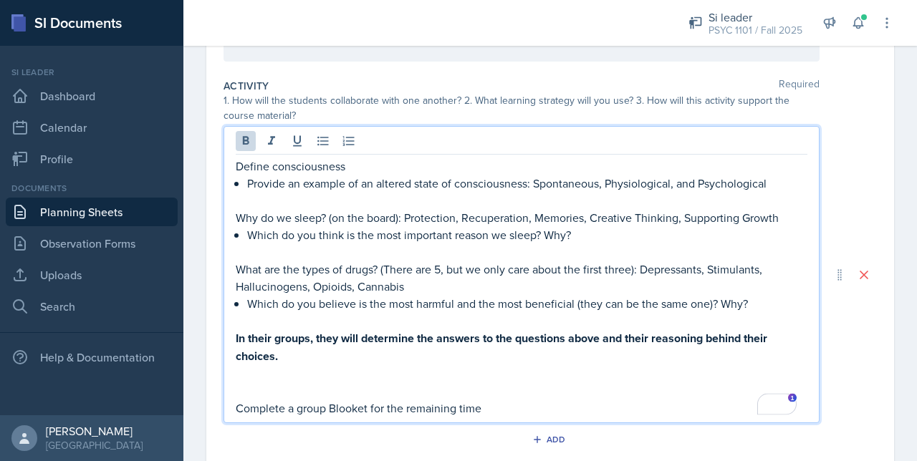
click at [299, 358] on p "In their groups, they will determine the answers to the questions above and the…" at bounding box center [521, 347] width 571 height 36
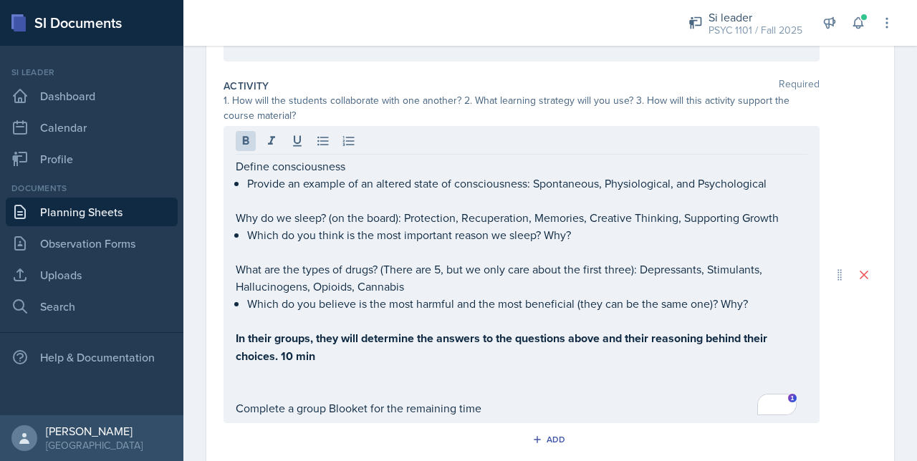
click at [781, 392] on p "To enrich screen reader interactions, please activate Accessibility in Grammarl…" at bounding box center [521, 390] width 571 height 17
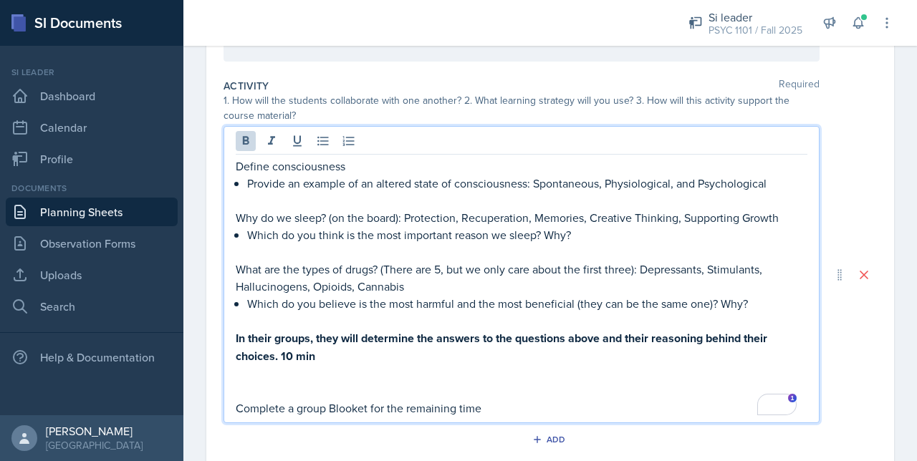
click at [576, 357] on p "In their groups, they will determine the answers to the questions above and the…" at bounding box center [521, 347] width 571 height 36
click at [374, 384] on p "To enrich screen reader interactions, please activate Accessibility in Grammarl…" at bounding box center [521, 390] width 571 height 17
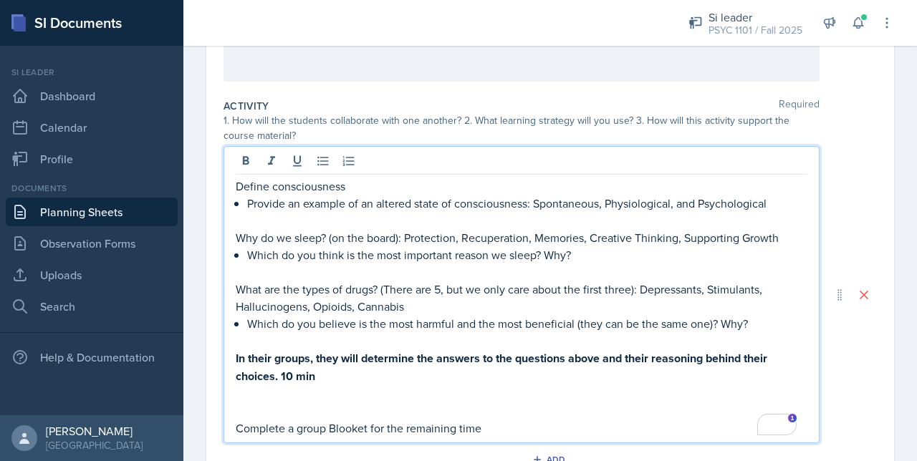
scroll to position [251, 0]
click at [454, 334] on p "To enrich screen reader interactions, please activate Accessibility in Grammarl…" at bounding box center [521, 342] width 571 height 17
click at [453, 329] on p "Which do you believe is the most harmful and the most beneficial (they can be t…" at bounding box center [527, 325] width 560 height 17
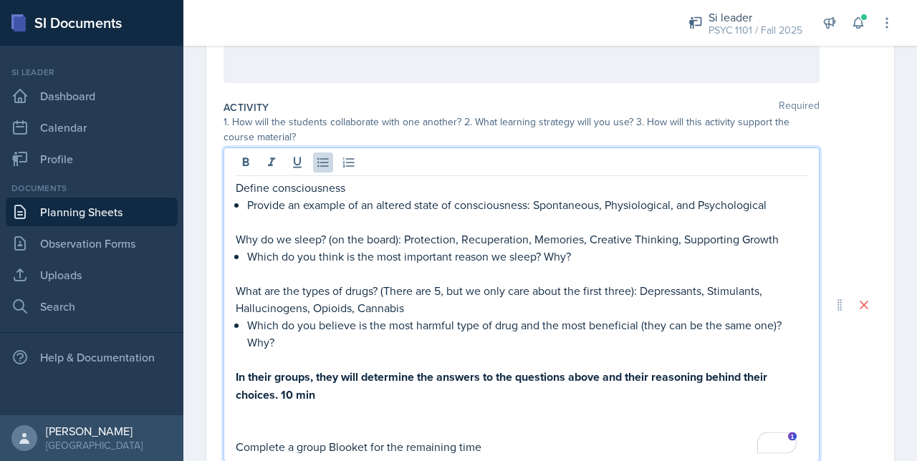
click at [639, 327] on p "Which do you believe is the most harmful type of drug and the most beneficial (…" at bounding box center [527, 334] width 560 height 34
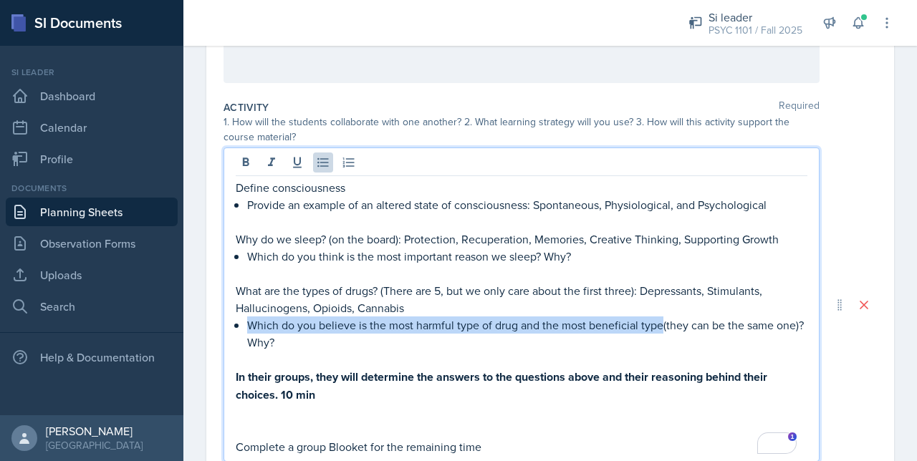
drag, startPoint x: 660, startPoint y: 326, endPoint x: 248, endPoint y: 328, distance: 412.5
click at [248, 328] on p "Which do you believe is the most harmful type of drug and the most beneficial t…" at bounding box center [527, 334] width 560 height 34
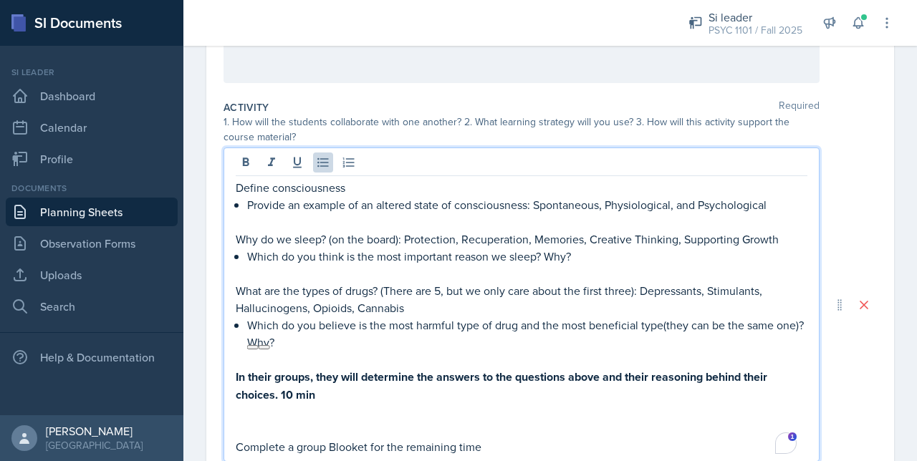
click at [404, 306] on p "What are the types of drugs? (There are 5, but we only care about the first thr…" at bounding box center [521, 299] width 571 height 34
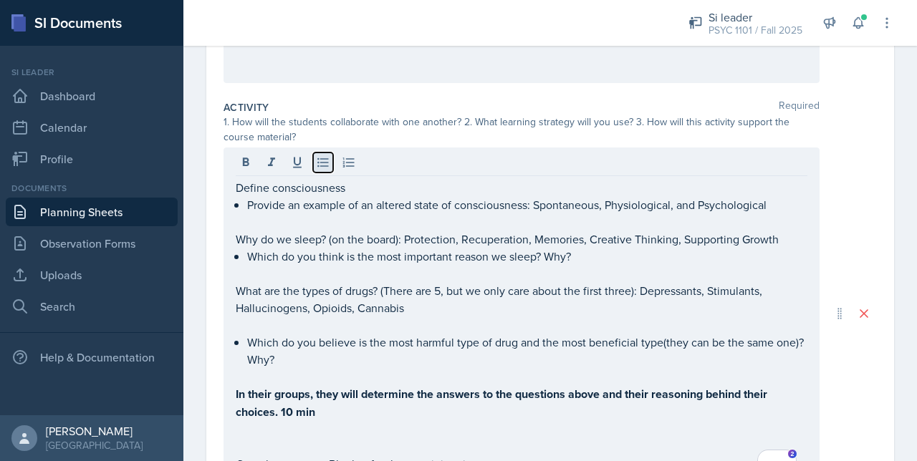
click at [324, 166] on icon at bounding box center [323, 162] width 14 height 14
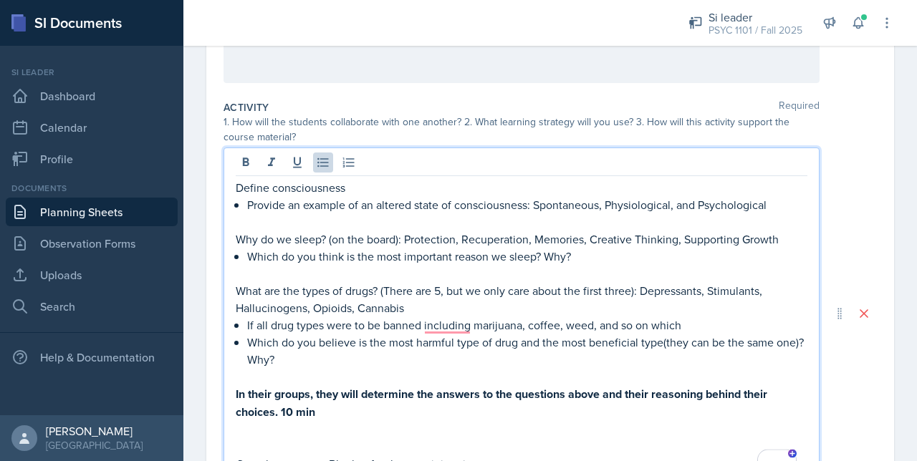
click at [437, 321] on p "If all drug types were to be banned including marijuana, coffee, weed, and so o…" at bounding box center [527, 325] width 560 height 17
click at [692, 324] on p "If all drug types were to be banned, including marijuana, coffee, weed, and so …" at bounding box center [527, 325] width 560 height 17
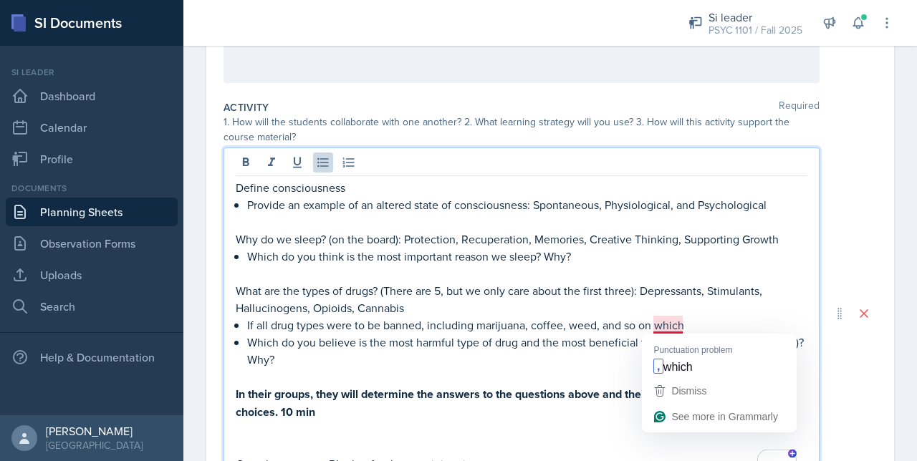
click at [669, 322] on p "If all drug types were to be banned, including marijuana, coffee, weed, and so …" at bounding box center [527, 325] width 560 height 17
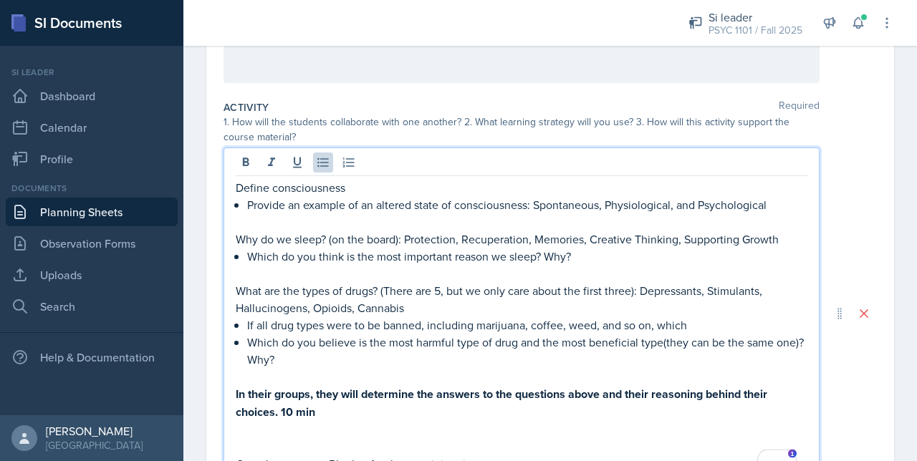
click at [690, 330] on p "If all drug types were to be banned, including marijuana, coffee, weed, and so …" at bounding box center [527, 325] width 560 height 17
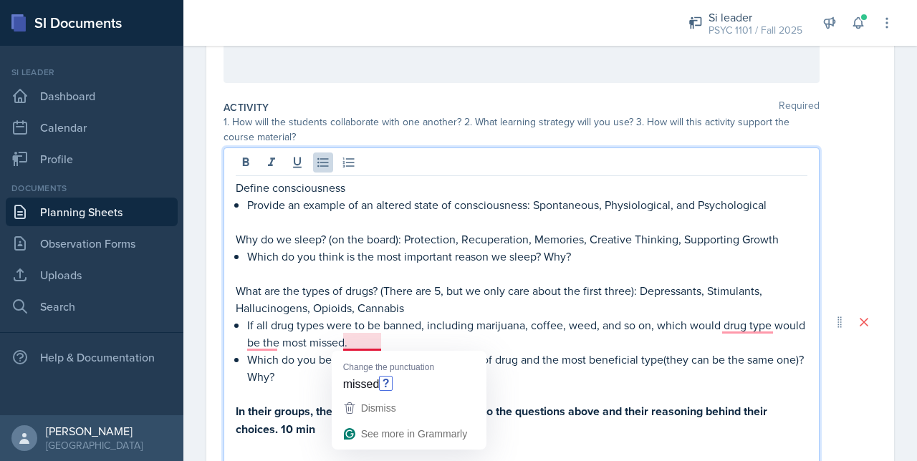
click at [348, 347] on p "If all drug types were to be banned, including marijuana, coffee, weed, and so …" at bounding box center [527, 334] width 560 height 34
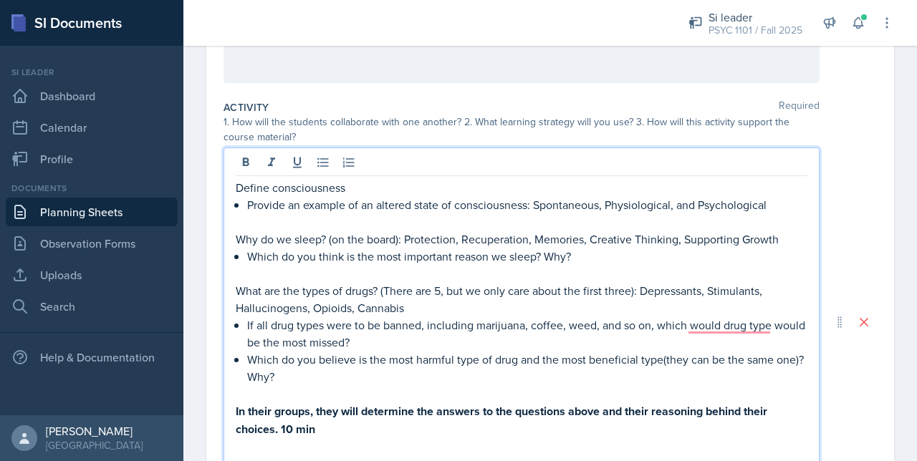
click at [719, 310] on p "What are the types of drugs? (There are 5, but we only care about the first thr…" at bounding box center [521, 299] width 571 height 34
click at [706, 337] on p "If all drug types were to be banned, including marijuana, coffee, weed, and so …" at bounding box center [527, 334] width 560 height 34
click at [705, 333] on p "If all drug types were to be banned, including marijuana, coffee, weed, and so …" at bounding box center [527, 334] width 560 height 34
click at [559, 322] on p "If all drug types were to be banned, including marijuana, coffee, weed, and so …" at bounding box center [527, 334] width 560 height 34
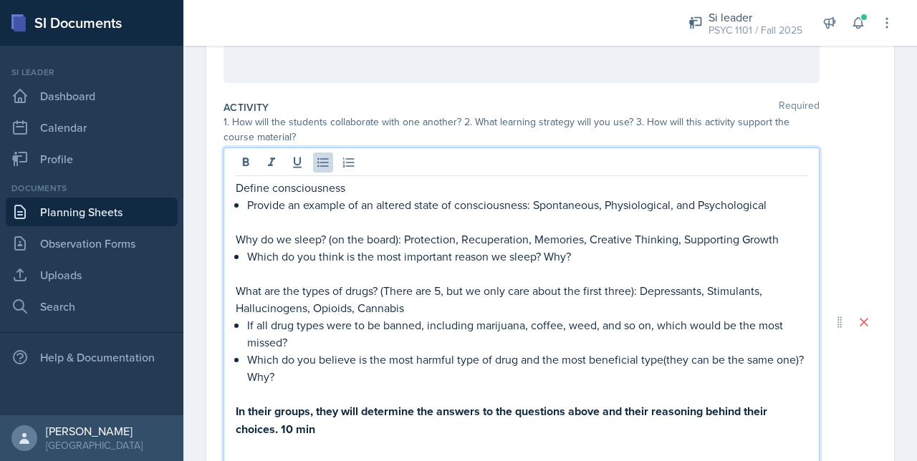
click at [545, 324] on p "If all drug types were to be banned, including marijuana, coffee, weed, and so …" at bounding box center [527, 334] width 560 height 34
click at [504, 339] on p "If all drug types were to be banned, including marijuana, coffee, weed, and so …" at bounding box center [527, 334] width 560 height 34
click at [552, 322] on p "If all drug types were to be banned, including marijuana, coffee, weed, and so …" at bounding box center [527, 334] width 560 height 34
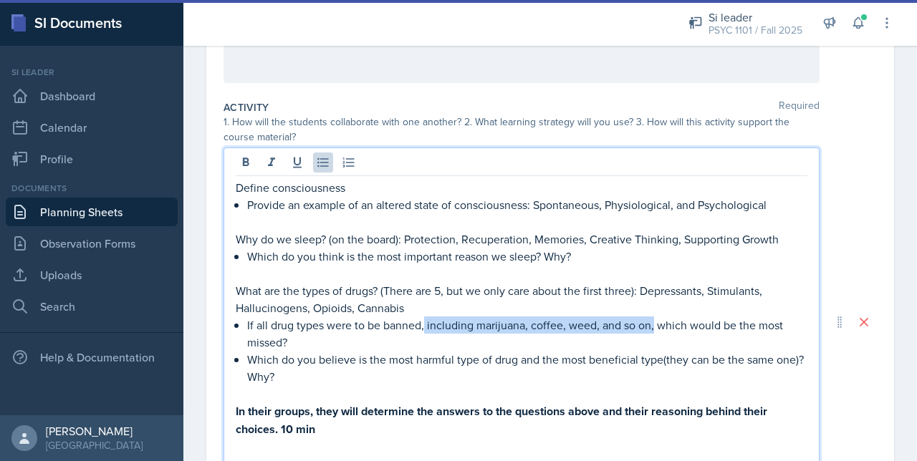
drag, startPoint x: 653, startPoint y: 328, endPoint x: 422, endPoint y: 324, distance: 230.6
click at [422, 324] on p "If all drug types were to be banned, including marijuana, coffee, weed, and so …" at bounding box center [527, 334] width 560 height 34
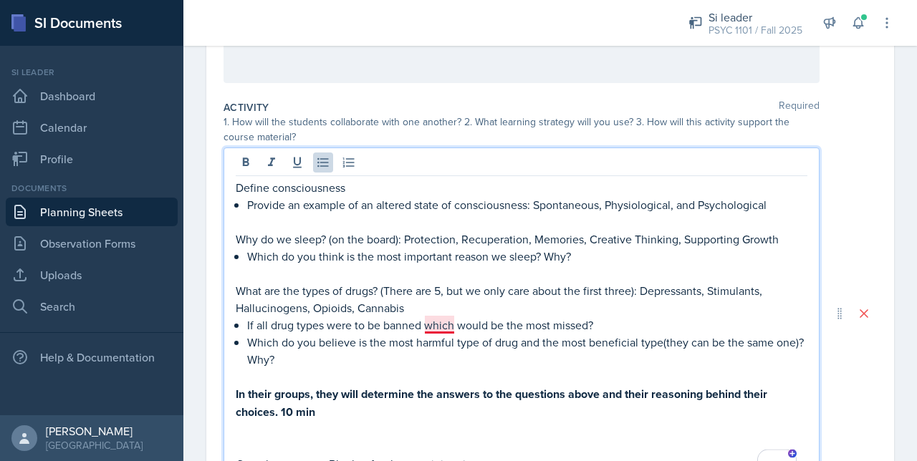
click at [441, 326] on p "If all drug types were to be banned which would be the most missed?" at bounding box center [527, 325] width 560 height 17
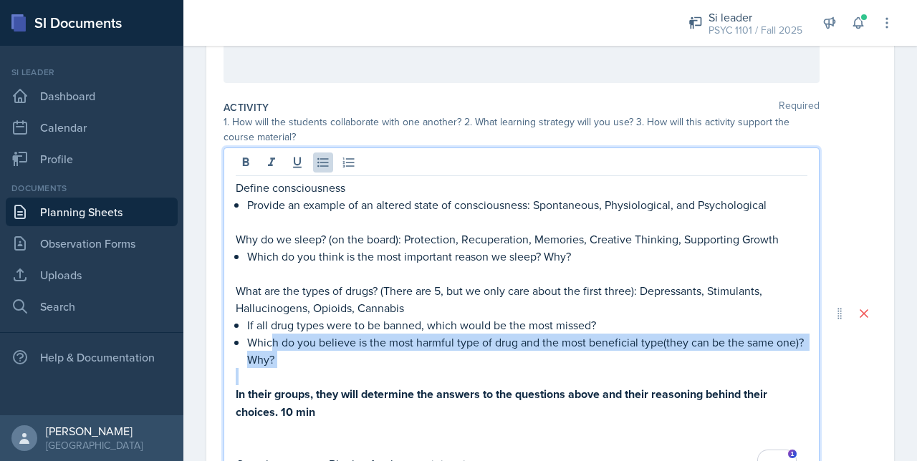
drag, startPoint x: 324, startPoint y: 367, endPoint x: 269, endPoint y: 348, distance: 59.1
click at [269, 348] on div "Define consciousness Provide an example of an altered state of consciousness: S…" at bounding box center [521, 326] width 571 height 294
click at [312, 355] on p "Which do you believe is the most harmful type of drug and the most beneficial t…" at bounding box center [527, 351] width 560 height 34
drag, startPoint x: 310, startPoint y: 355, endPoint x: 239, endPoint y: 344, distance: 71.8
click at [247, 344] on li "Which do you believe is the most harmful type of drug and the most beneficial t…" at bounding box center [527, 351] width 560 height 34
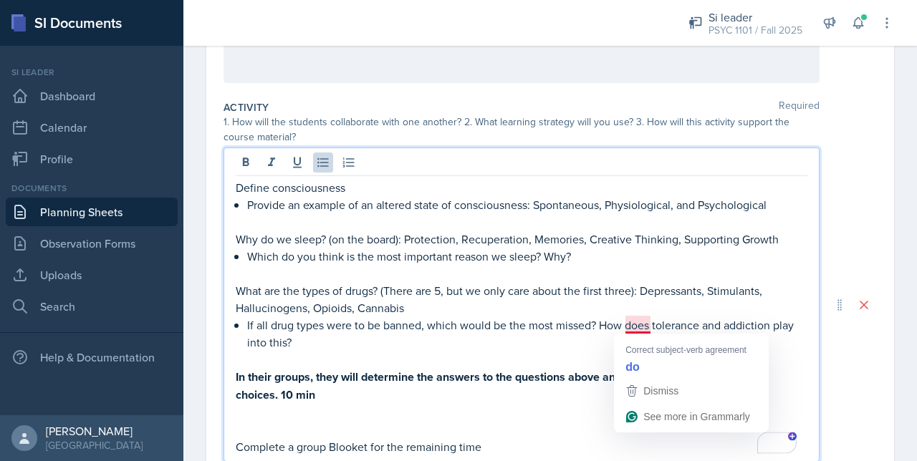
click at [642, 324] on p "If all drug types were to be banned, which would be the most missed? How does t…" at bounding box center [527, 334] width 560 height 34
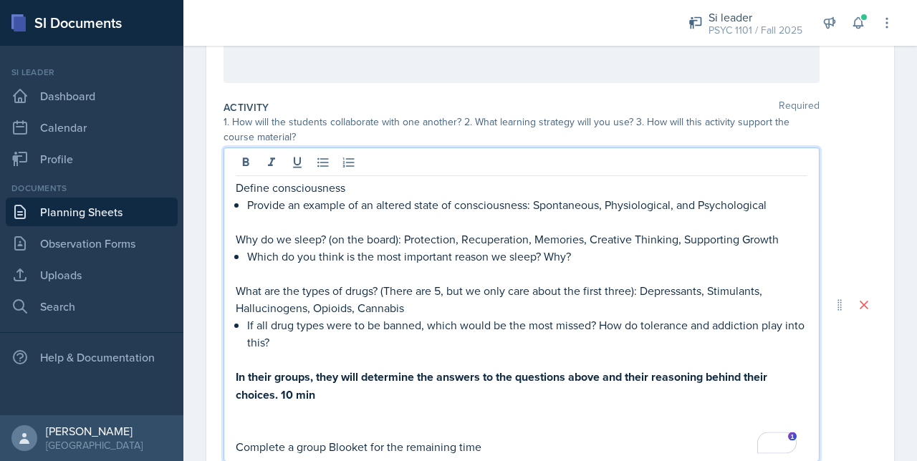
click at [344, 352] on p "To enrich screen reader interactions, please activate Accessibility in Grammarl…" at bounding box center [521, 359] width 571 height 17
click at [344, 347] on p "If all drug types were to be banned, which would be the most missed? How do tol…" at bounding box center [527, 334] width 560 height 34
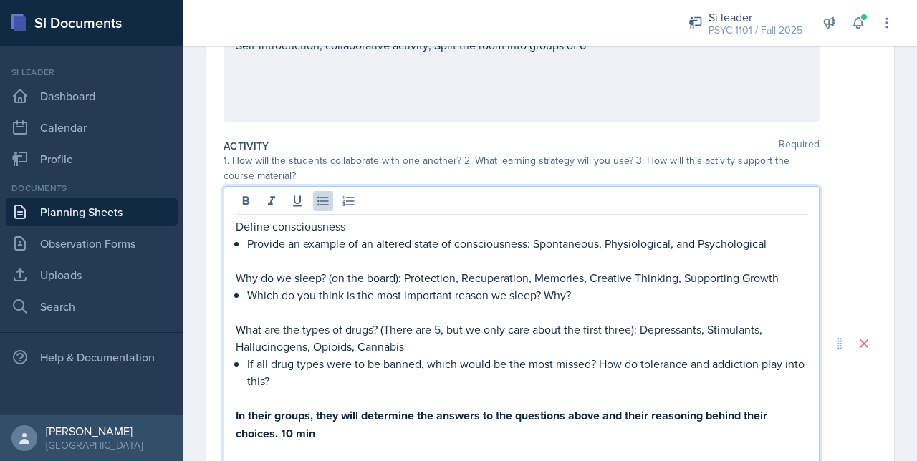
scroll to position [213, 0]
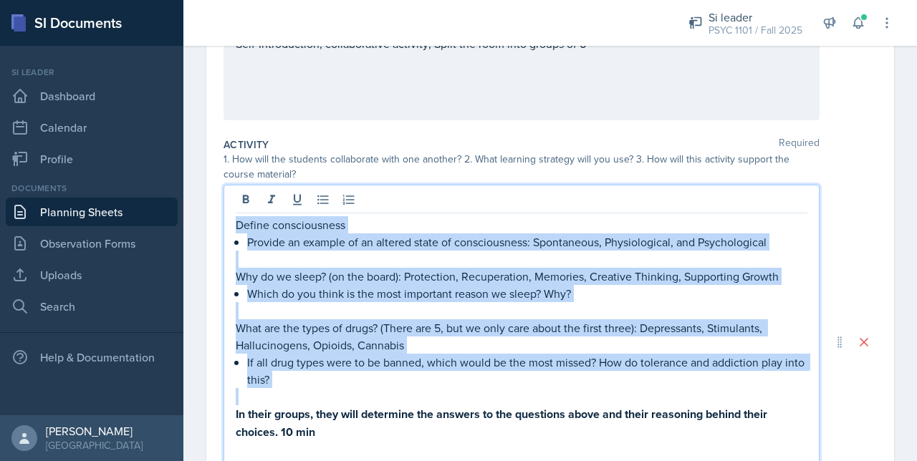
drag, startPoint x: 306, startPoint y: 387, endPoint x: 218, endPoint y: 223, distance: 186.5
click at [218, 223] on div "Date [DATE] [DATE] 27 28 29 30 31 1 2 3 4 5 6 7 8 9 10 11 12 13 14 15 16 17 18 …" at bounding box center [549, 342] width 687 height 886
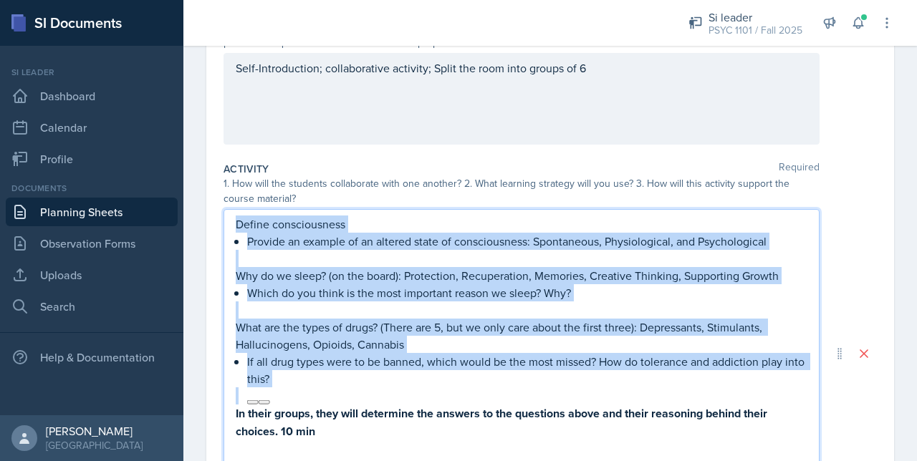
copy div "Define consciousness Provide an example of an altered state of consciousness: S…"
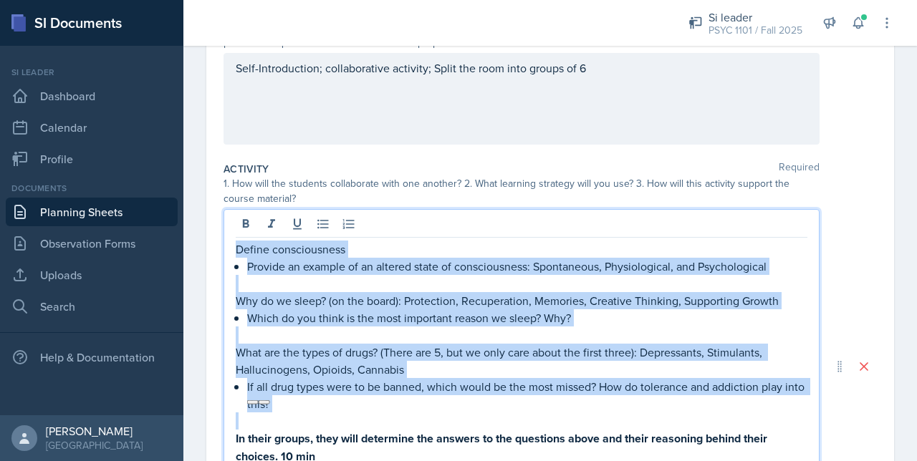
scroll to position [213, 0]
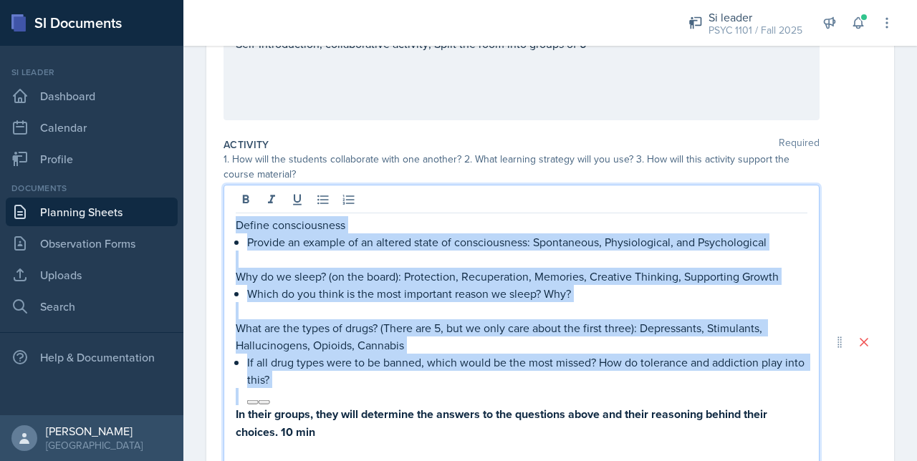
click at [264, 227] on p "Define consciousness" at bounding box center [521, 224] width 571 height 17
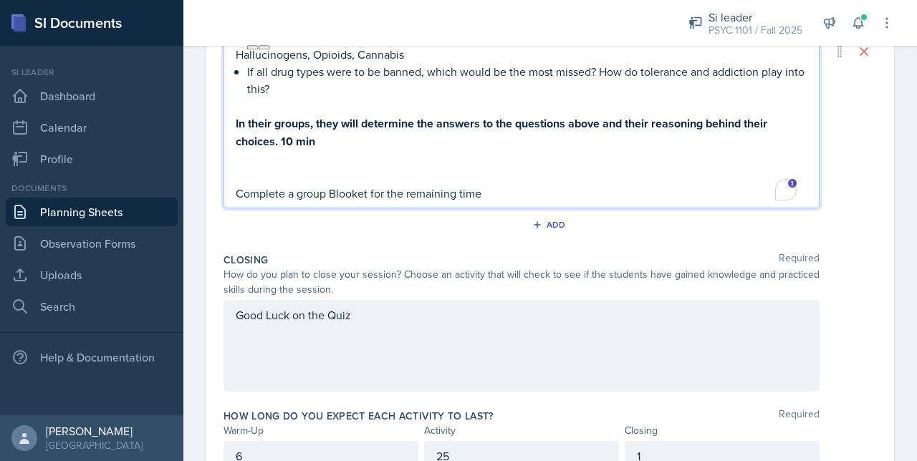
scroll to position [569, 0]
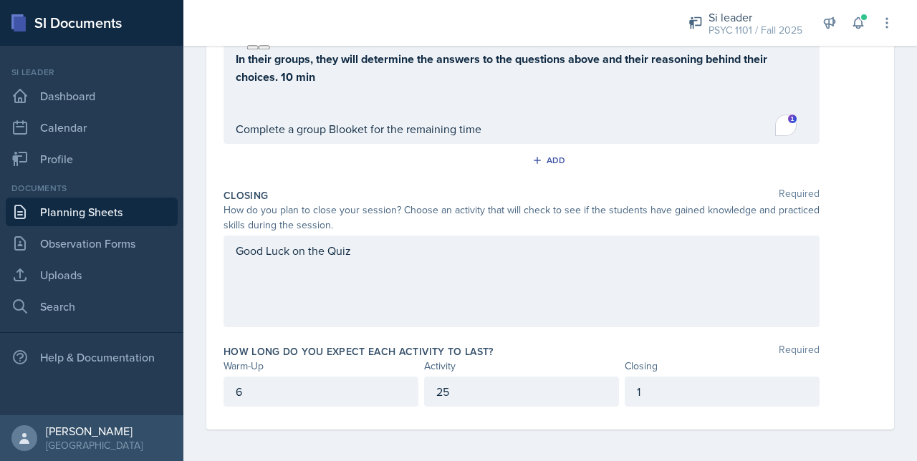
click at [543, 402] on div "25" at bounding box center [521, 392] width 195 height 30
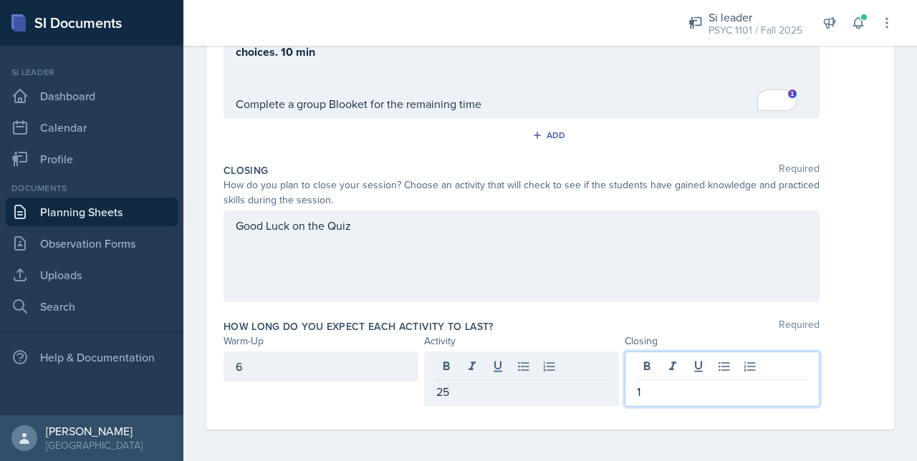
click at [649, 359] on div "1" at bounding box center [721, 379] width 195 height 55
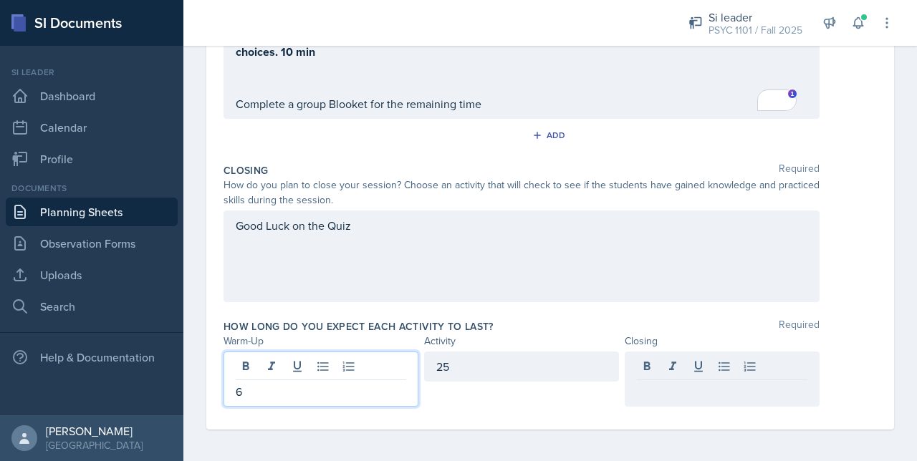
click at [255, 357] on div "6" at bounding box center [320, 379] width 195 height 55
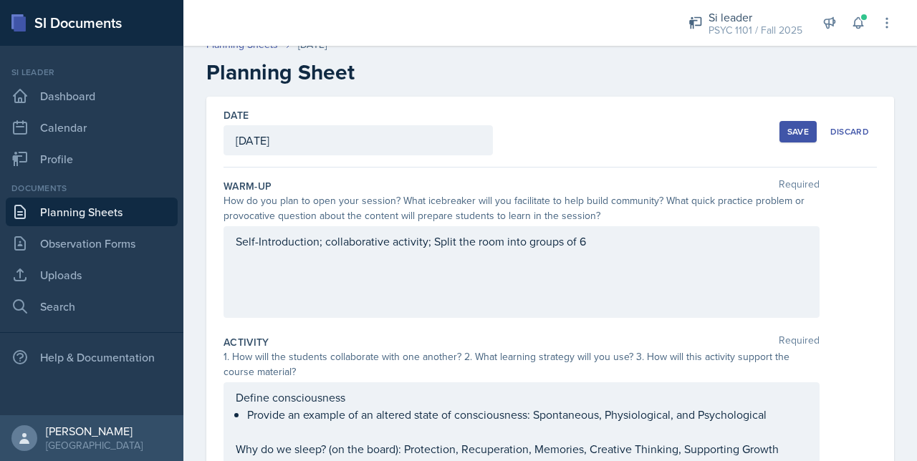
scroll to position [6, 0]
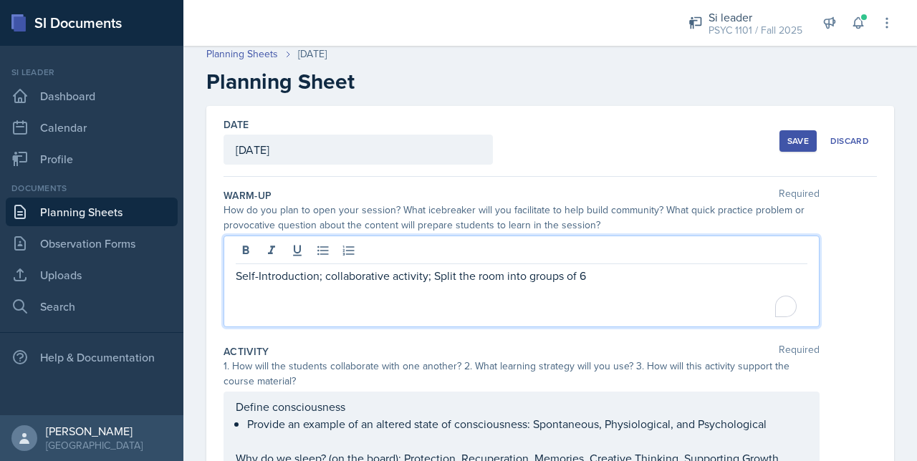
click at [640, 261] on div "Self-Introduction; collaborative activity; Split the room into groups of 6" at bounding box center [521, 282] width 596 height 92
click at [579, 279] on p "Self-Introduction; collaborative activity; Split the room into groups of 6" at bounding box center [521, 275] width 571 height 17
click at [587, 279] on p "Self-Introduction; collaborative activity; Split the room into groups of 6" at bounding box center [521, 275] width 571 height 17
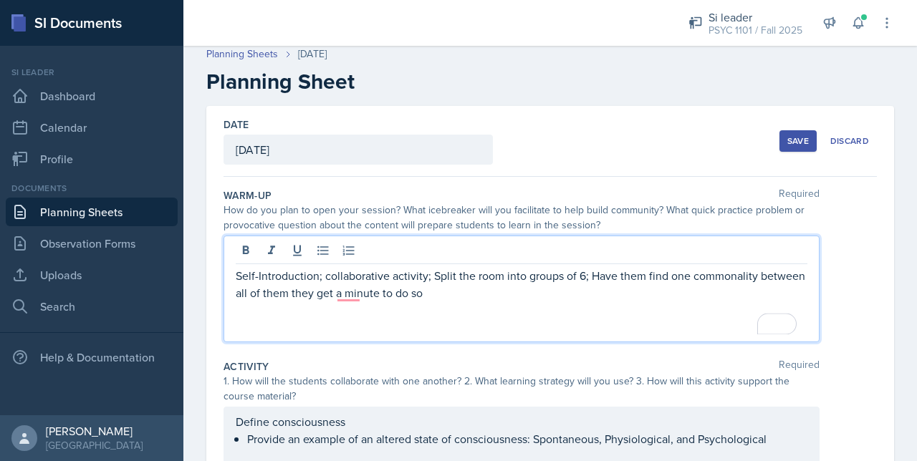
click at [764, 267] on p "Self-Introduction; collaborative activity; Split the room into groups of 6; Hav…" at bounding box center [521, 284] width 571 height 34
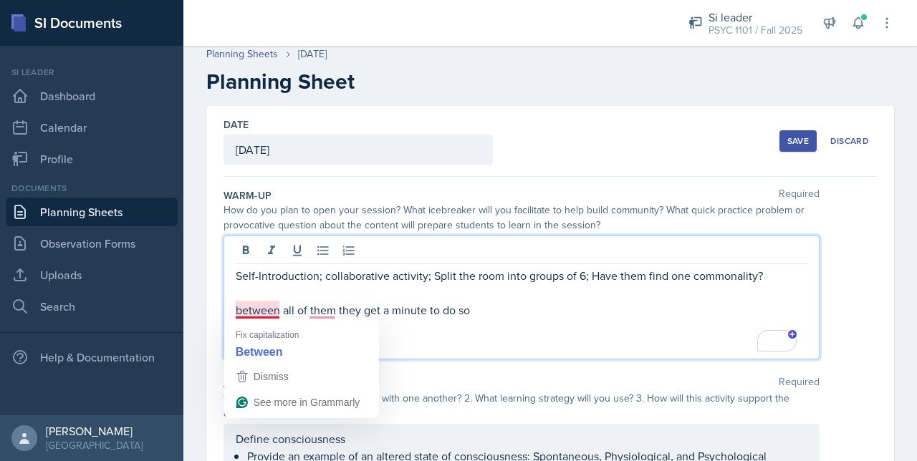
click at [256, 319] on div "Fix capitalization Between" at bounding box center [301, 341] width 155 height 44
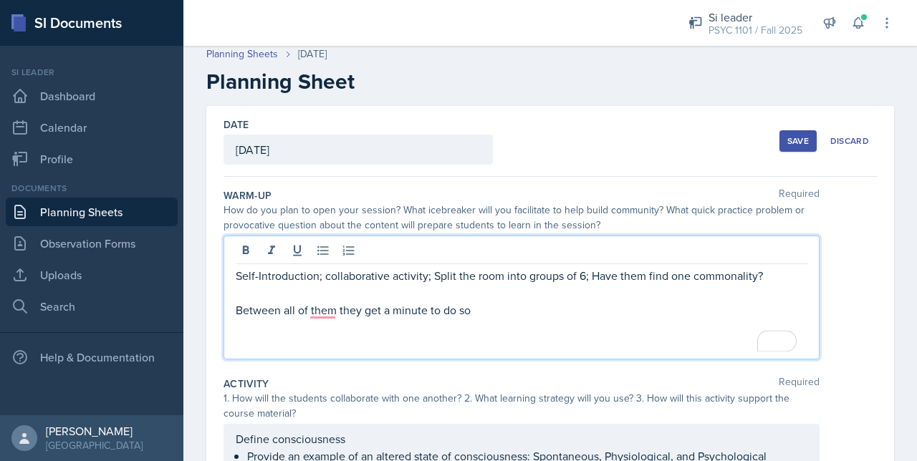
click at [320, 304] on p "Between all of them they get a minute to do so" at bounding box center [521, 309] width 571 height 17
click at [329, 348] on p "To enrich screen reader interactions, please activate Accessibility in Grammarl…" at bounding box center [521, 344] width 571 height 17
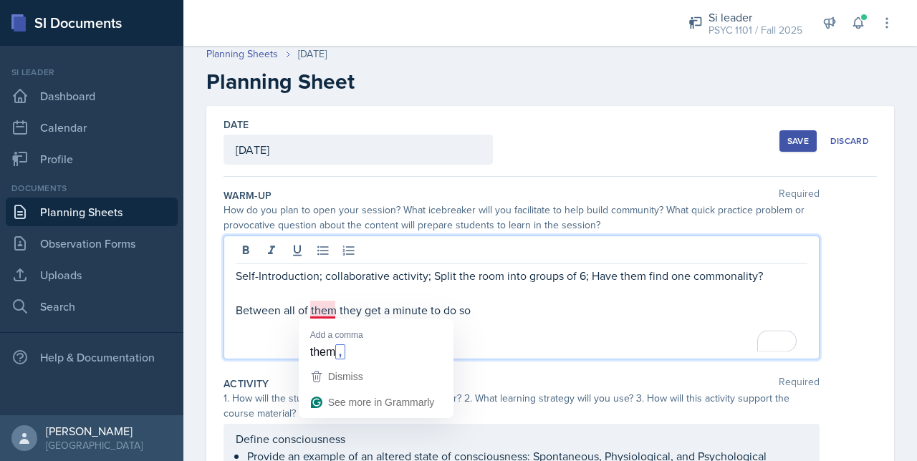
click at [321, 310] on p "Between all of them they get a minute to do so" at bounding box center [521, 309] width 571 height 17
click at [334, 308] on p "Between all of them they get a minute to do so" at bounding box center [521, 309] width 571 height 17
click at [245, 311] on p "Between all of them they get a minute to do so" at bounding box center [521, 309] width 571 height 17
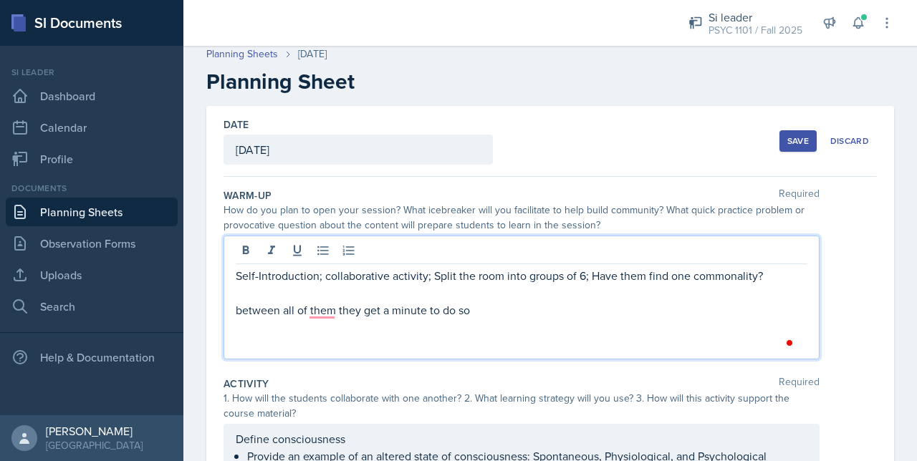
click at [236, 311] on p "between all of them they get a minute to do so" at bounding box center [521, 309] width 571 height 17
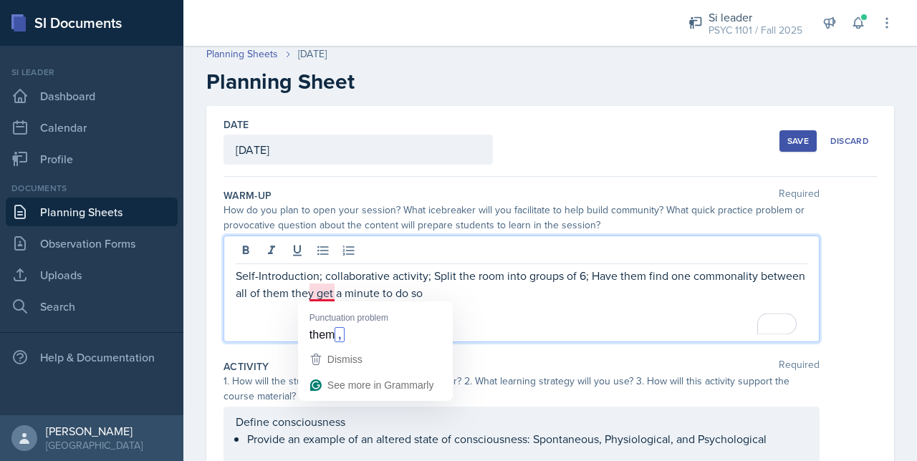
click at [334, 289] on p "Self-Introduction; collaborative activity; Split the room into groups of 6; Hav…" at bounding box center [521, 284] width 571 height 34
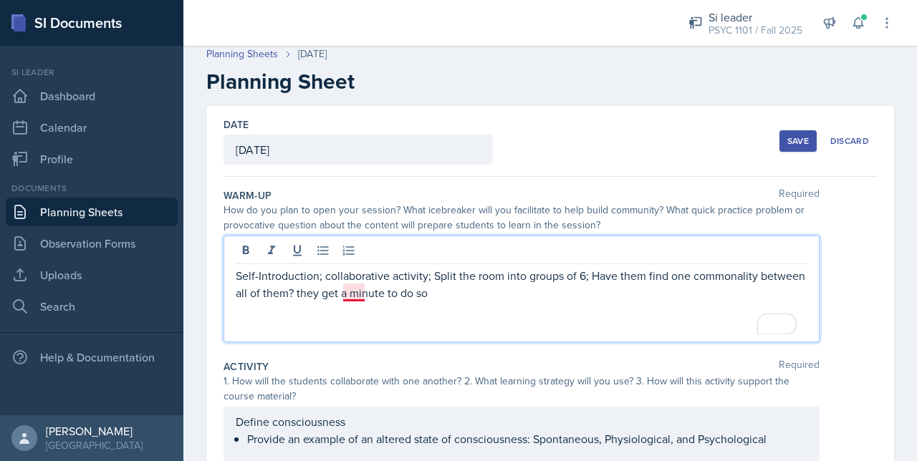
click at [352, 291] on p "Self-Introduction; collaborative activity; Split the room into groups of 6; Hav…" at bounding box center [521, 284] width 571 height 34
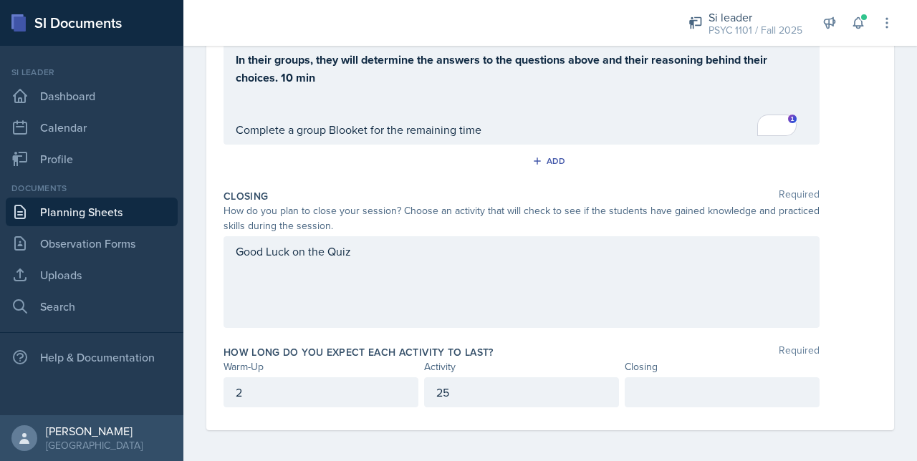
click at [660, 392] on div at bounding box center [721, 392] width 195 height 30
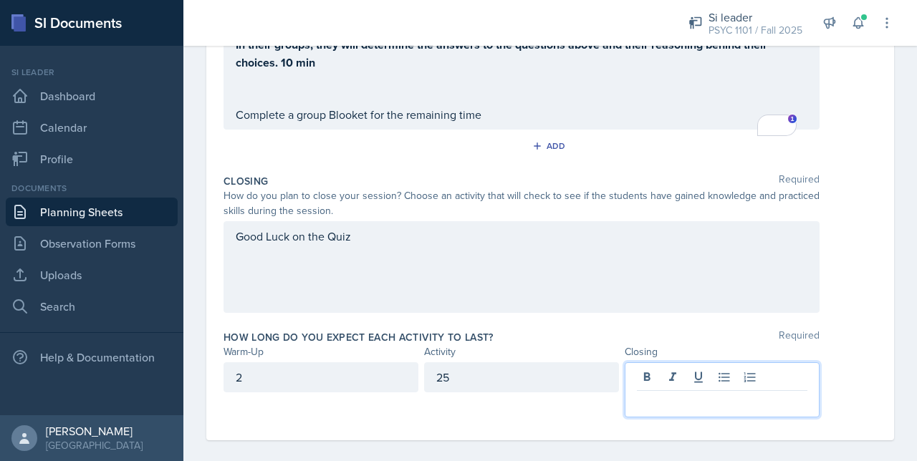
scroll to position [544, 0]
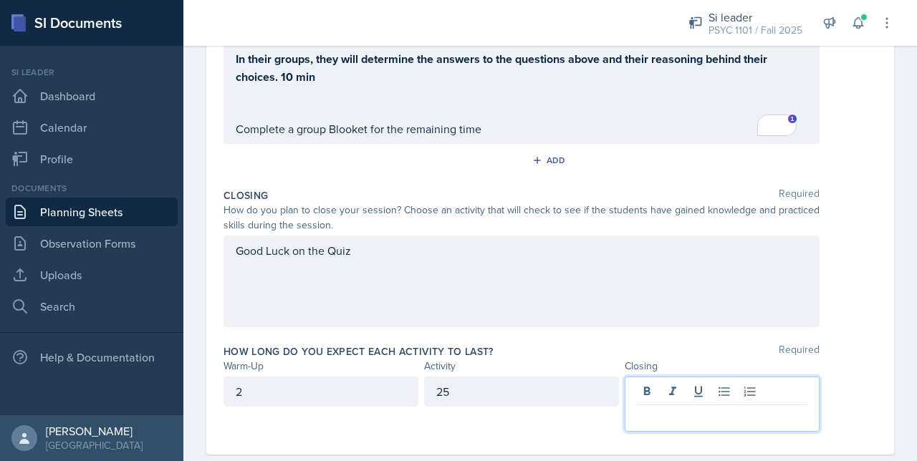
click at [465, 377] on div "25" at bounding box center [521, 392] width 195 height 30
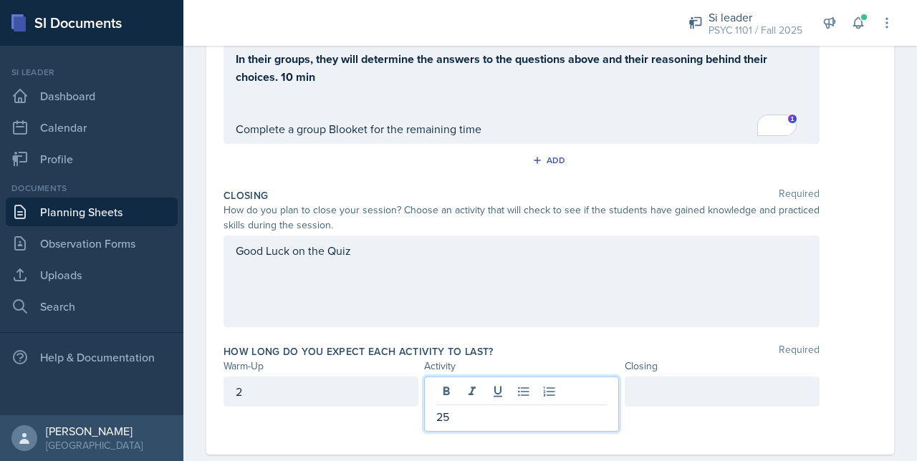
scroll to position [569, 0]
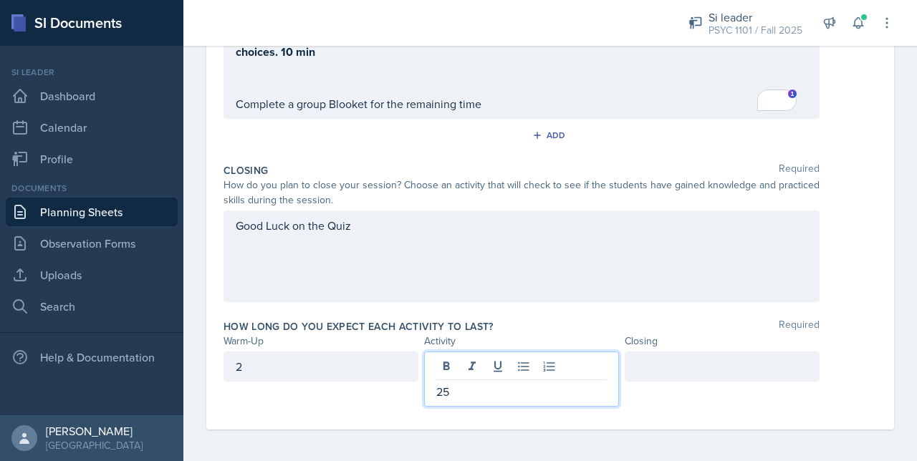
click at [464, 390] on p "25" at bounding box center [521, 391] width 170 height 17
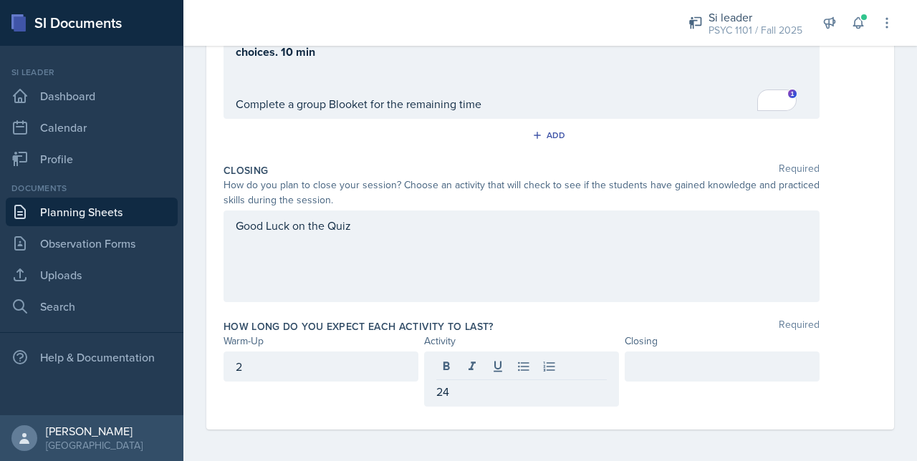
click at [670, 373] on div at bounding box center [721, 367] width 195 height 30
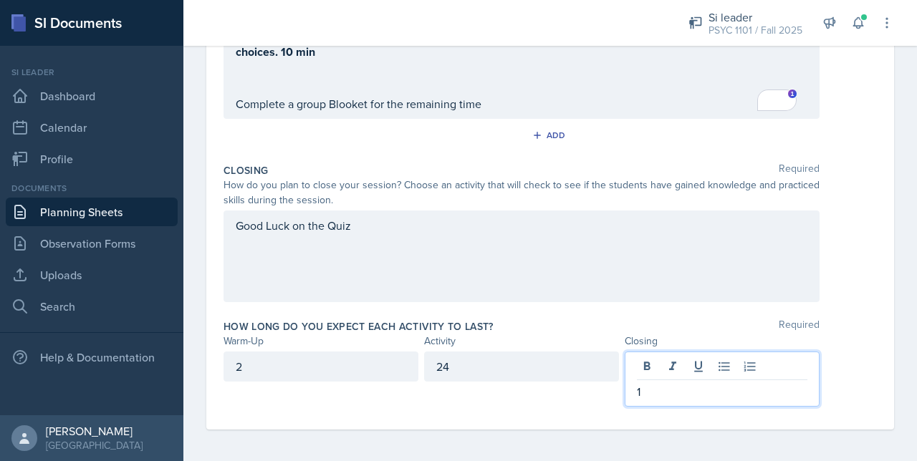
click at [548, 384] on div "24" at bounding box center [521, 379] width 195 height 55
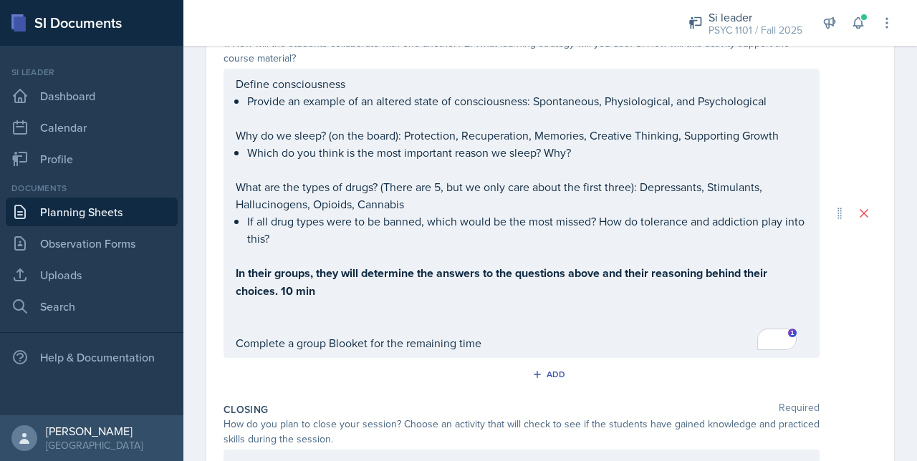
scroll to position [335, 0]
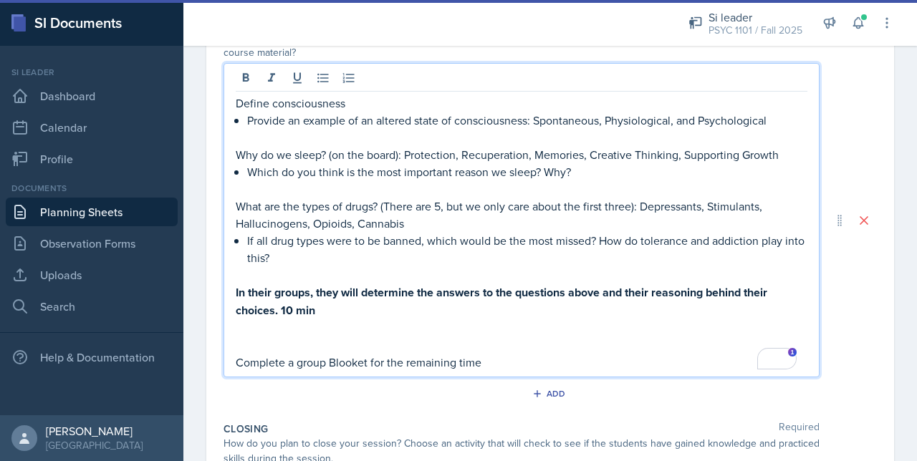
click at [236, 314] on div "Define consciousness Provide an example of an altered state of consciousness: S…" at bounding box center [521, 233] width 571 height 276
click at [236, 357] on p "Complete a group Blooket for the remaining time" at bounding box center [521, 362] width 571 height 17
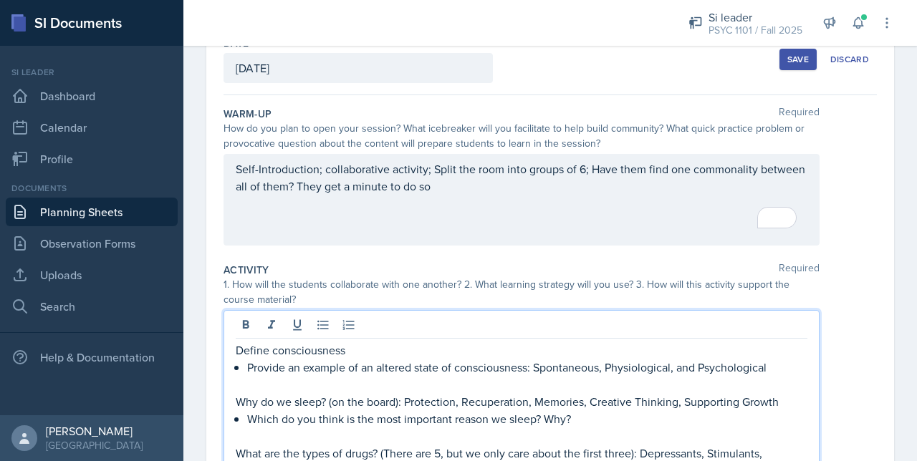
scroll to position [0, 0]
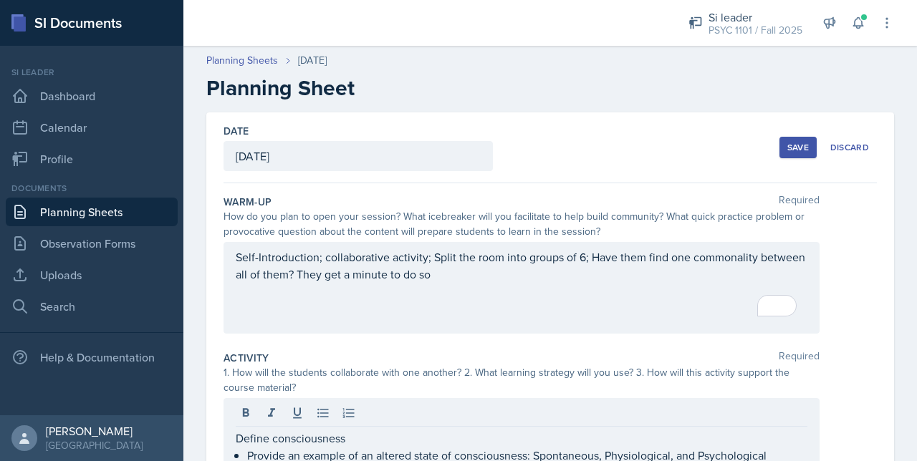
click at [787, 145] on div "Save" at bounding box center [797, 147] width 21 height 11
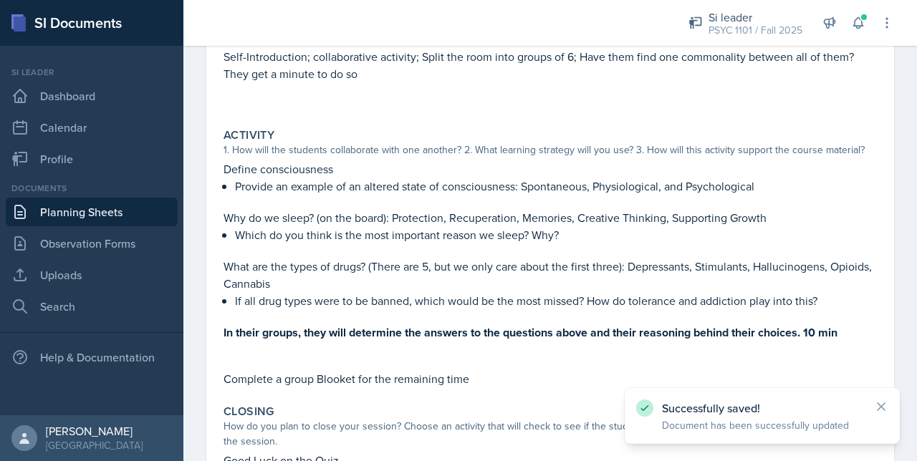
scroll to position [187, 0]
